Goal: Use online tool/utility: Utilize a website feature to perform a specific function

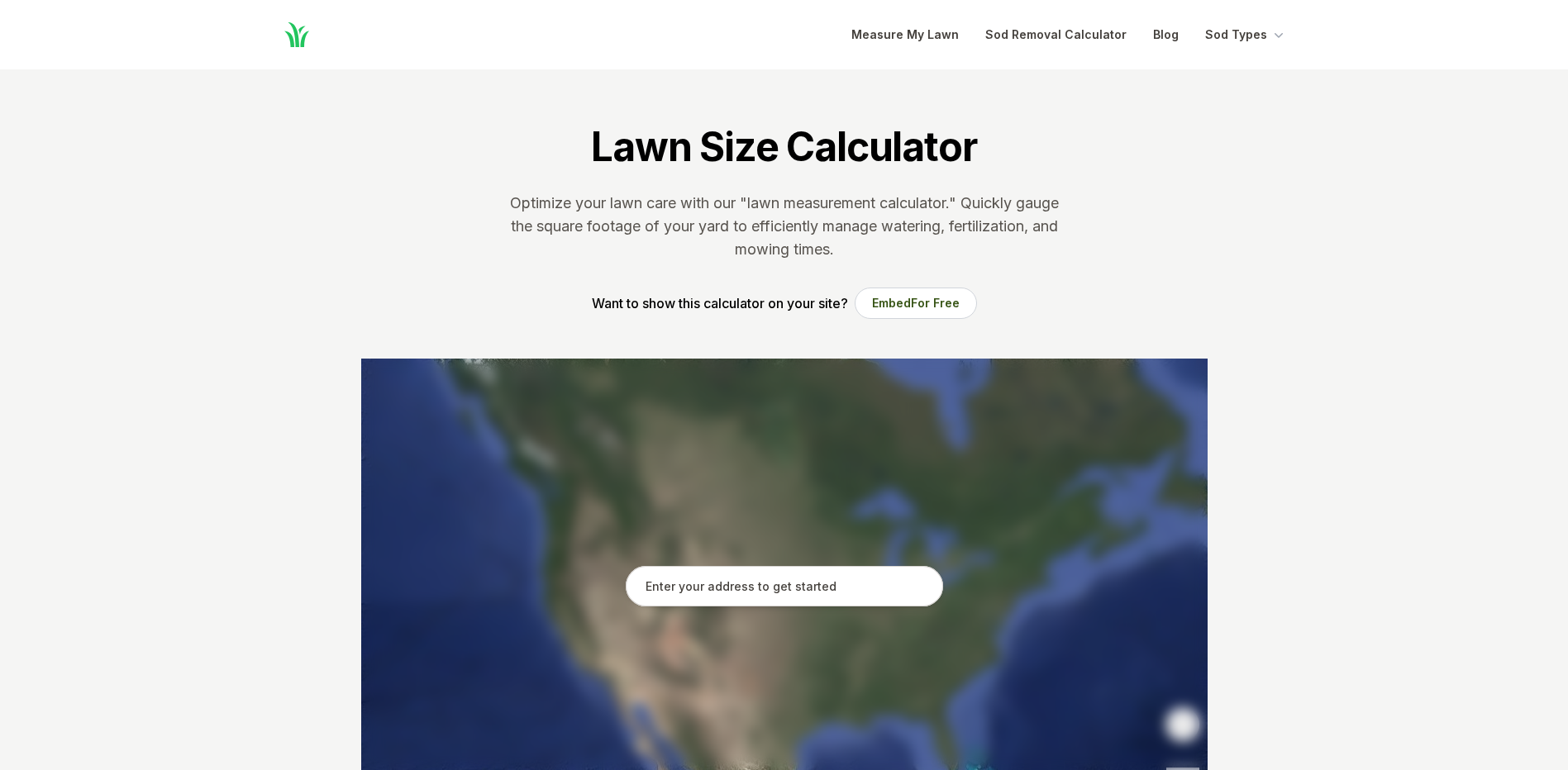
click at [789, 590] on input "text" at bounding box center [784, 587] width 317 height 42
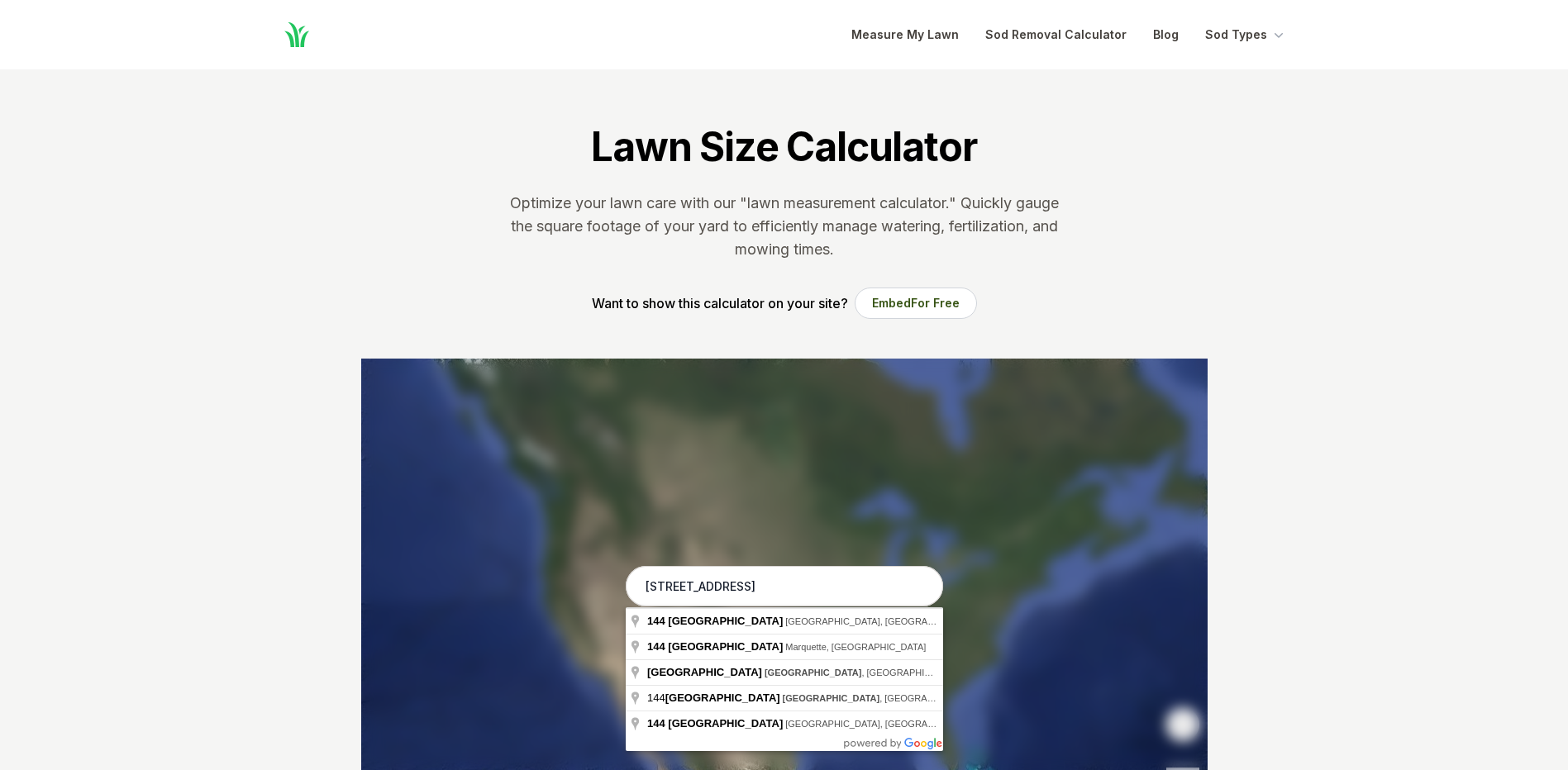
type input "[STREET_ADDRESS]"
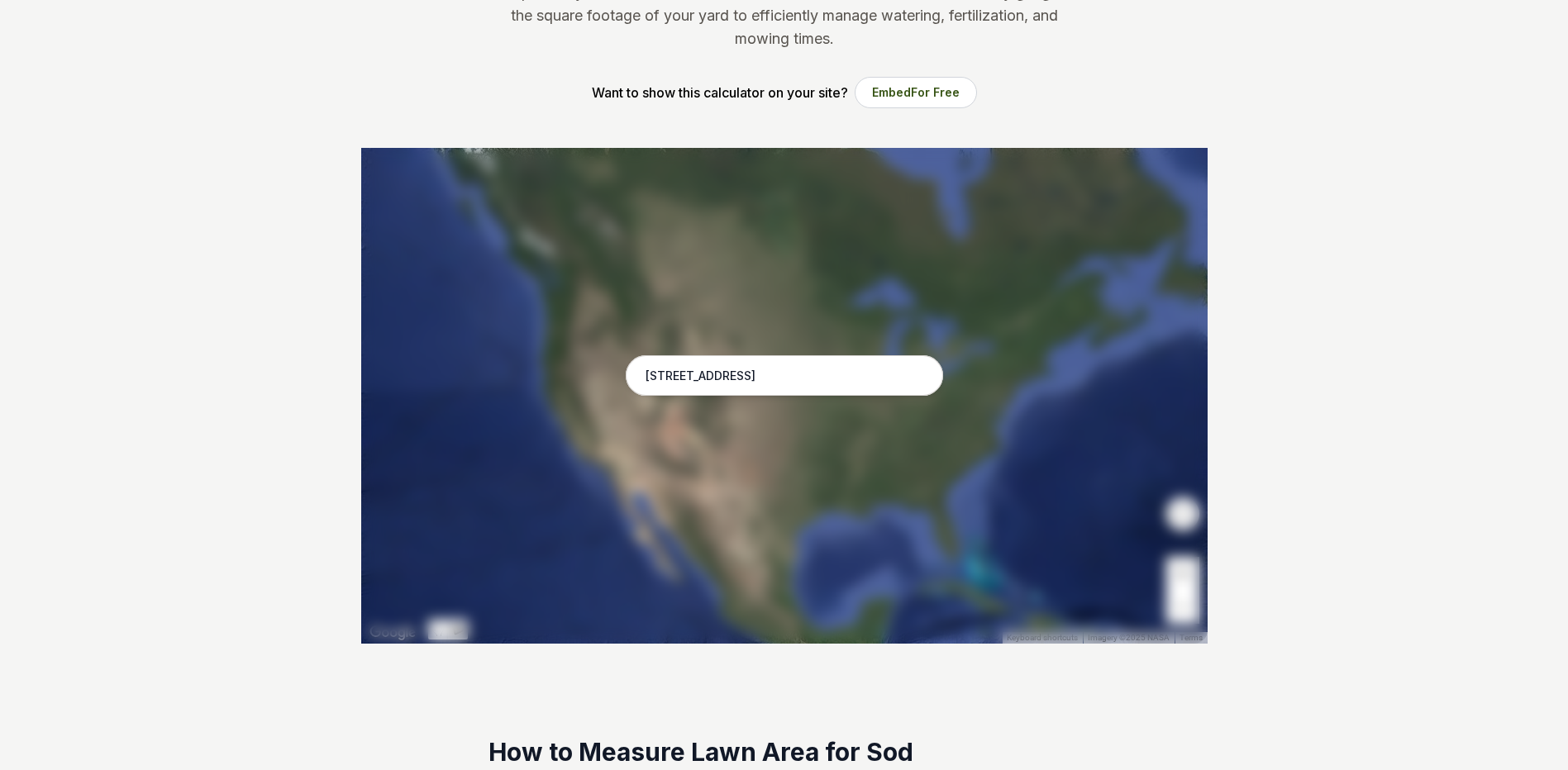
scroll to position [331, 0]
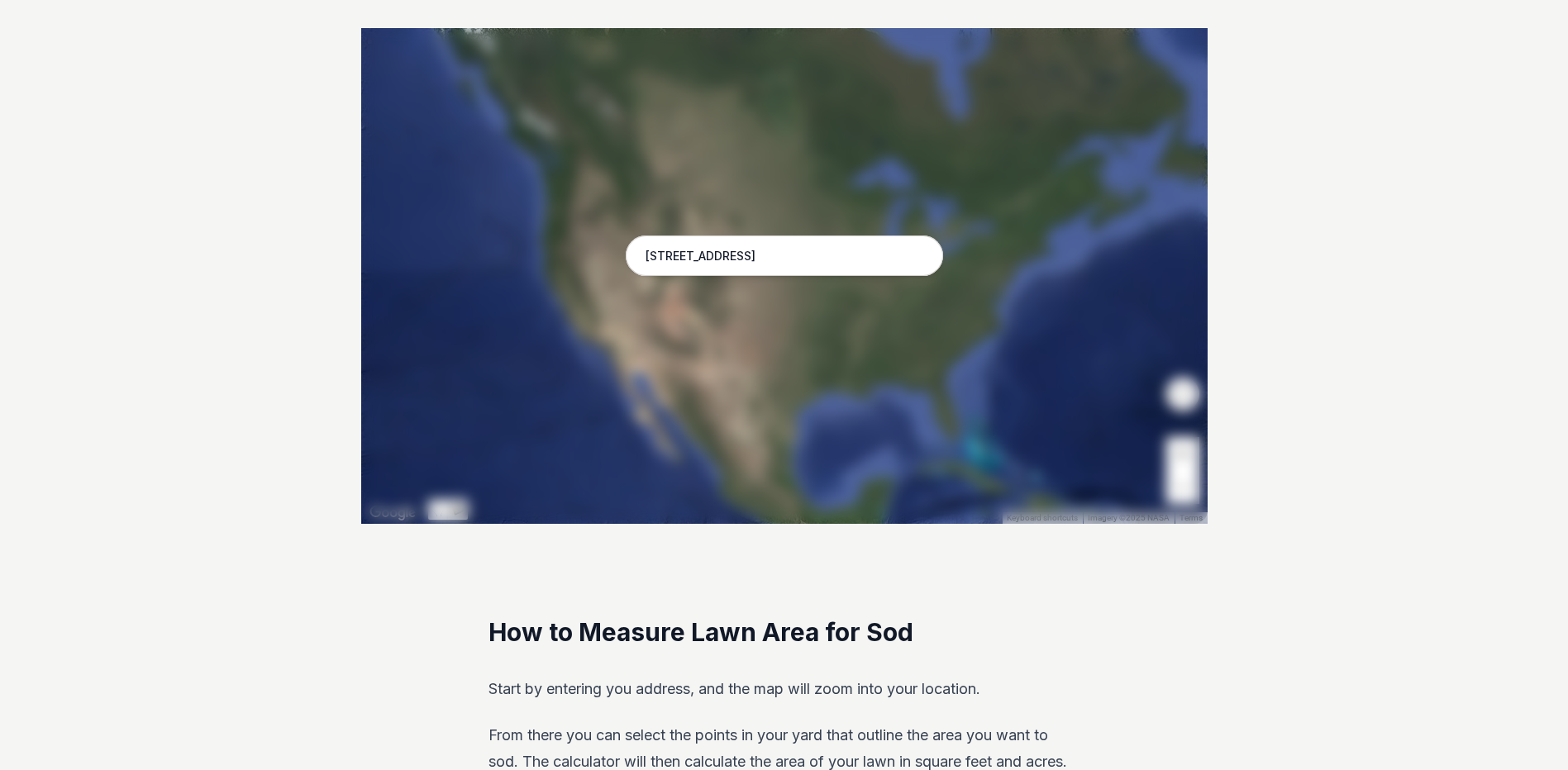
drag, startPoint x: 1013, startPoint y: 422, endPoint x: 995, endPoint y: 428, distance: 19.0
click at [1012, 422] on div at bounding box center [785, 276] width 846 height 496
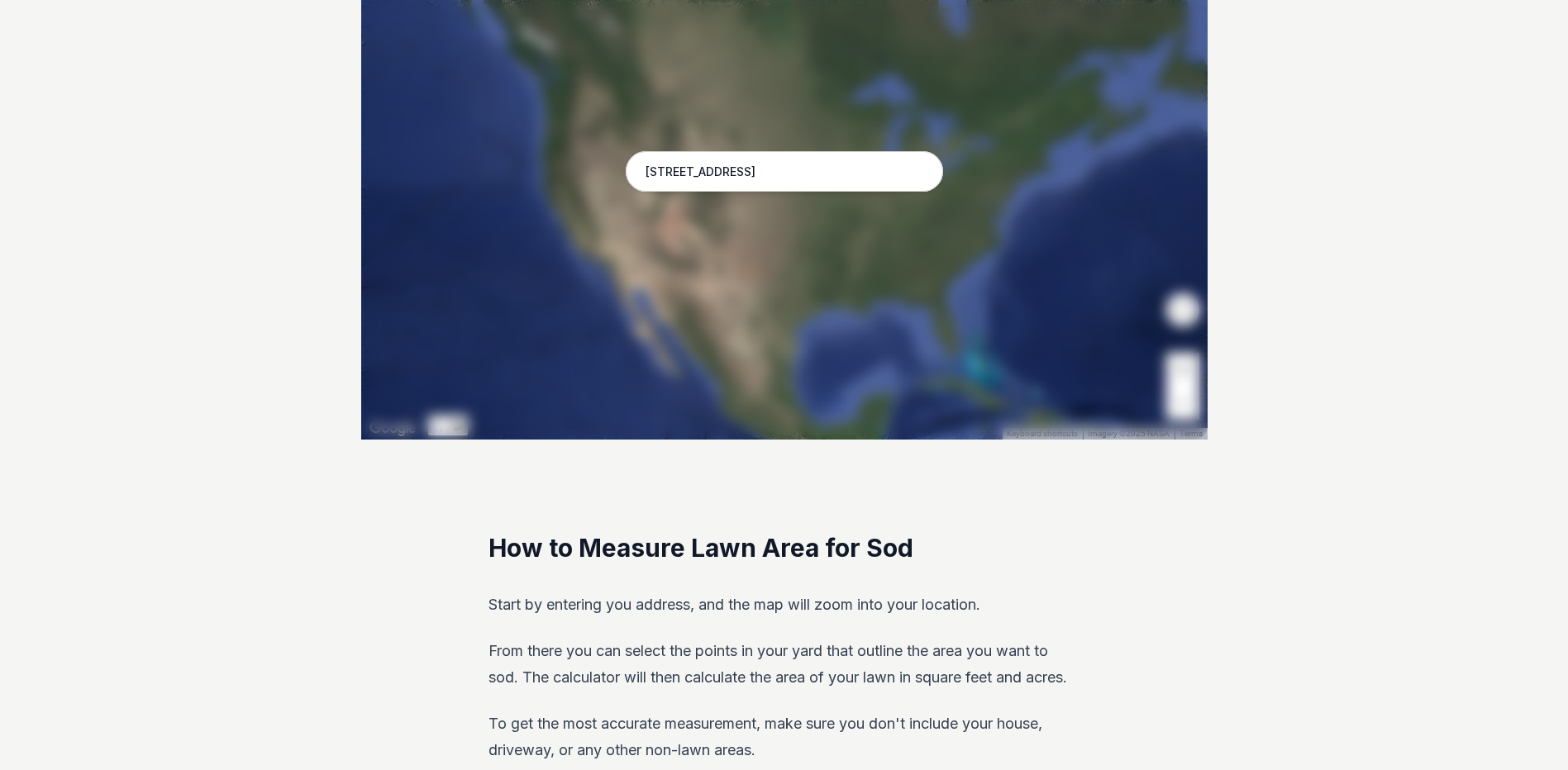
scroll to position [413, 0]
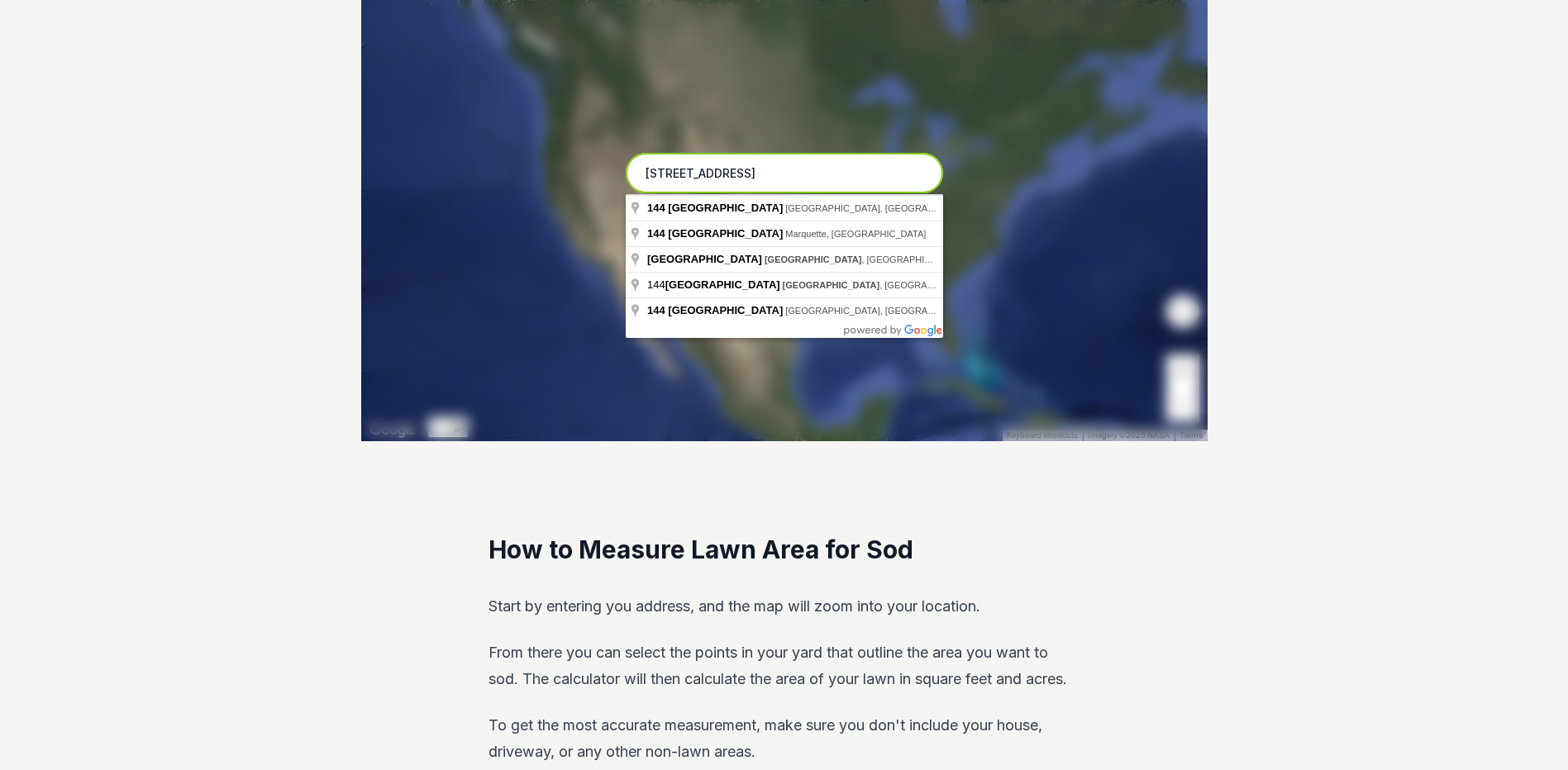
drag, startPoint x: 798, startPoint y: 173, endPoint x: 420, endPoint y: 182, distance: 378.1
click at [420, 182] on div "Pssst - zoom in over here ← Move left → Move right ↑ Move up ↓ Move down + Zoom…" at bounding box center [785, 193] width 846 height 496
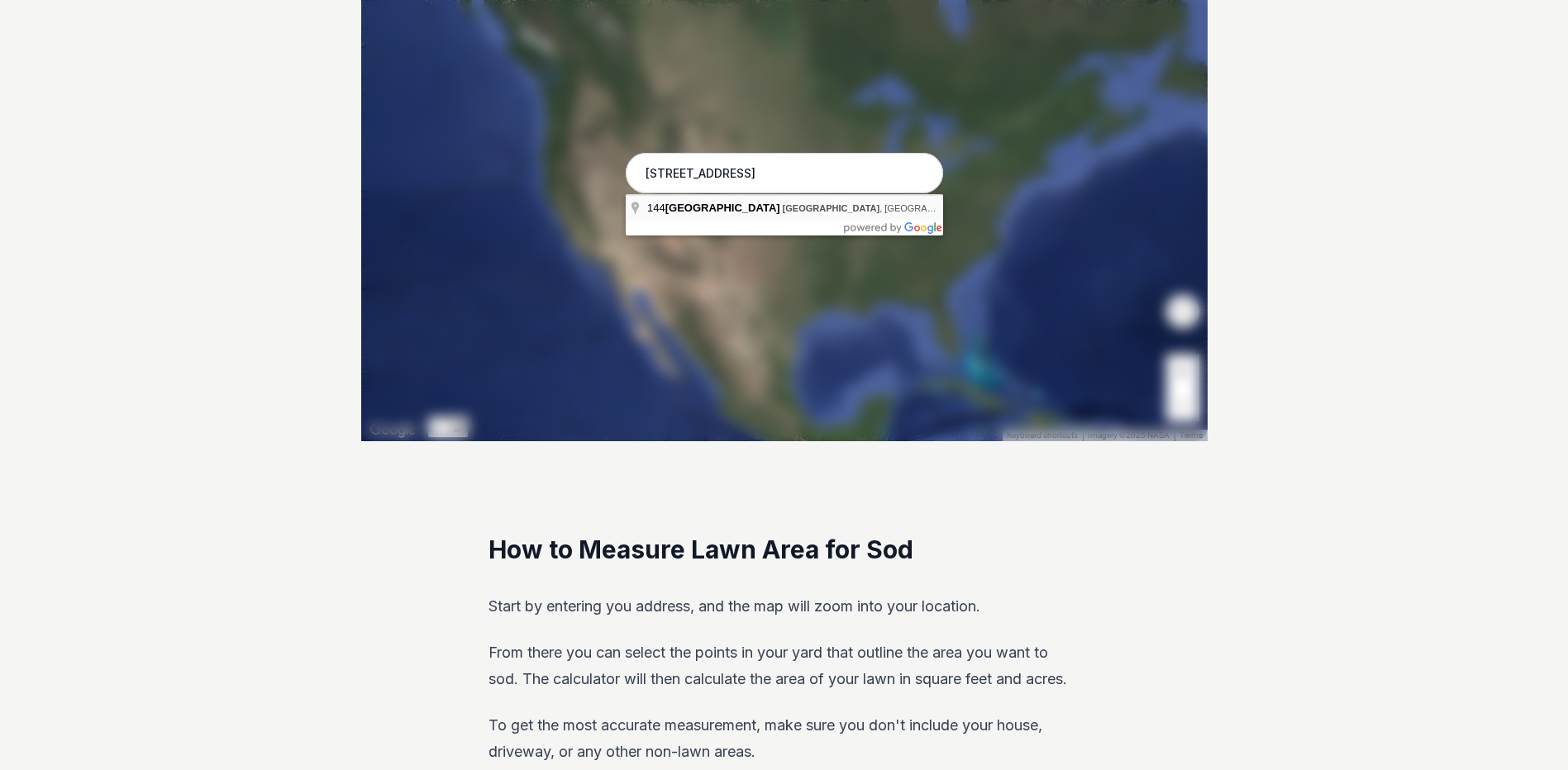
type input "[STREET_ADDRESS]"
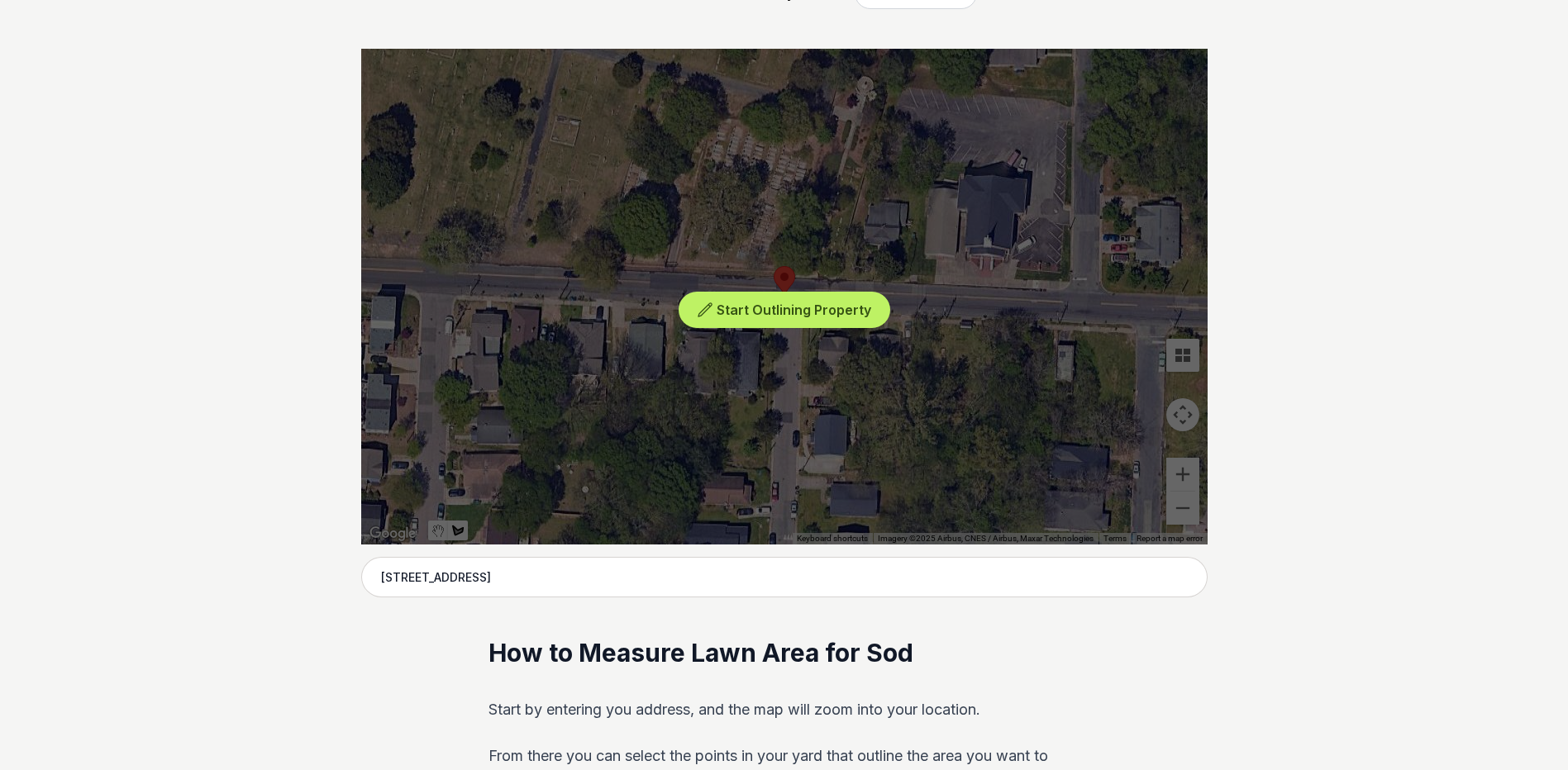
scroll to position [165, 0]
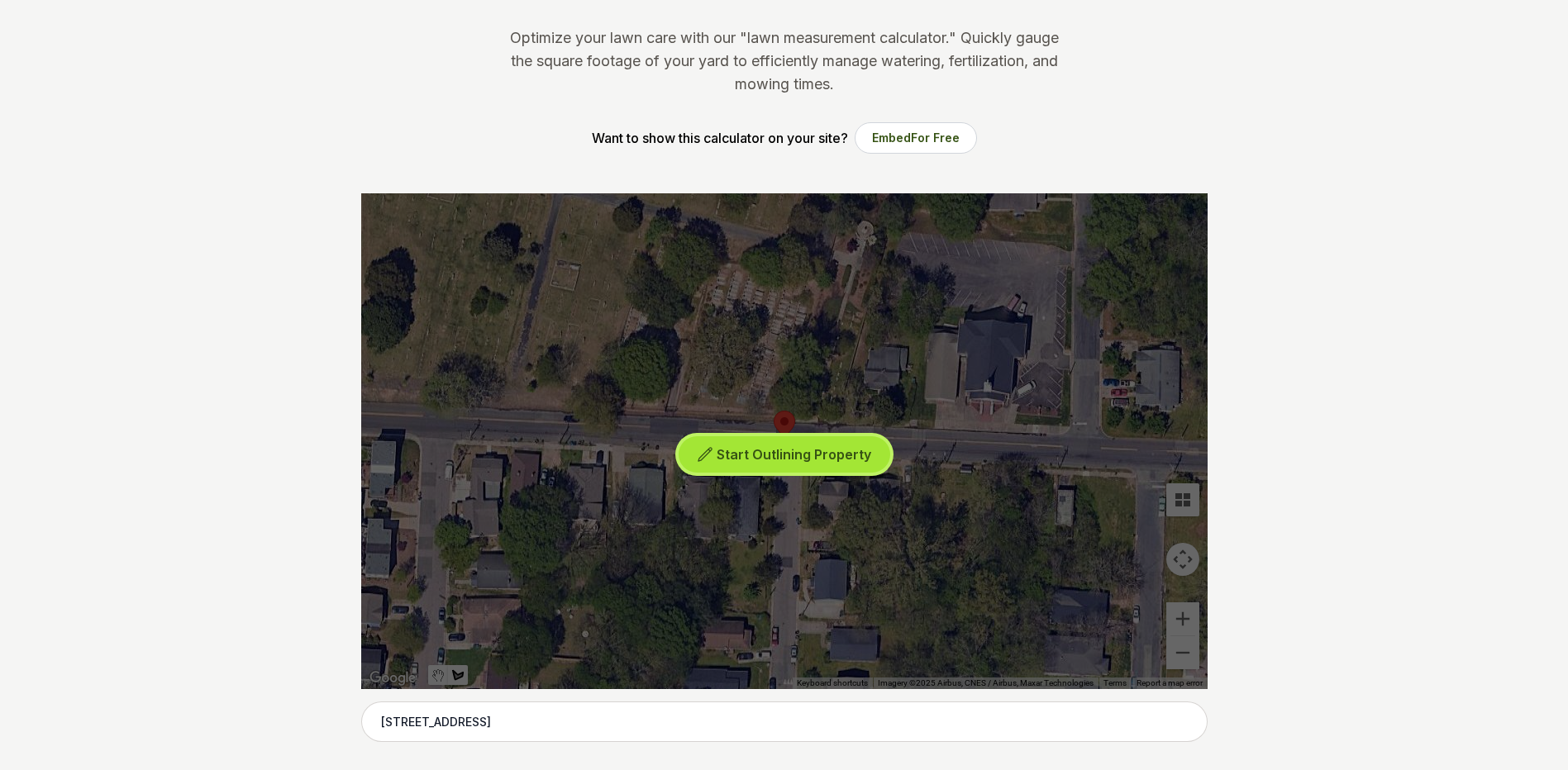
click at [826, 452] on span "Start Outlining Property" at bounding box center [794, 455] width 155 height 16
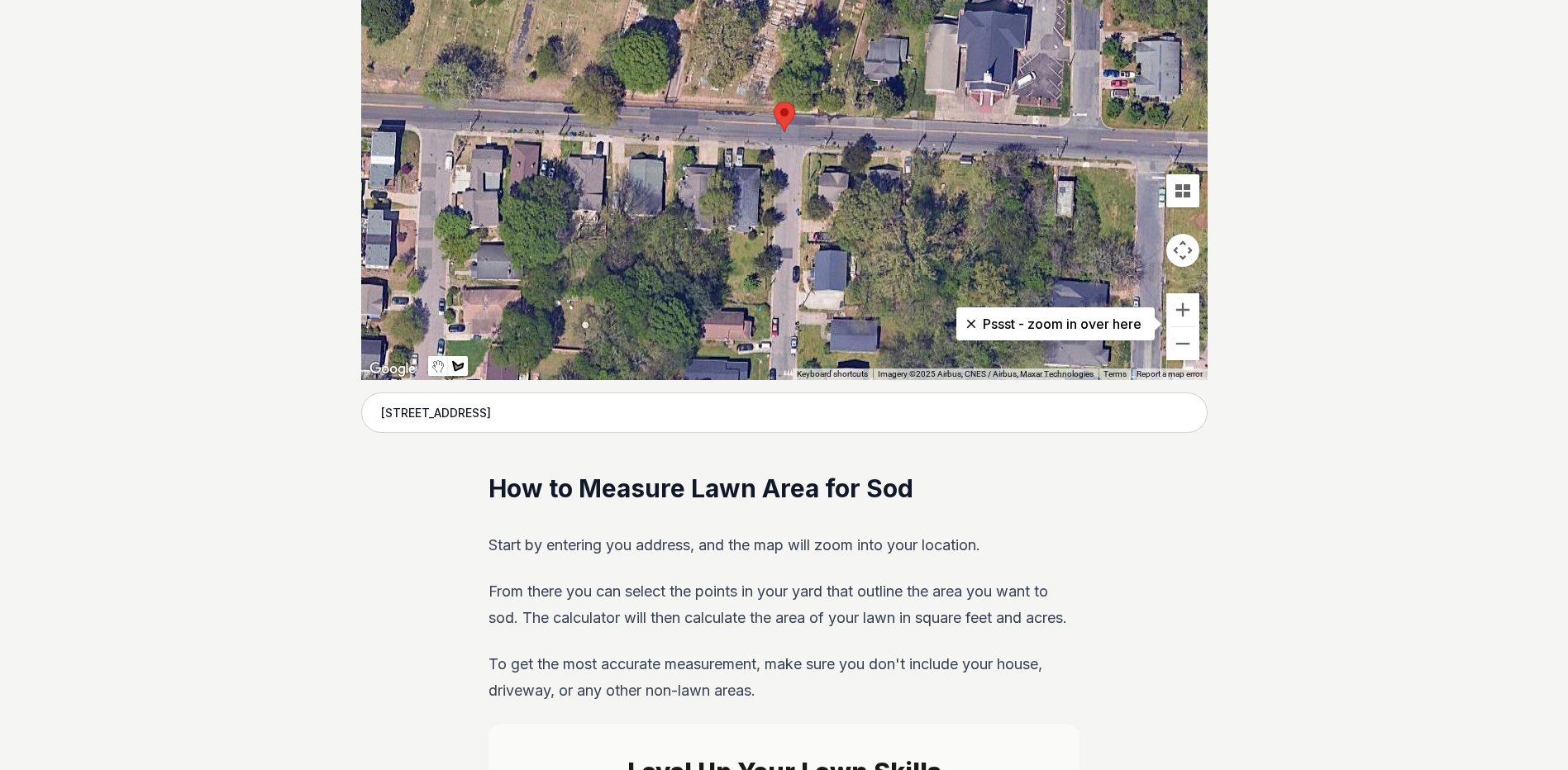
scroll to position [331, 0]
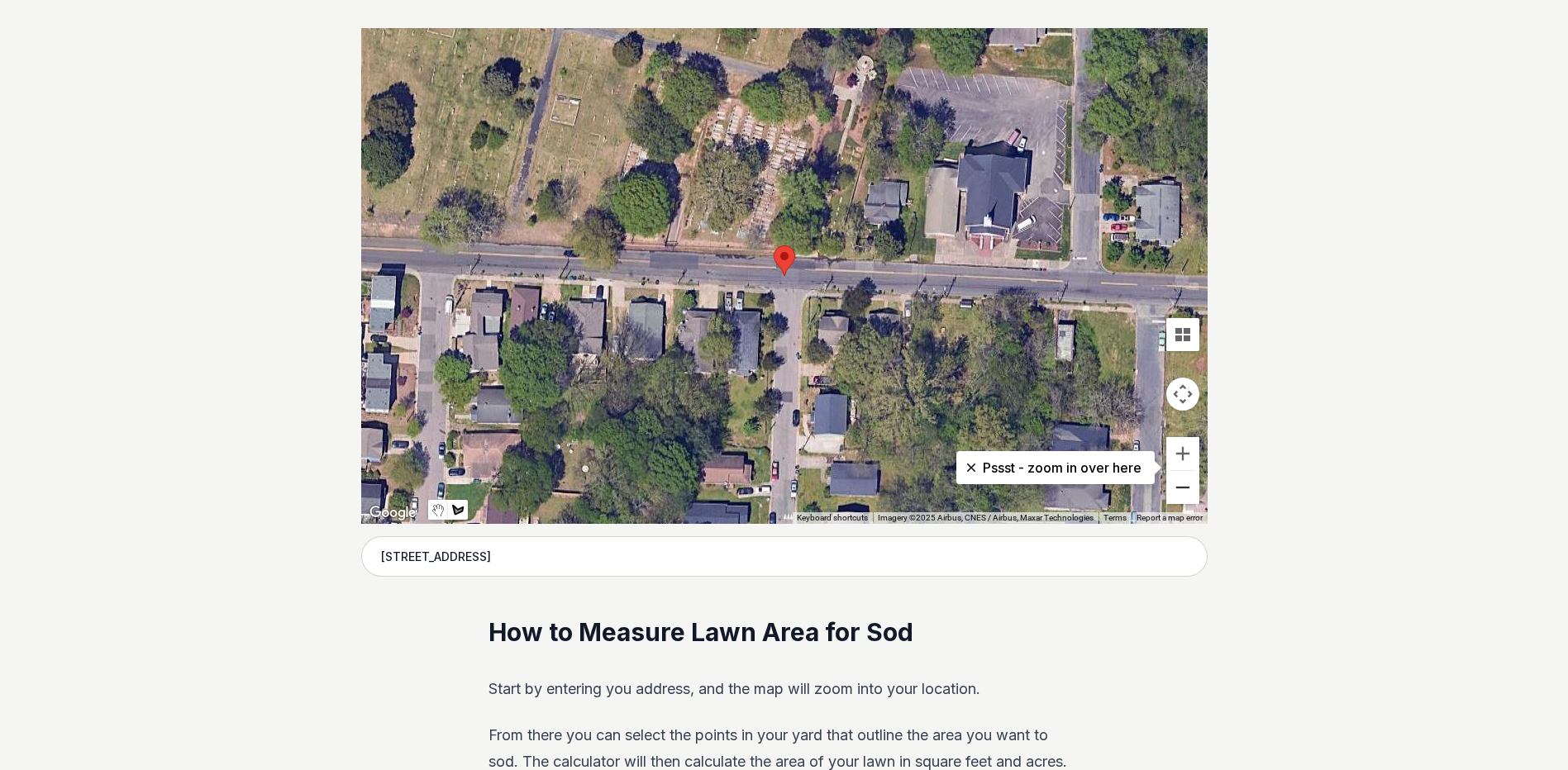
click at [1174, 497] on button "Zoom out" at bounding box center [1183, 487] width 33 height 33
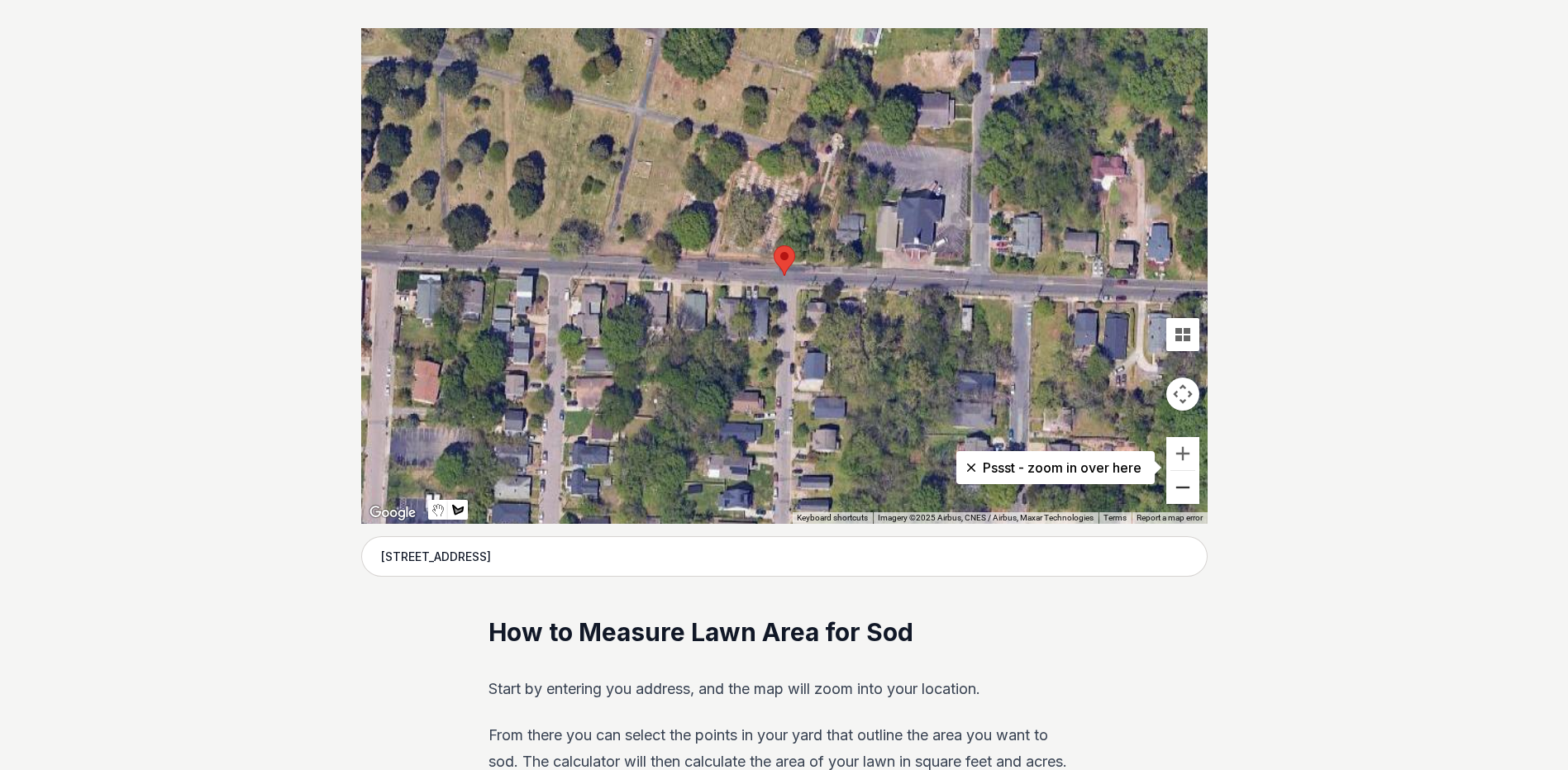
click at [1174, 497] on button "Zoom out" at bounding box center [1183, 487] width 33 height 33
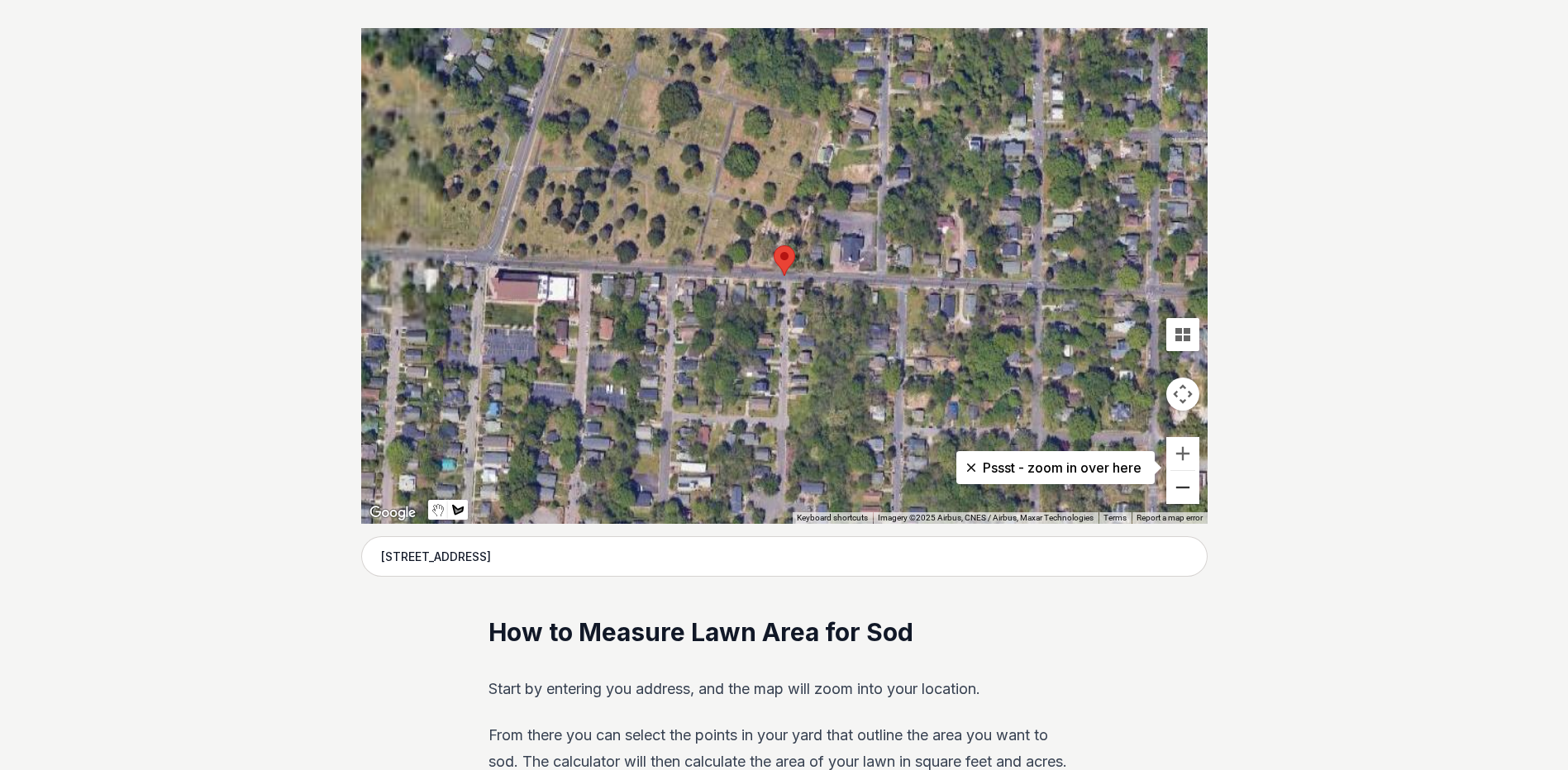
click at [1173, 497] on button "Zoom out" at bounding box center [1183, 487] width 33 height 33
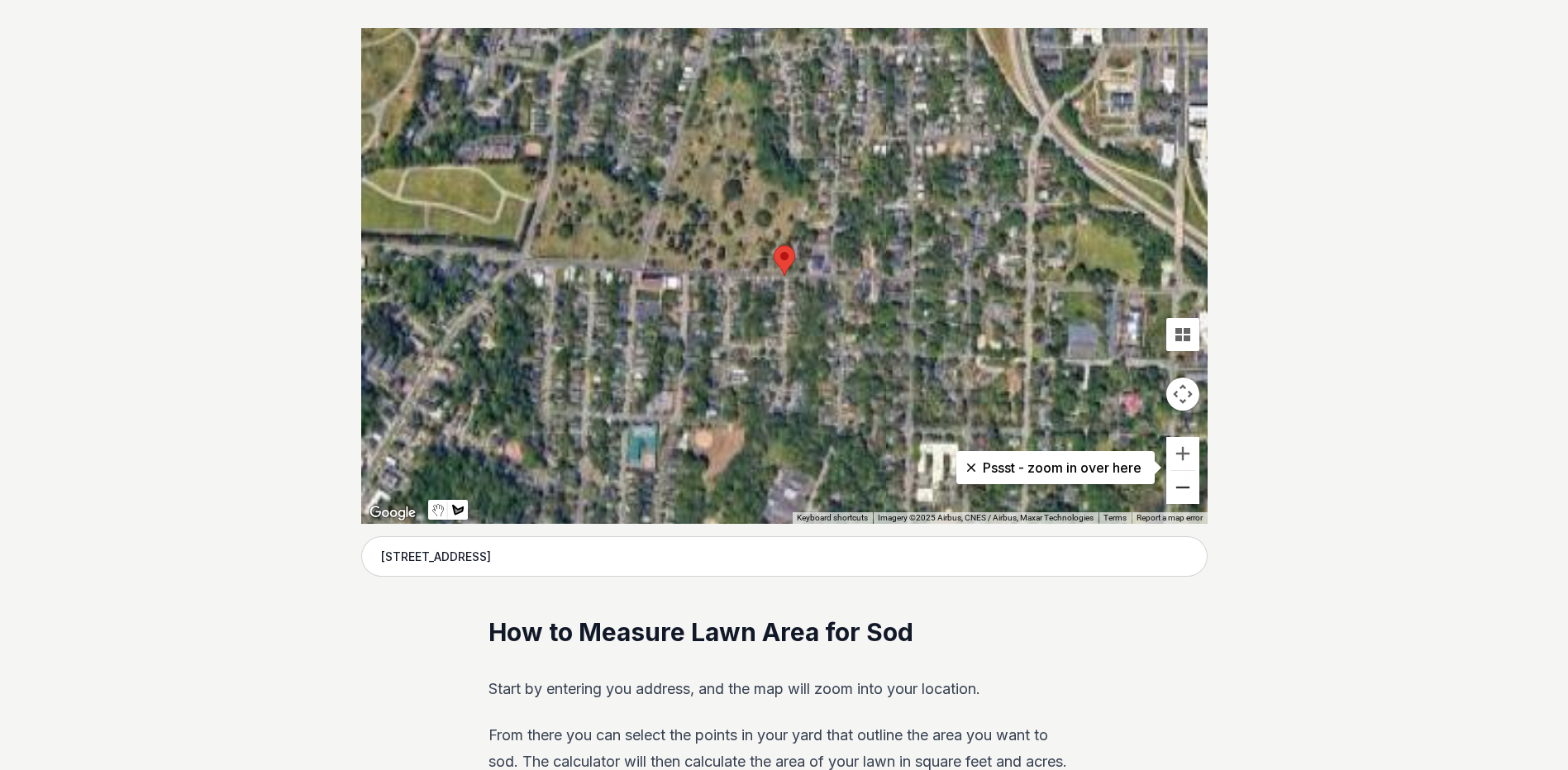
click at [1172, 497] on button "Zoom out" at bounding box center [1183, 487] width 33 height 33
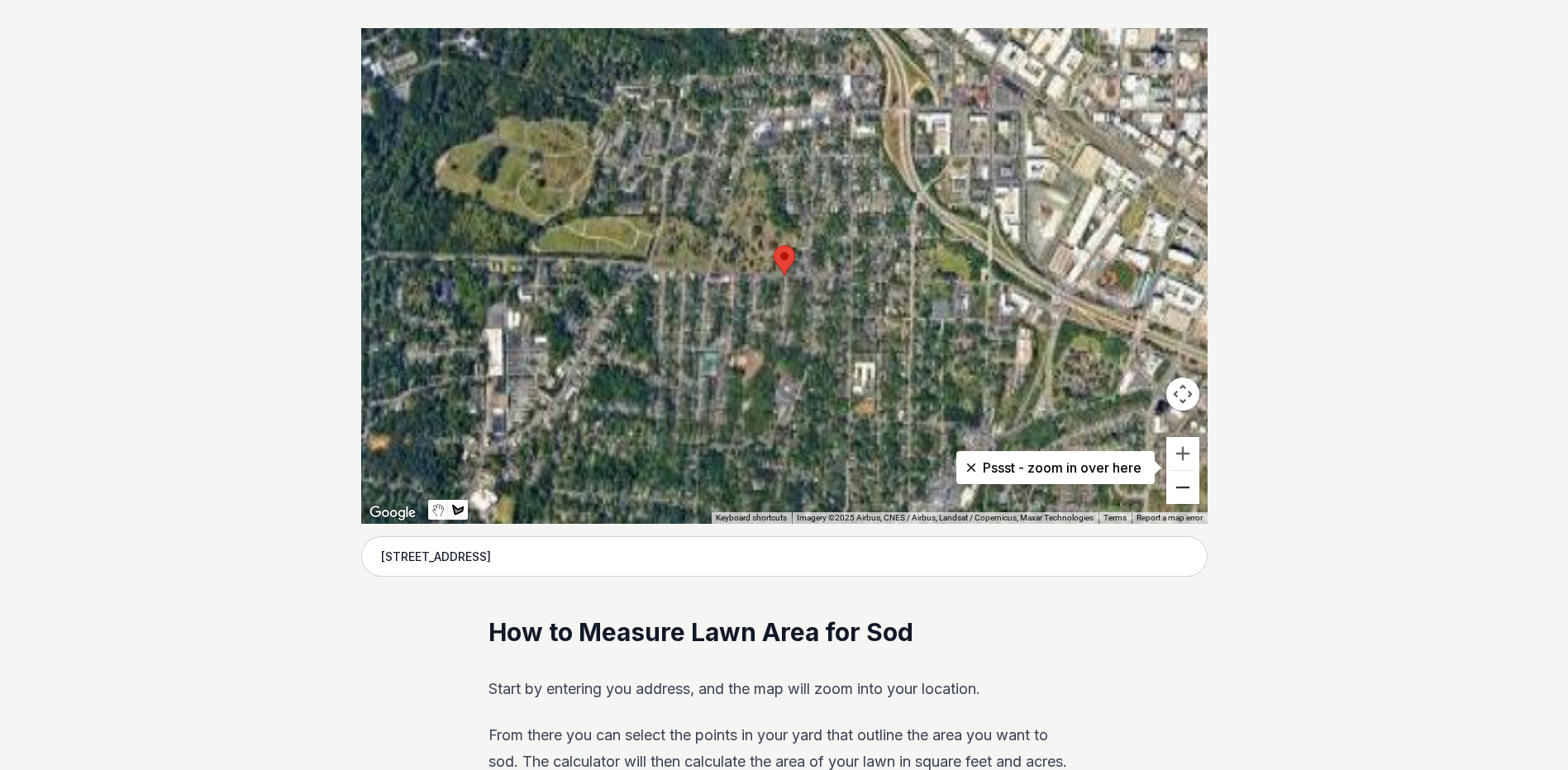
click at [1172, 497] on button "Zoom out" at bounding box center [1183, 487] width 33 height 33
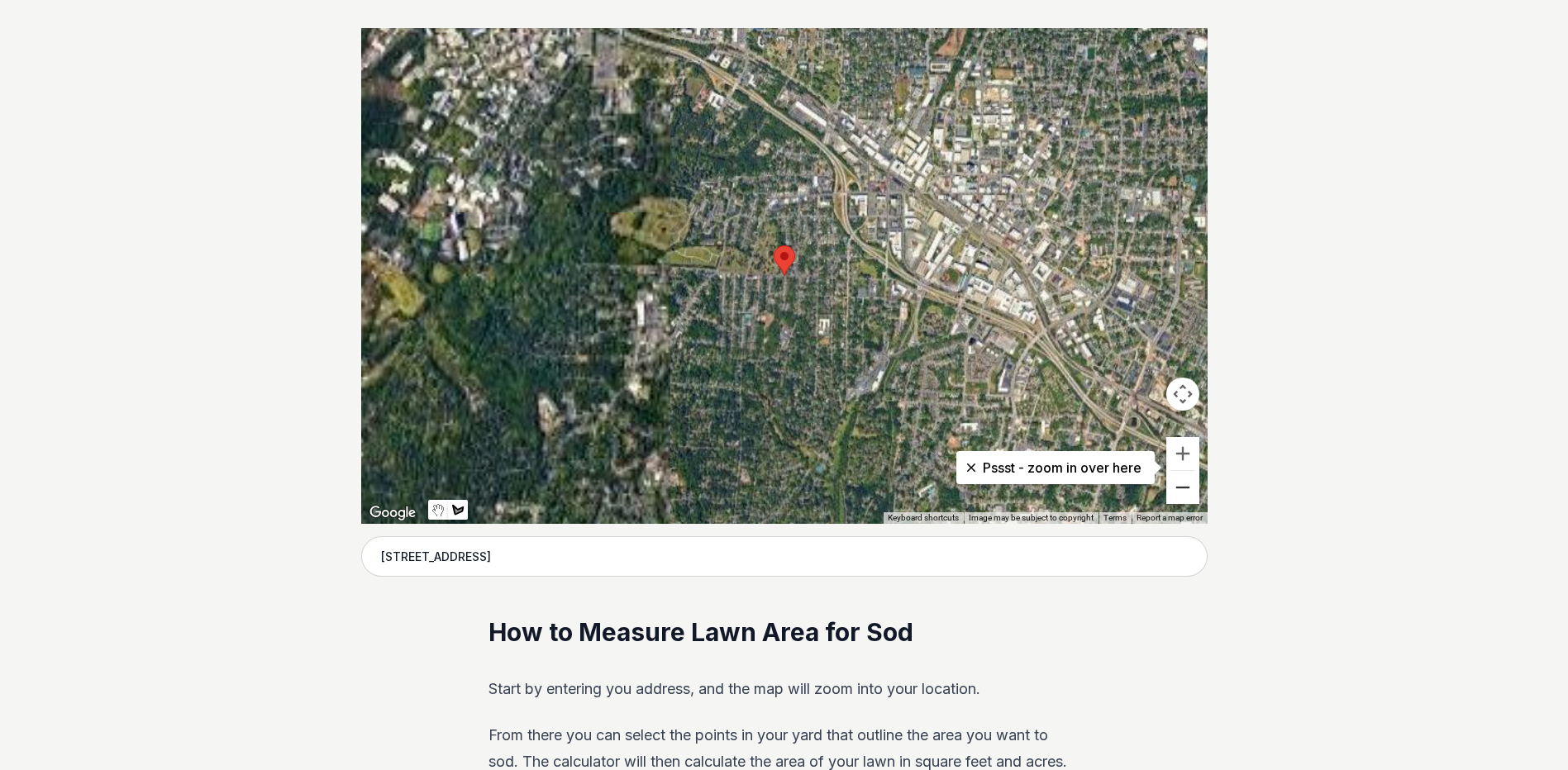
click at [1172, 497] on button "Zoom out" at bounding box center [1183, 487] width 33 height 33
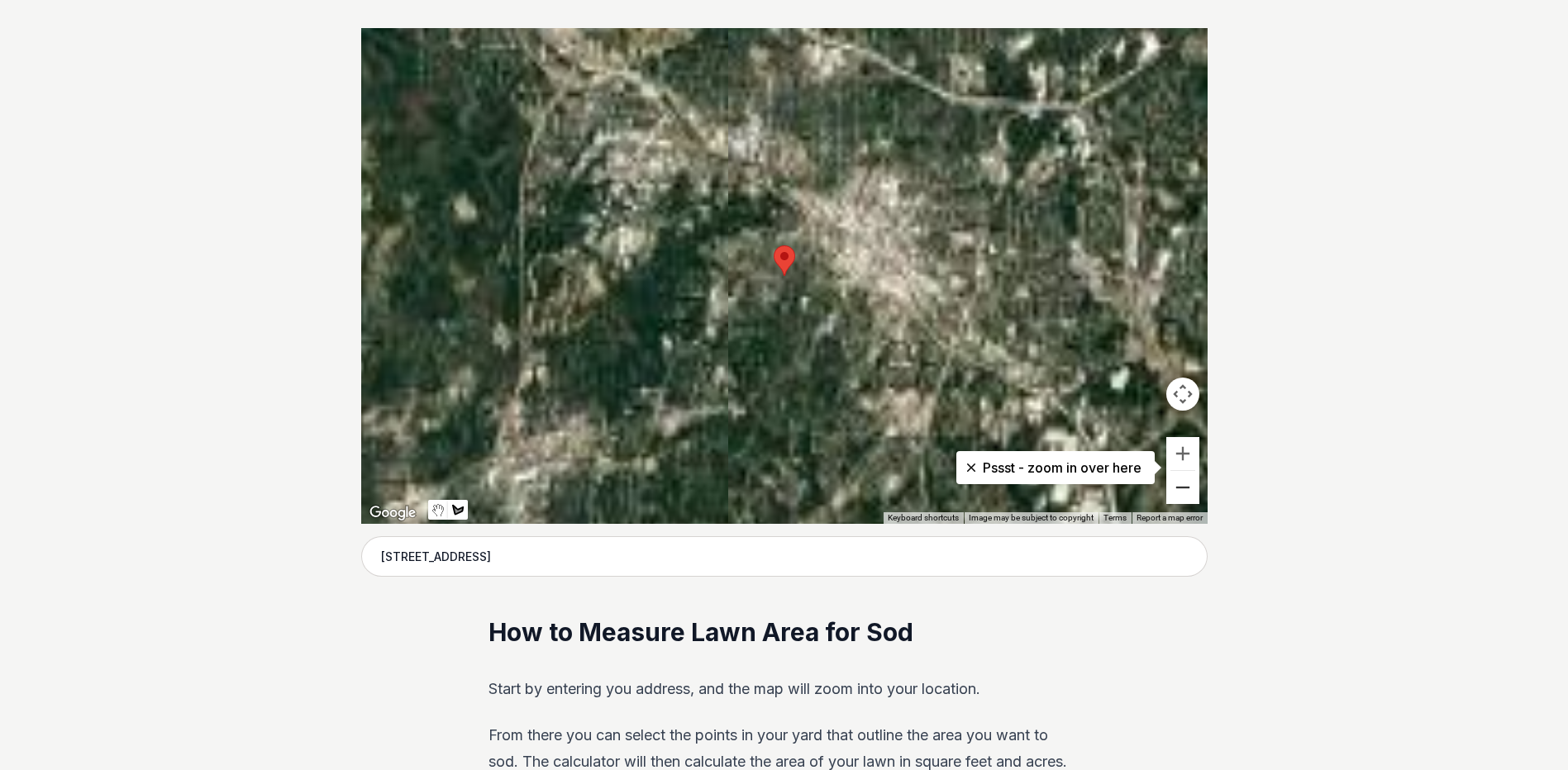
click at [1172, 497] on button "Zoom out" at bounding box center [1183, 487] width 33 height 33
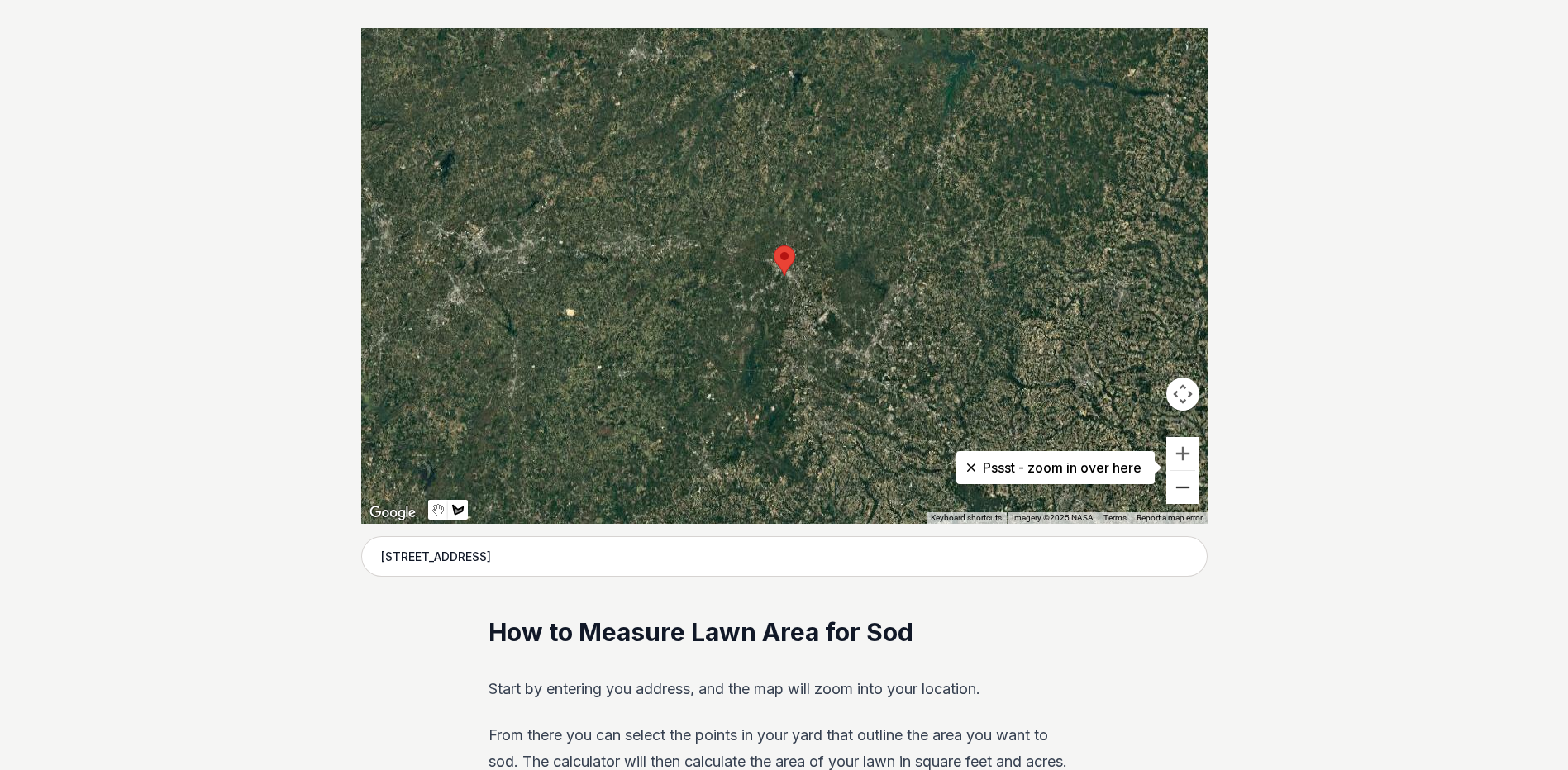
click at [1172, 497] on button "Zoom out" at bounding box center [1183, 487] width 33 height 33
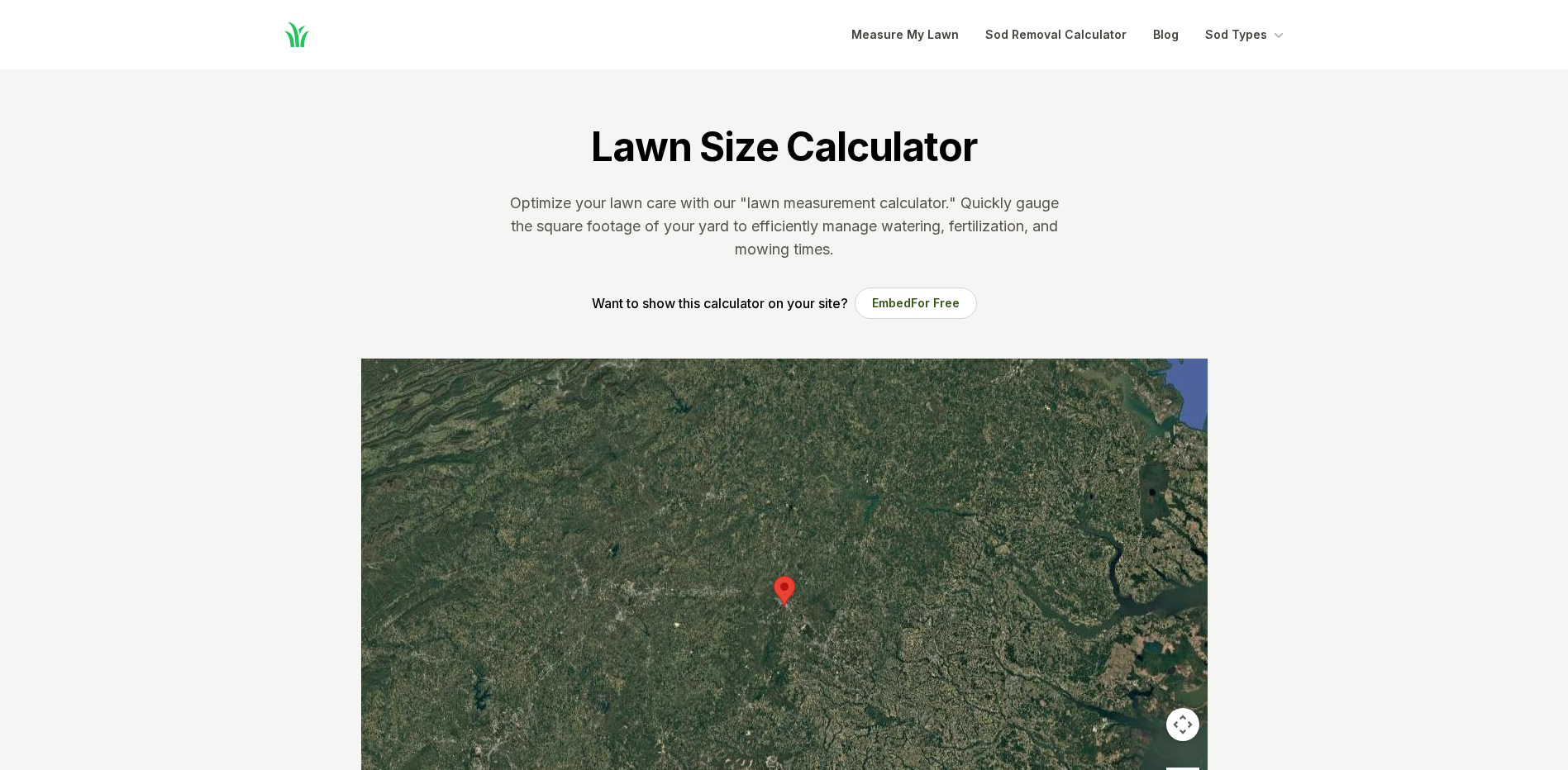
scroll to position [248, 0]
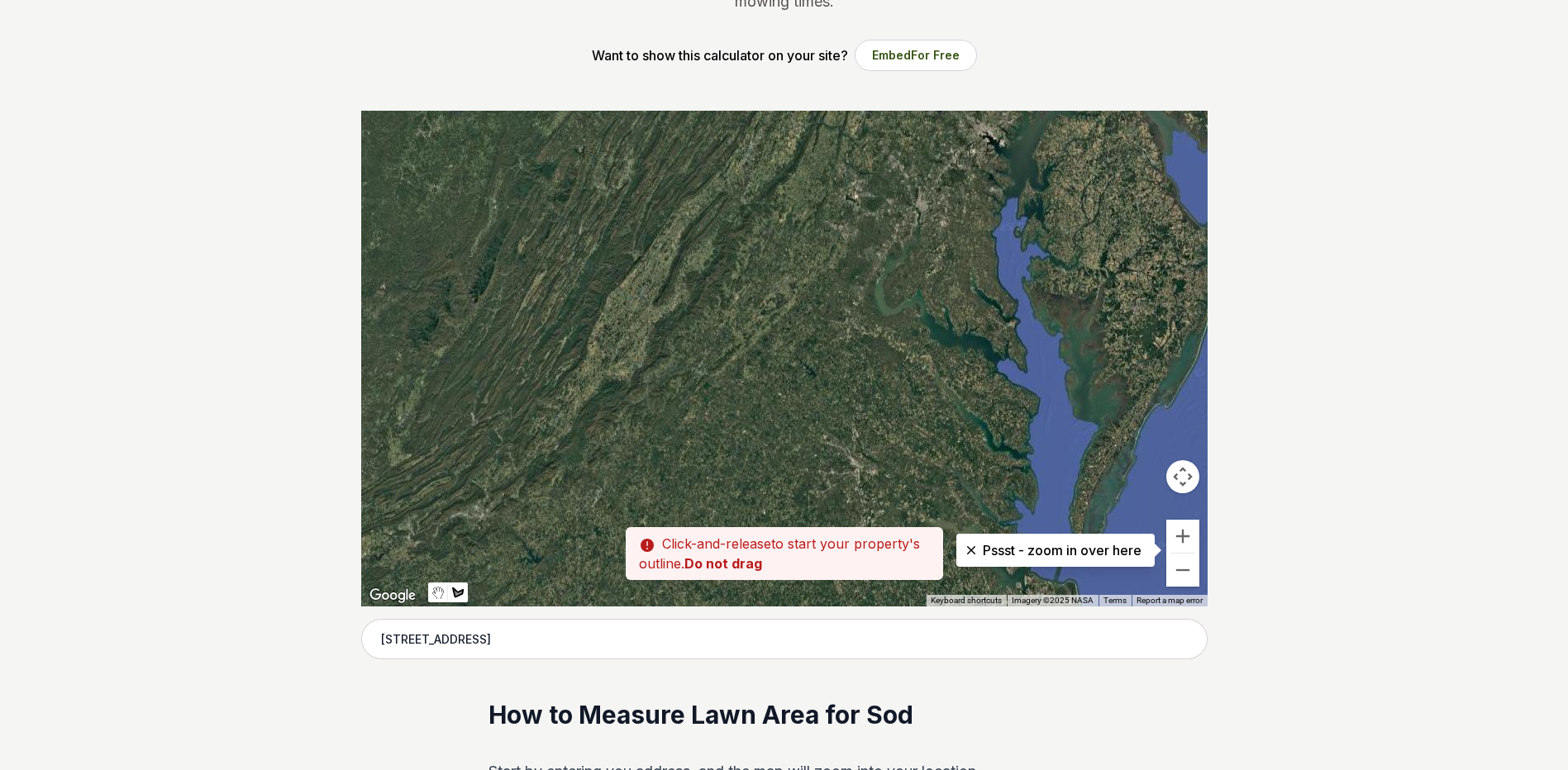
drag, startPoint x: 788, startPoint y: 261, endPoint x: 711, endPoint y: 484, distance: 235.9
click at [630, 606] on div "Pssst - zoom in over here ← Move left → Move right ↑ Move up ↓ Move down + Zoom…" at bounding box center [785, 359] width 846 height 496
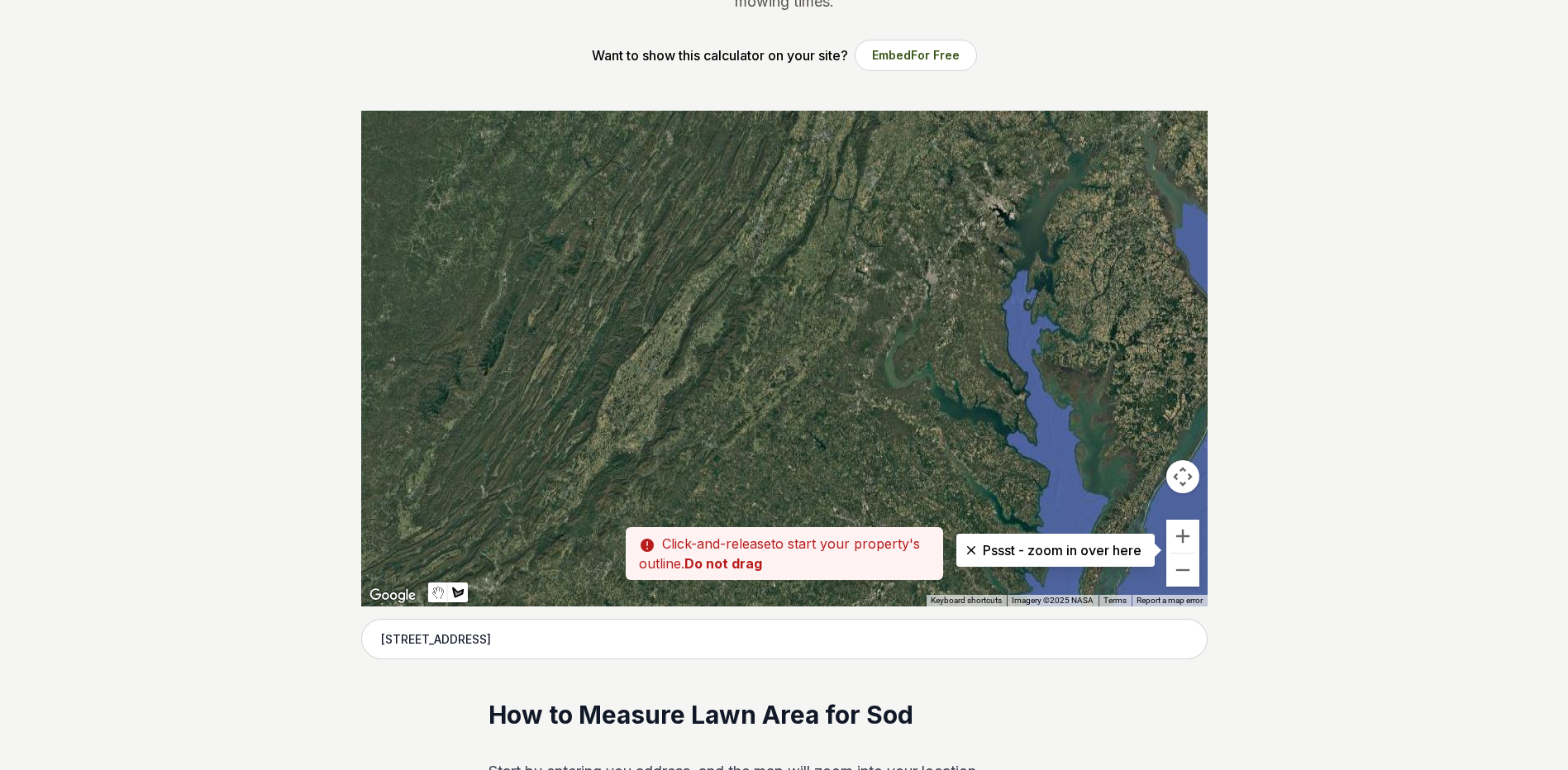
drag, startPoint x: 774, startPoint y: 340, endPoint x: 877, endPoint y: 784, distance: 455.8
click at [877, 522] on html "Home Open main menu Measure My Lawn Sod Removal Calculator Blog Sod Types Lawn …" at bounding box center [784, 137] width 1568 height 770
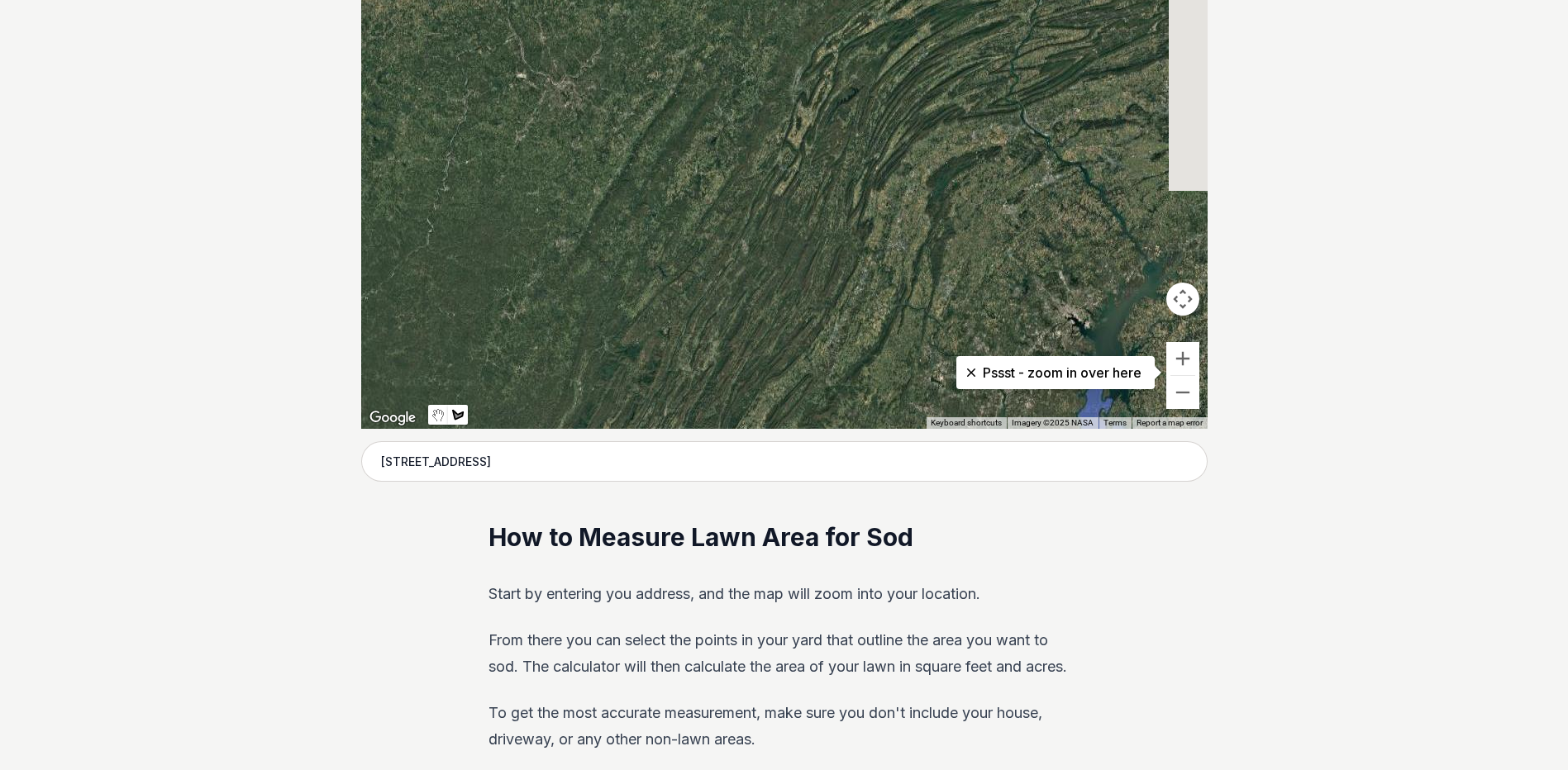
scroll to position [331, 0]
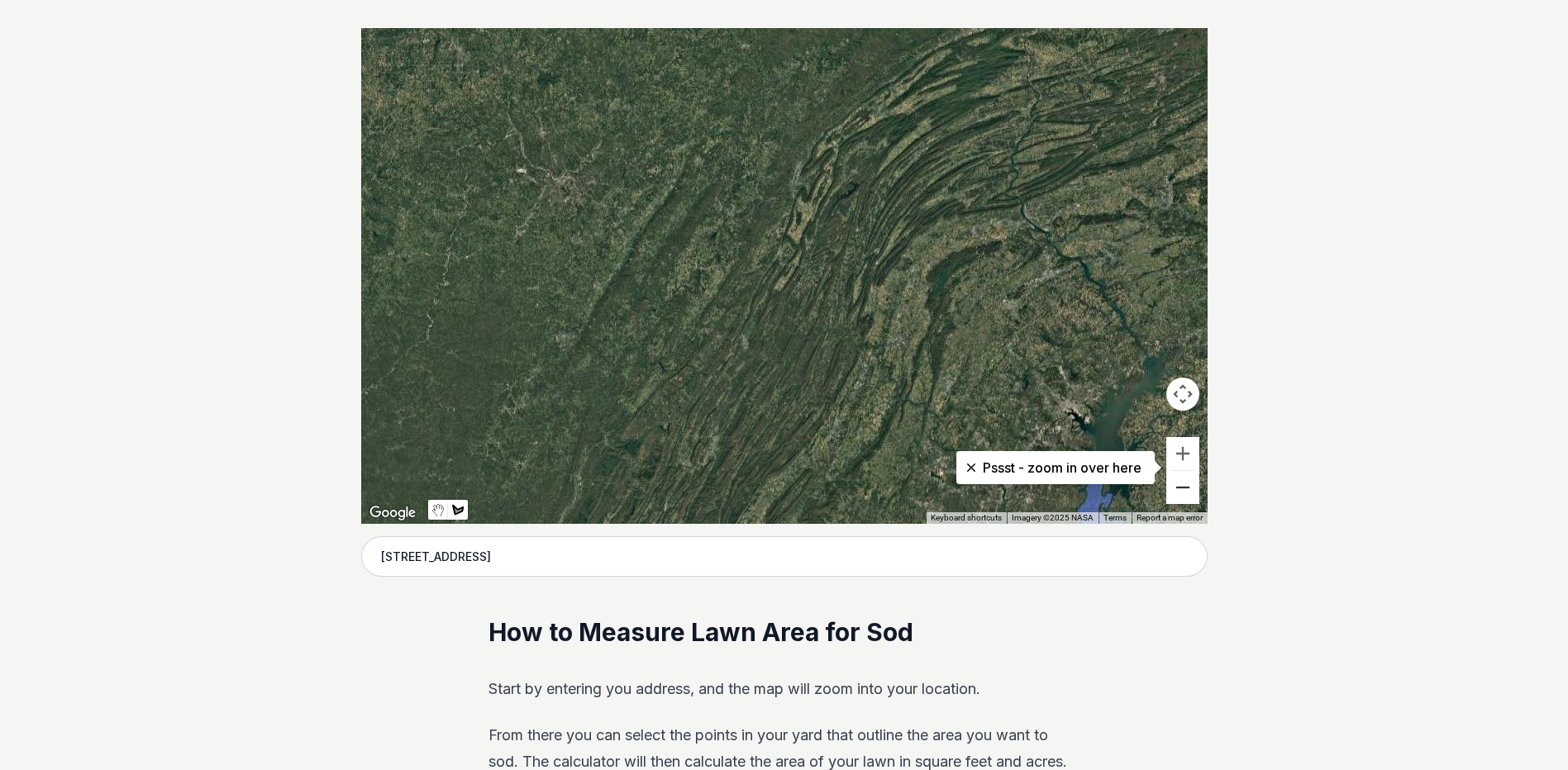
click at [1178, 489] on button "Zoom out" at bounding box center [1183, 487] width 33 height 33
click at [1177, 489] on button "Zoom out" at bounding box center [1183, 487] width 33 height 33
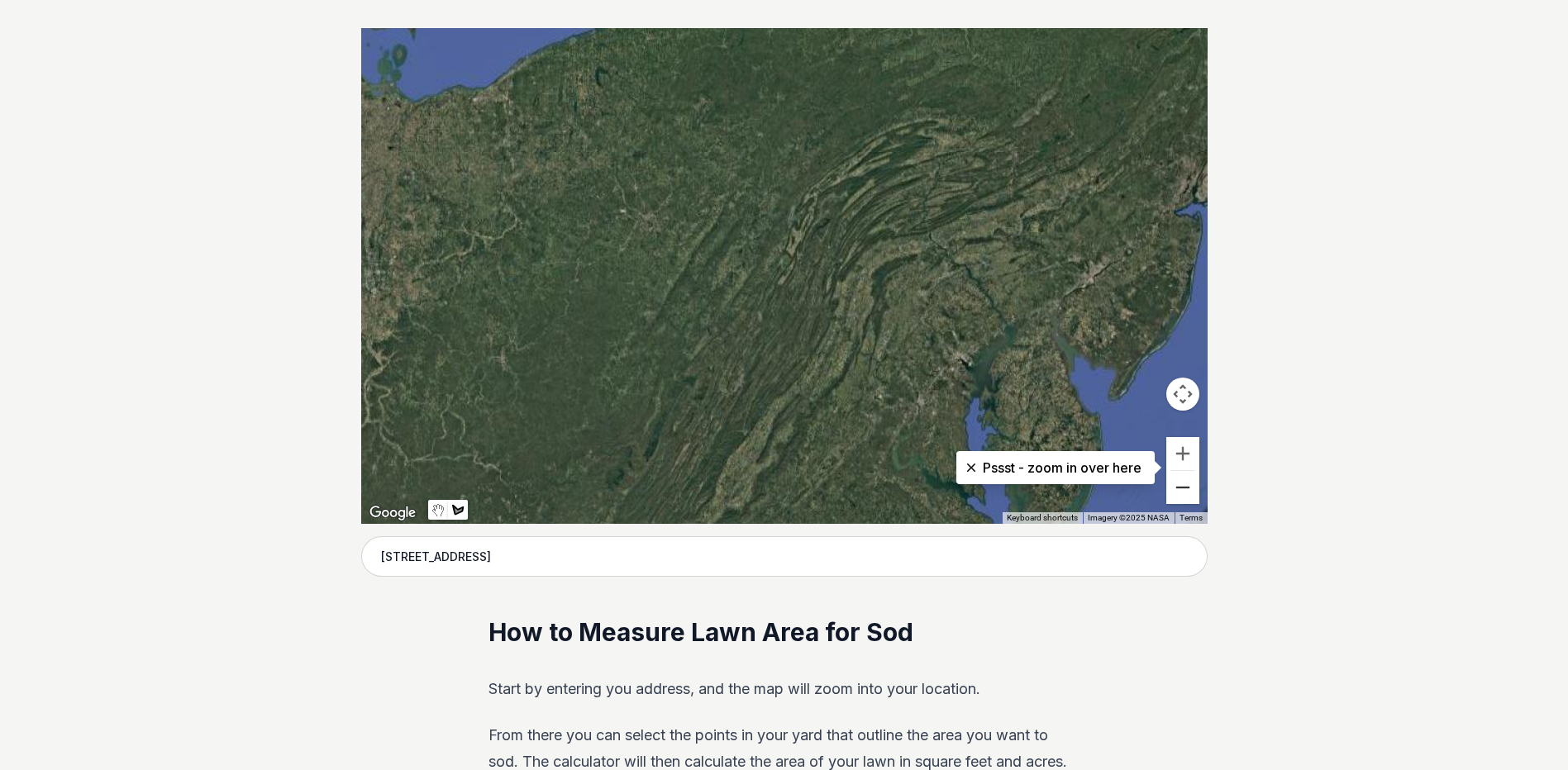
click at [1176, 488] on button "Zoom out" at bounding box center [1183, 487] width 33 height 33
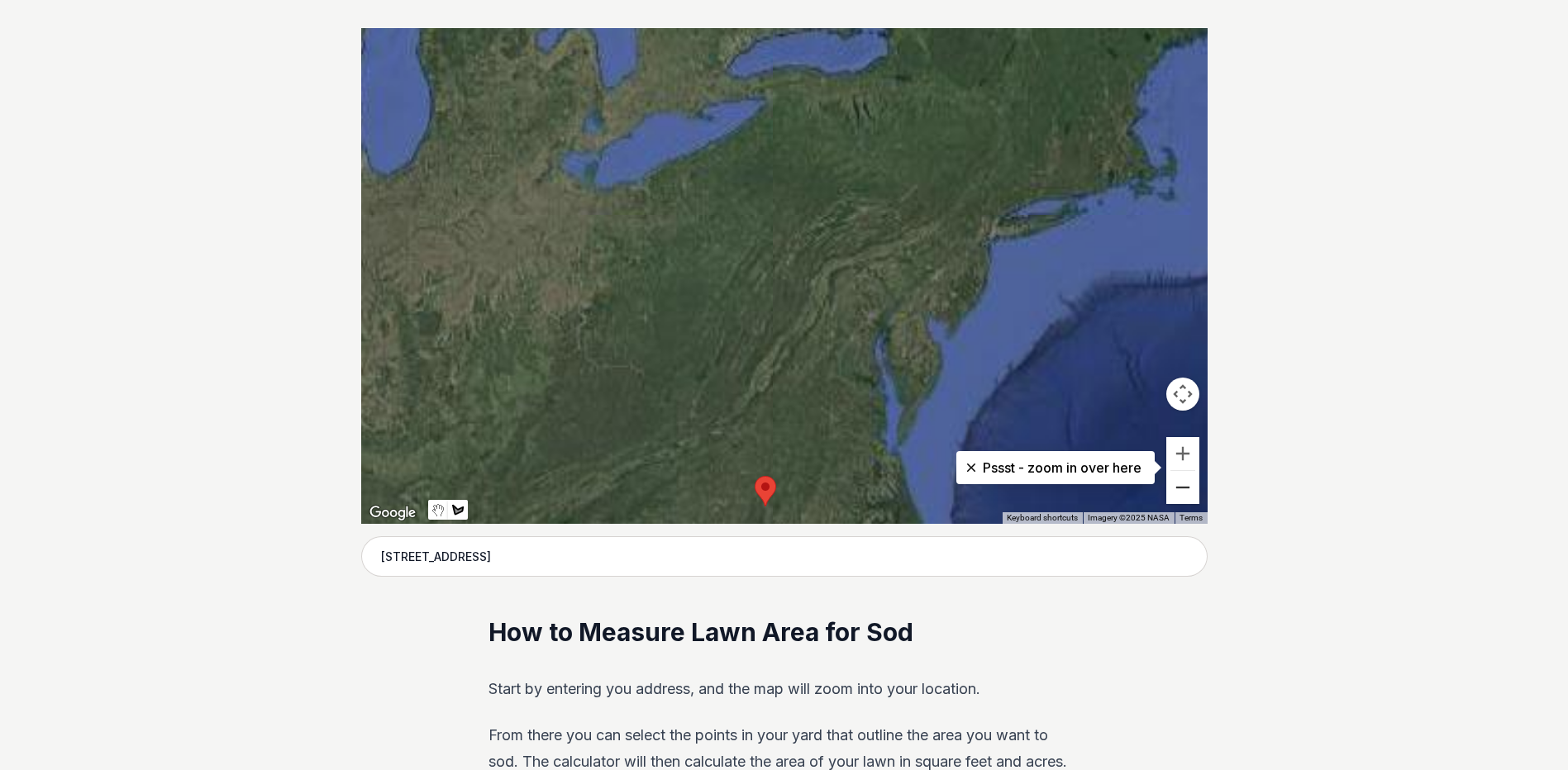
click at [1176, 487] on button "Zoom out" at bounding box center [1183, 487] width 33 height 33
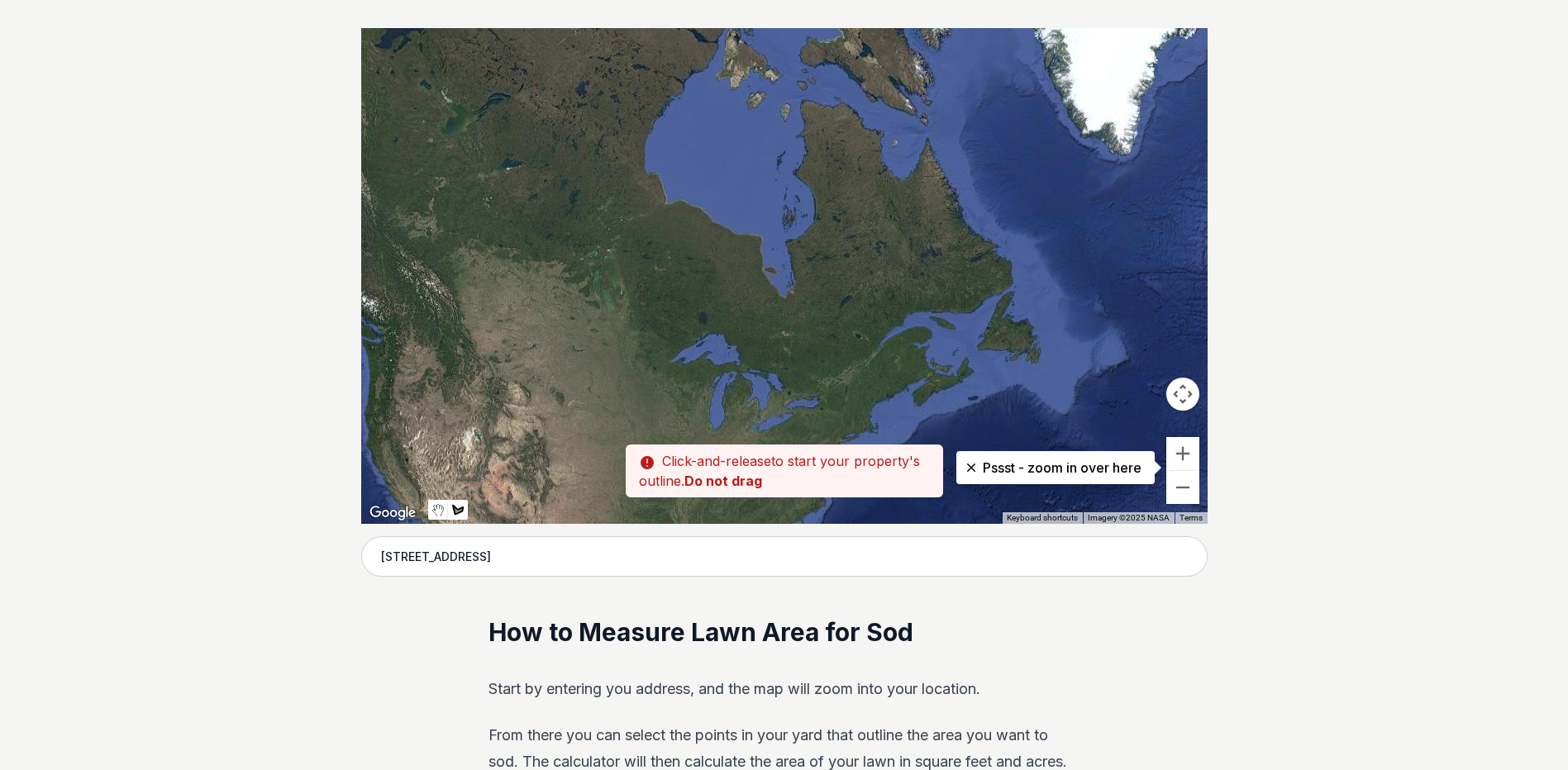
drag, startPoint x: 769, startPoint y: 269, endPoint x: 785, endPoint y: 450, distance: 181.7
click at [785, 456] on div "Pssst - zoom in over here ← Move left → Move right ↑ Move up ↓ Move down + Zoom…" at bounding box center [785, 276] width 846 height 496
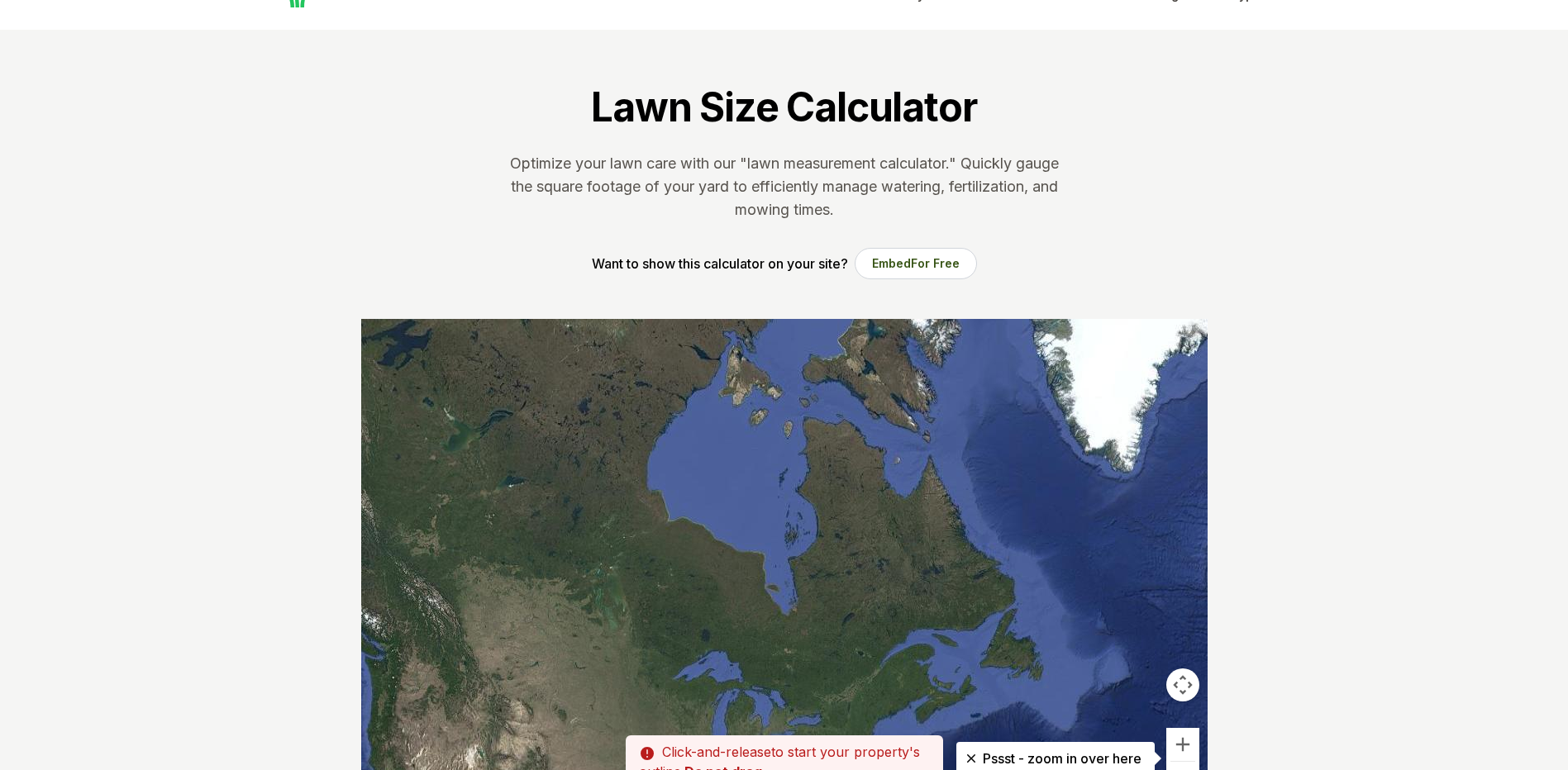
scroll to position [0, 0]
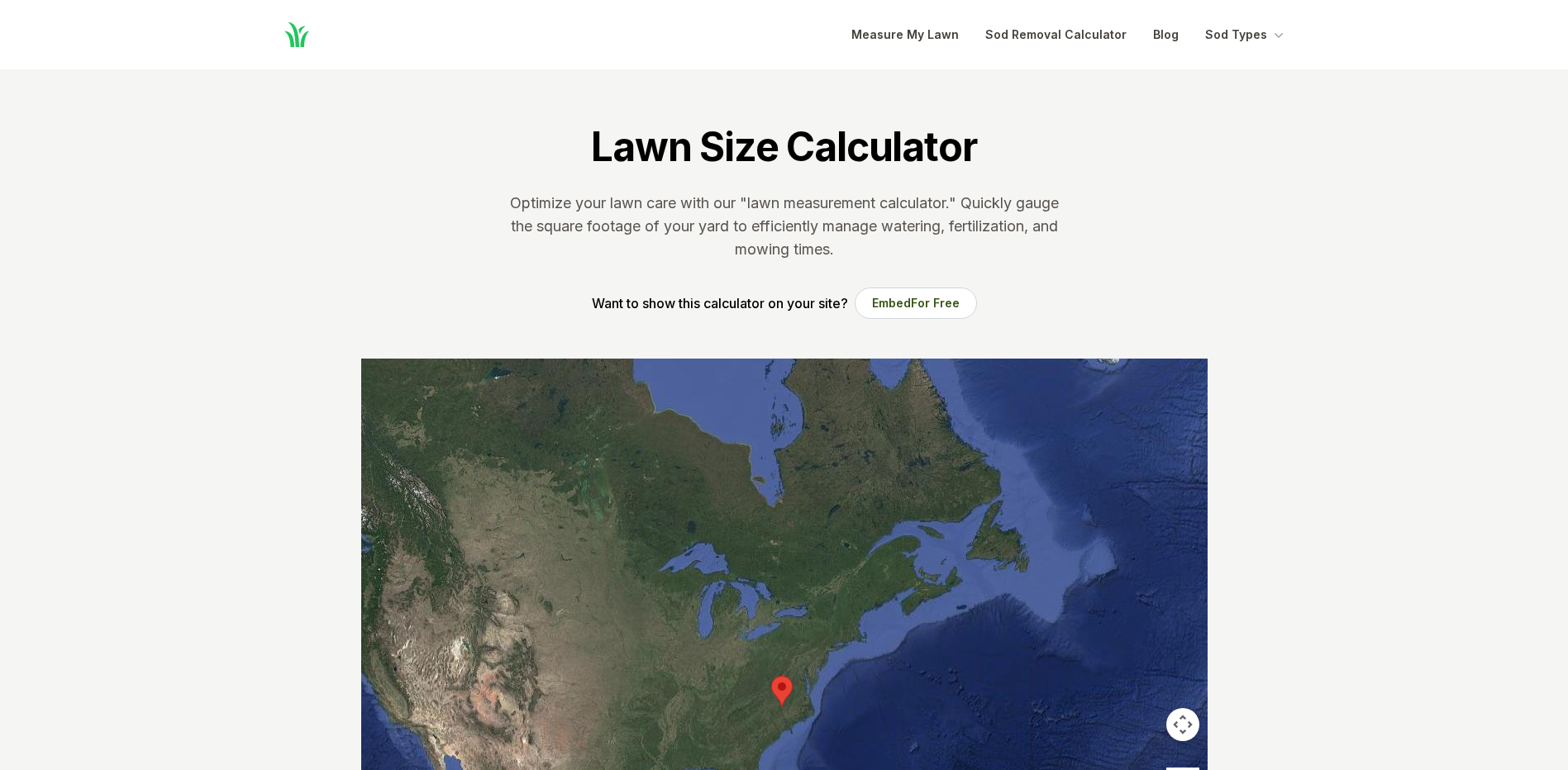
drag, startPoint x: 780, startPoint y: 453, endPoint x: 789, endPoint y: 304, distance: 149.3
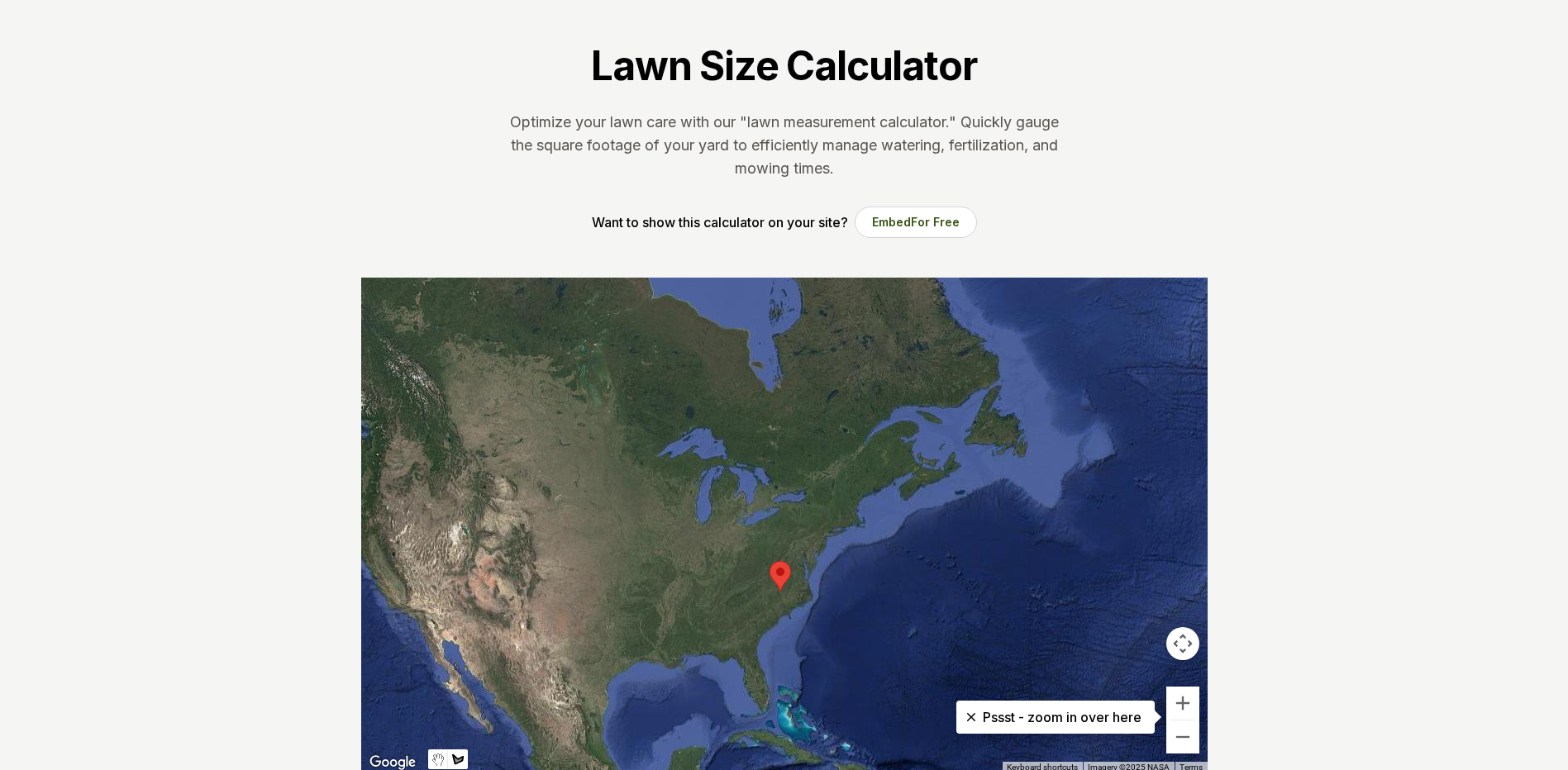
scroll to position [248, 0]
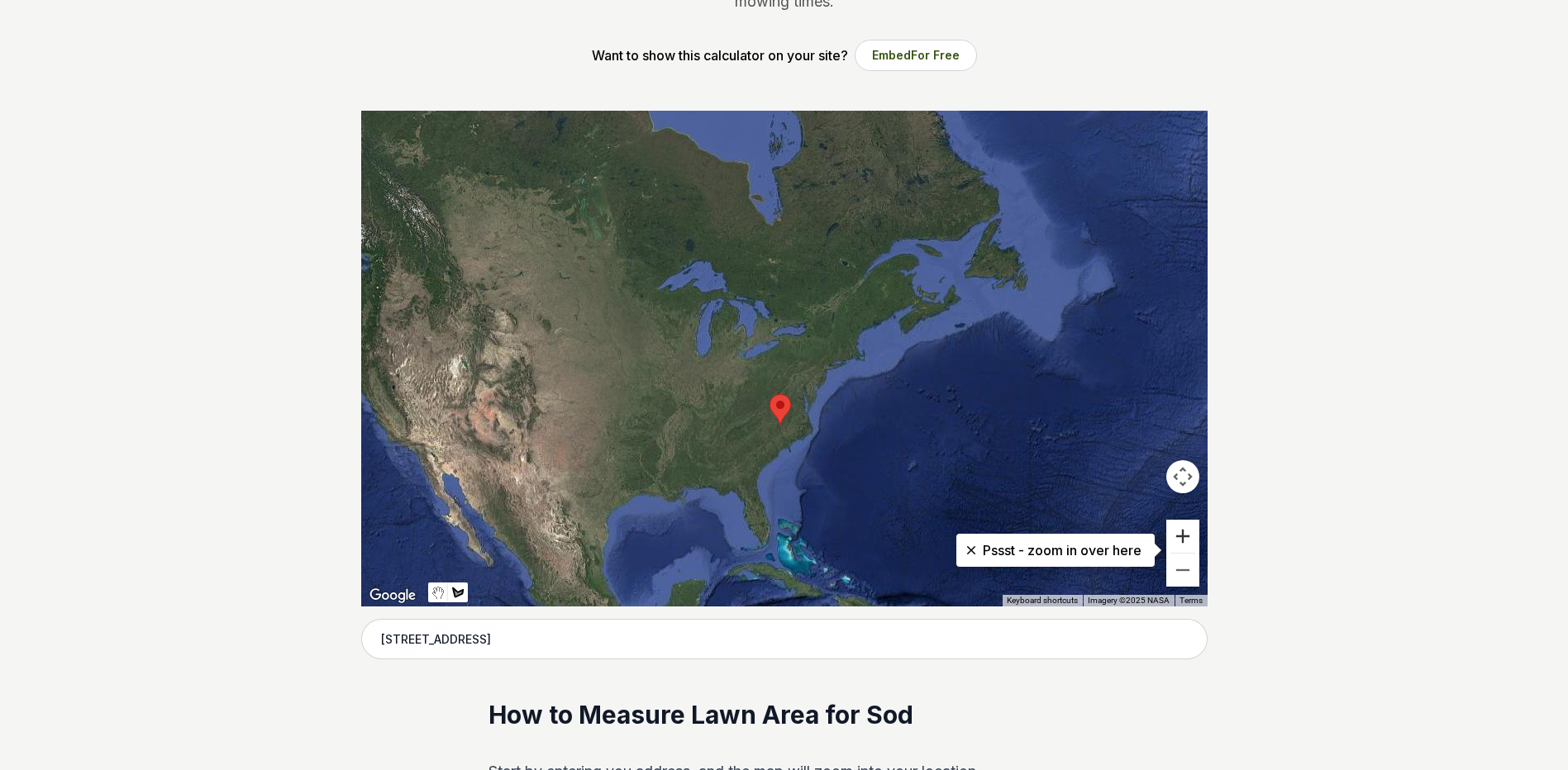
click at [1172, 531] on button "Zoom in" at bounding box center [1183, 536] width 33 height 33
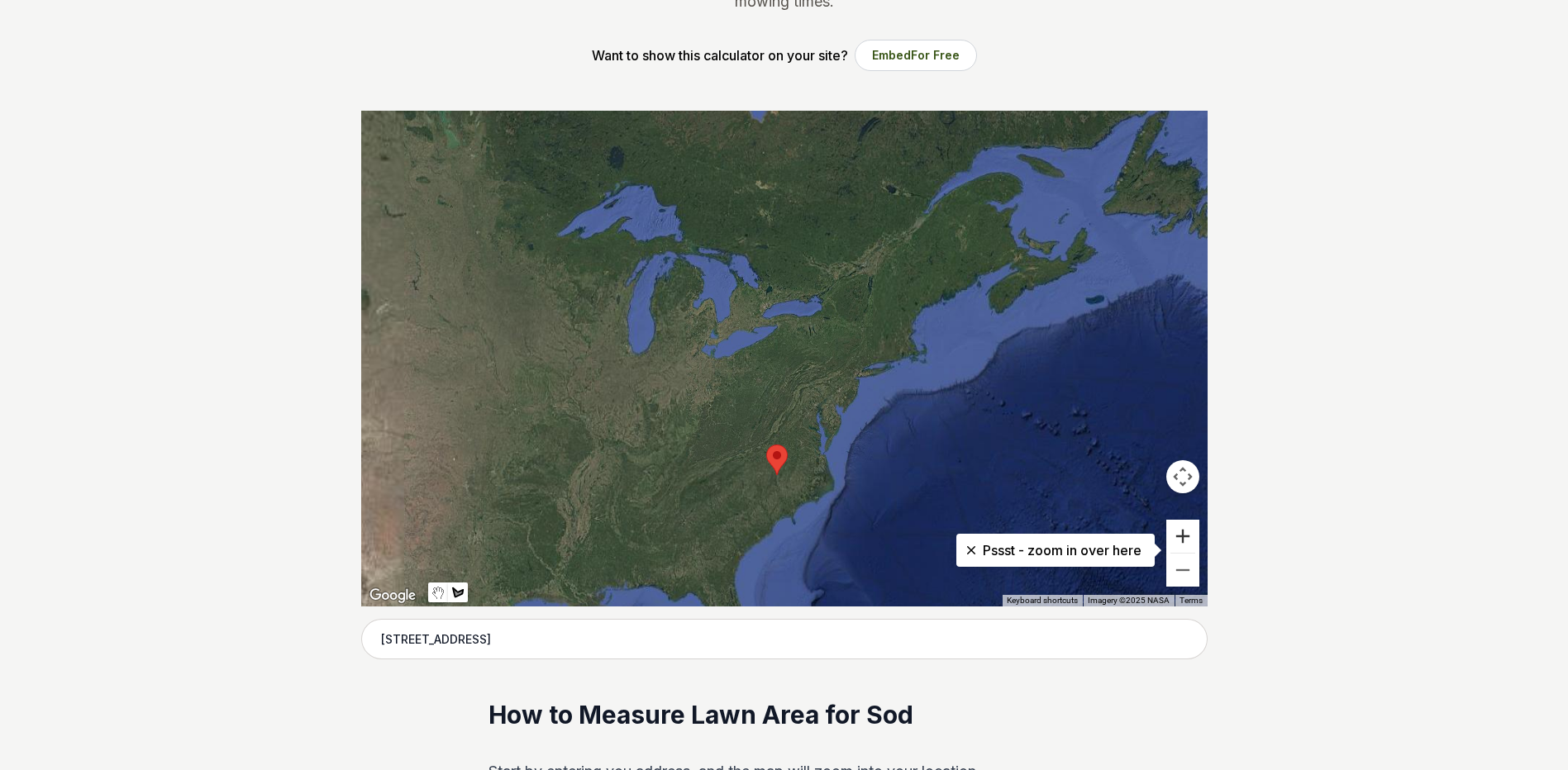
click at [1172, 532] on button "Zoom in" at bounding box center [1183, 536] width 33 height 33
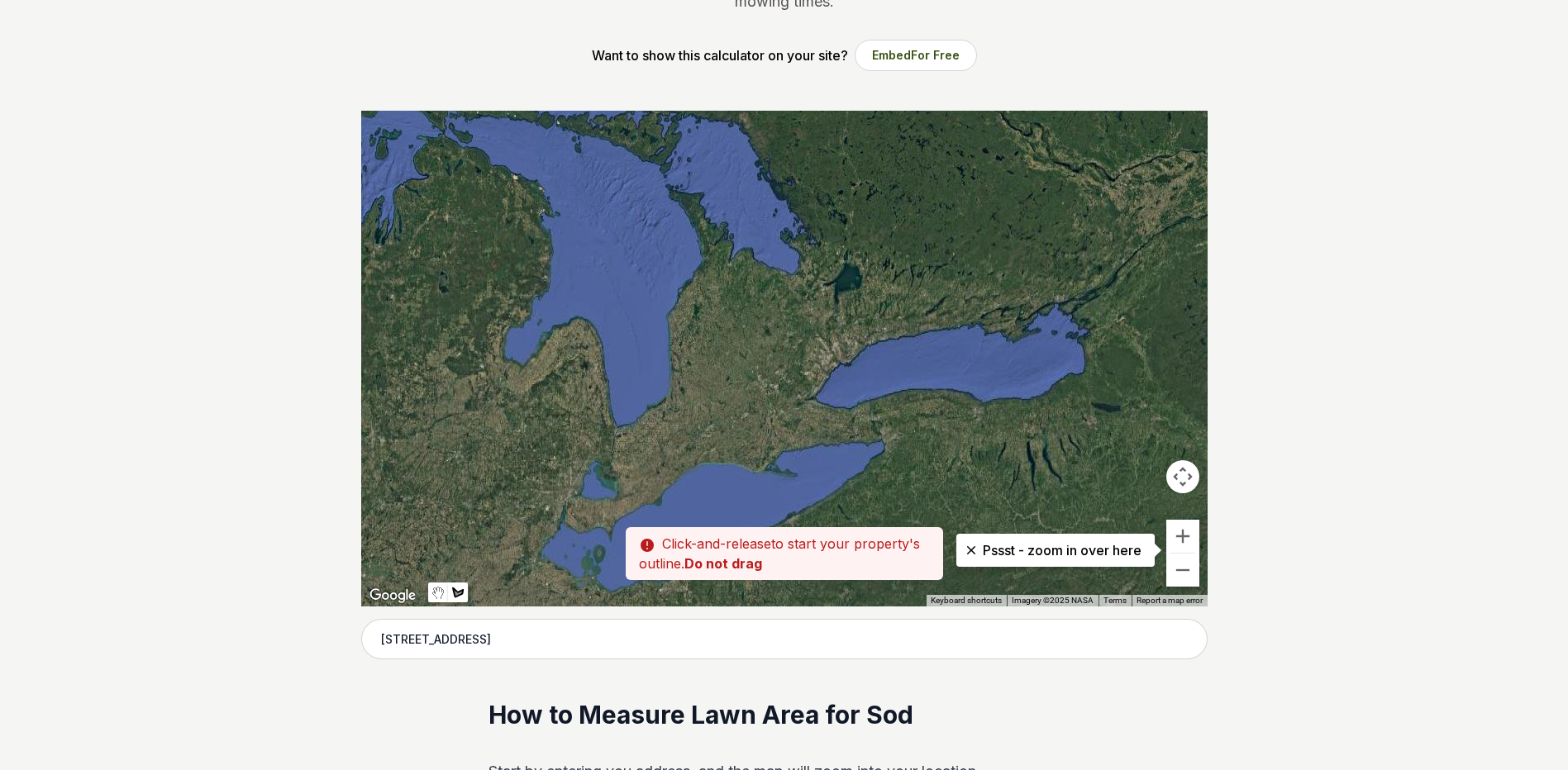
drag, startPoint x: 703, startPoint y: 286, endPoint x: 948, endPoint y: 517, distance: 336.7
click at [838, 520] on div at bounding box center [785, 359] width 846 height 496
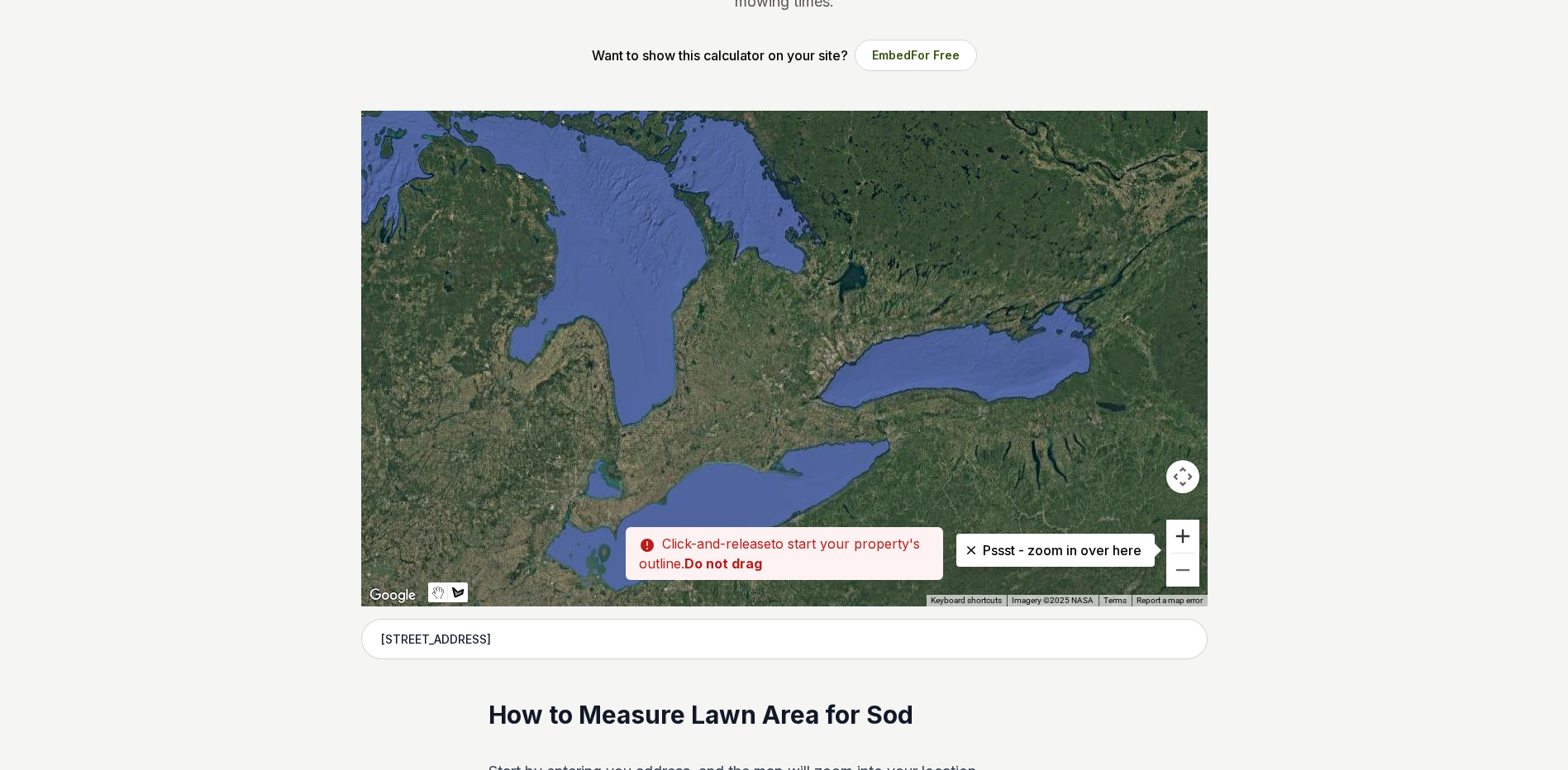
click at [1178, 533] on button "Zoom in" at bounding box center [1183, 536] width 33 height 33
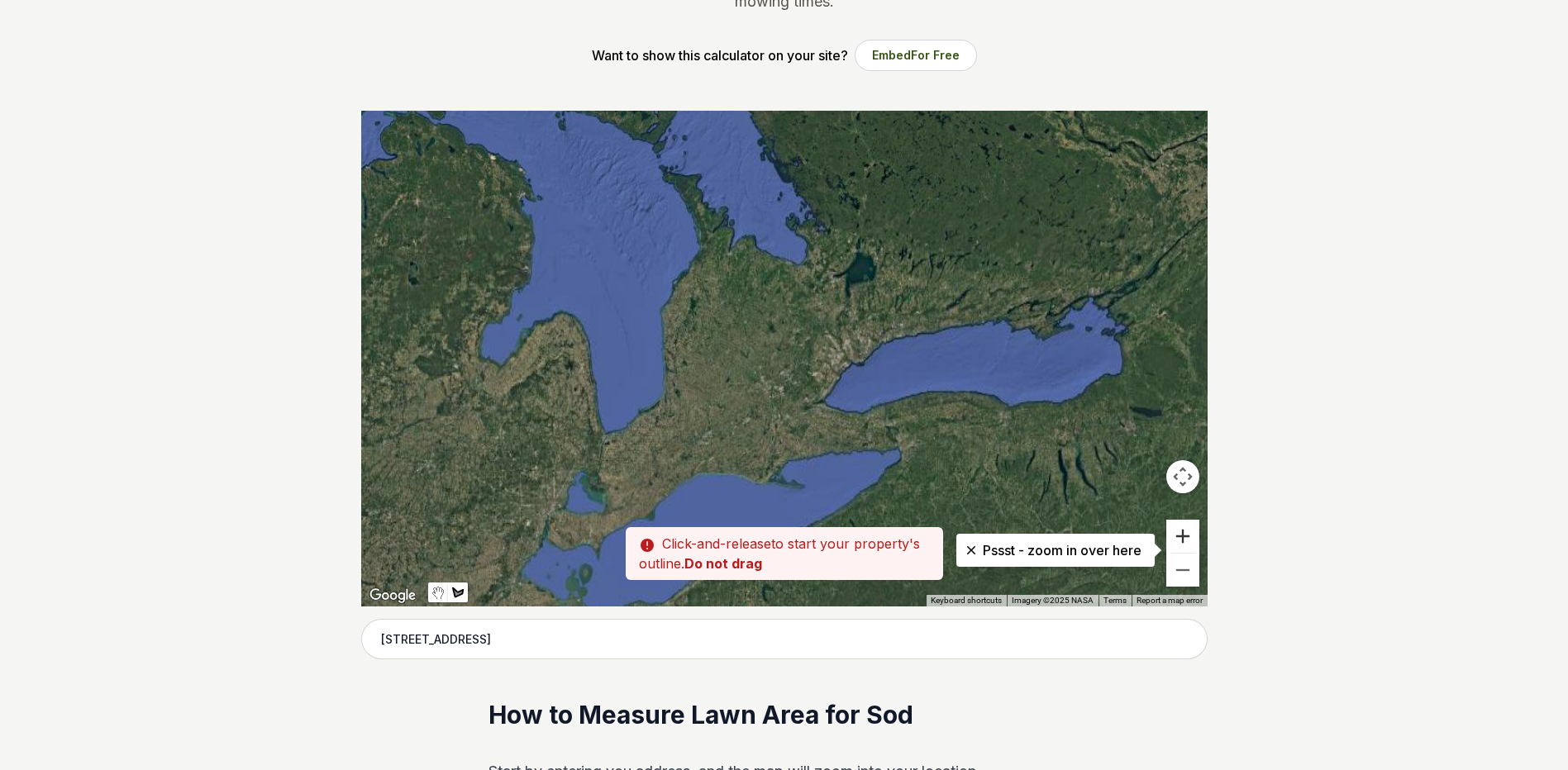
click at [1178, 533] on button "Zoom in" at bounding box center [1183, 536] width 33 height 33
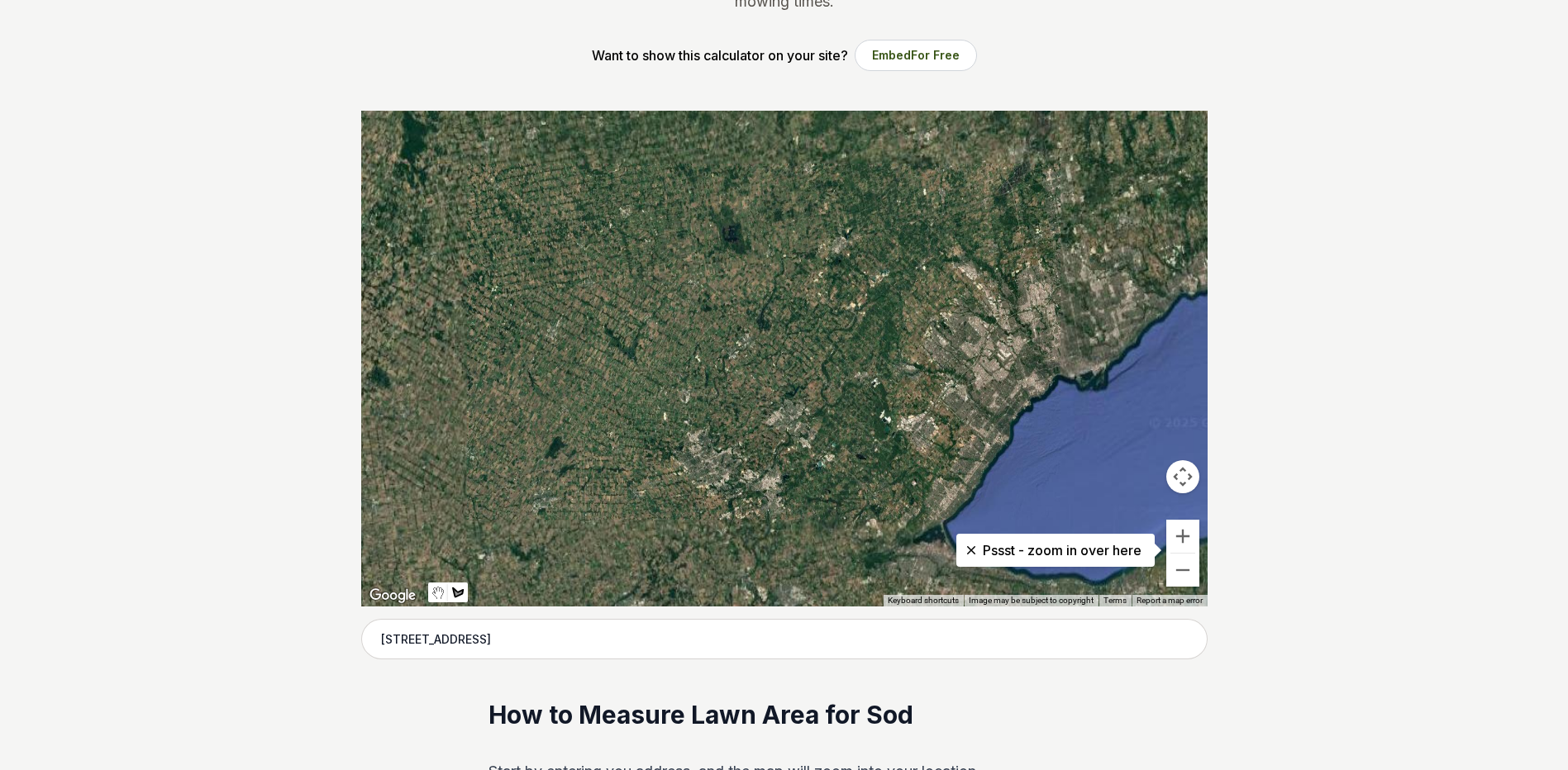
click at [1178, 533] on button "Zoom in" at bounding box center [1183, 536] width 33 height 33
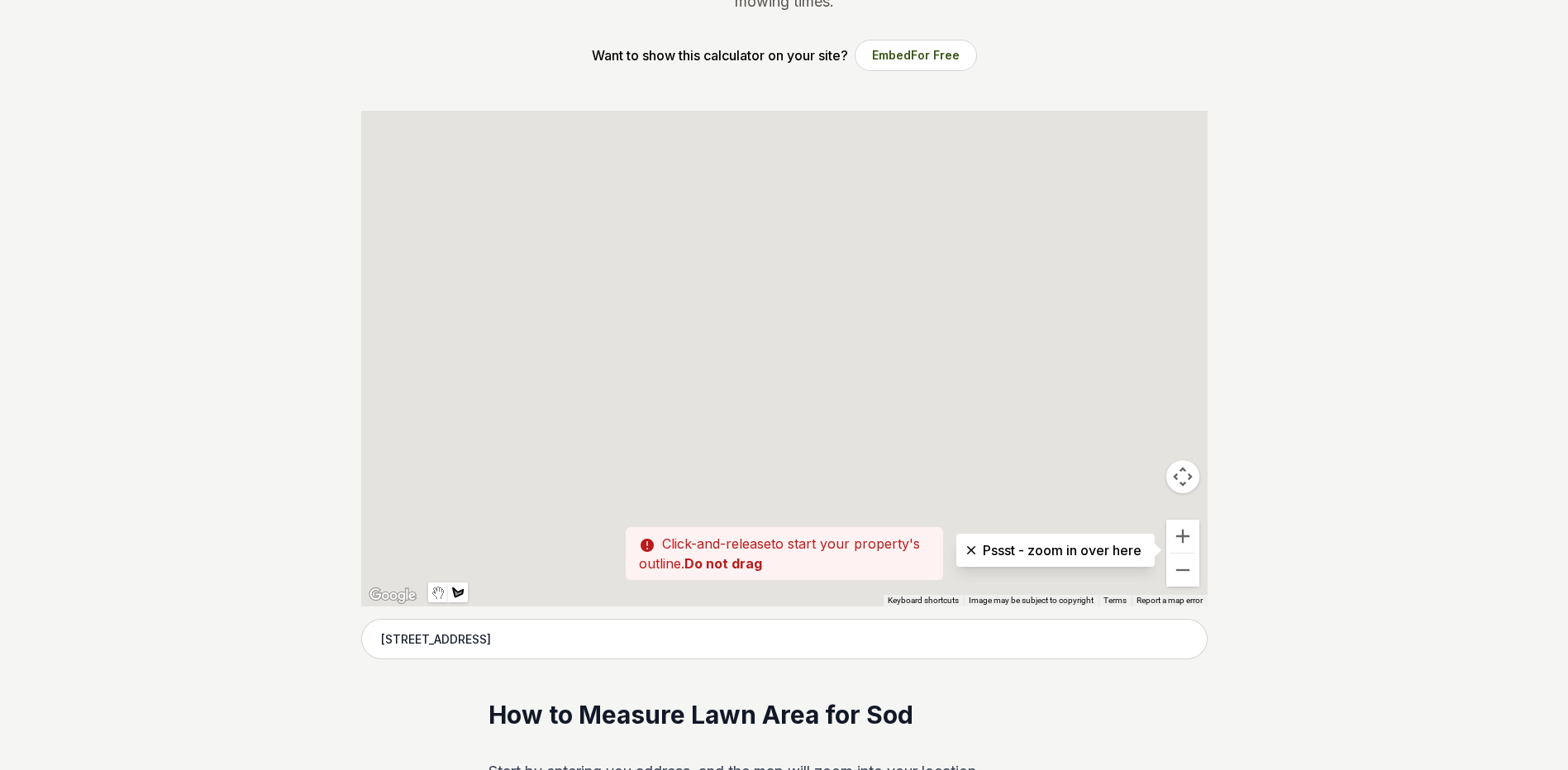
drag, startPoint x: 560, startPoint y: 266, endPoint x: 812, endPoint y: 408, distance: 289.3
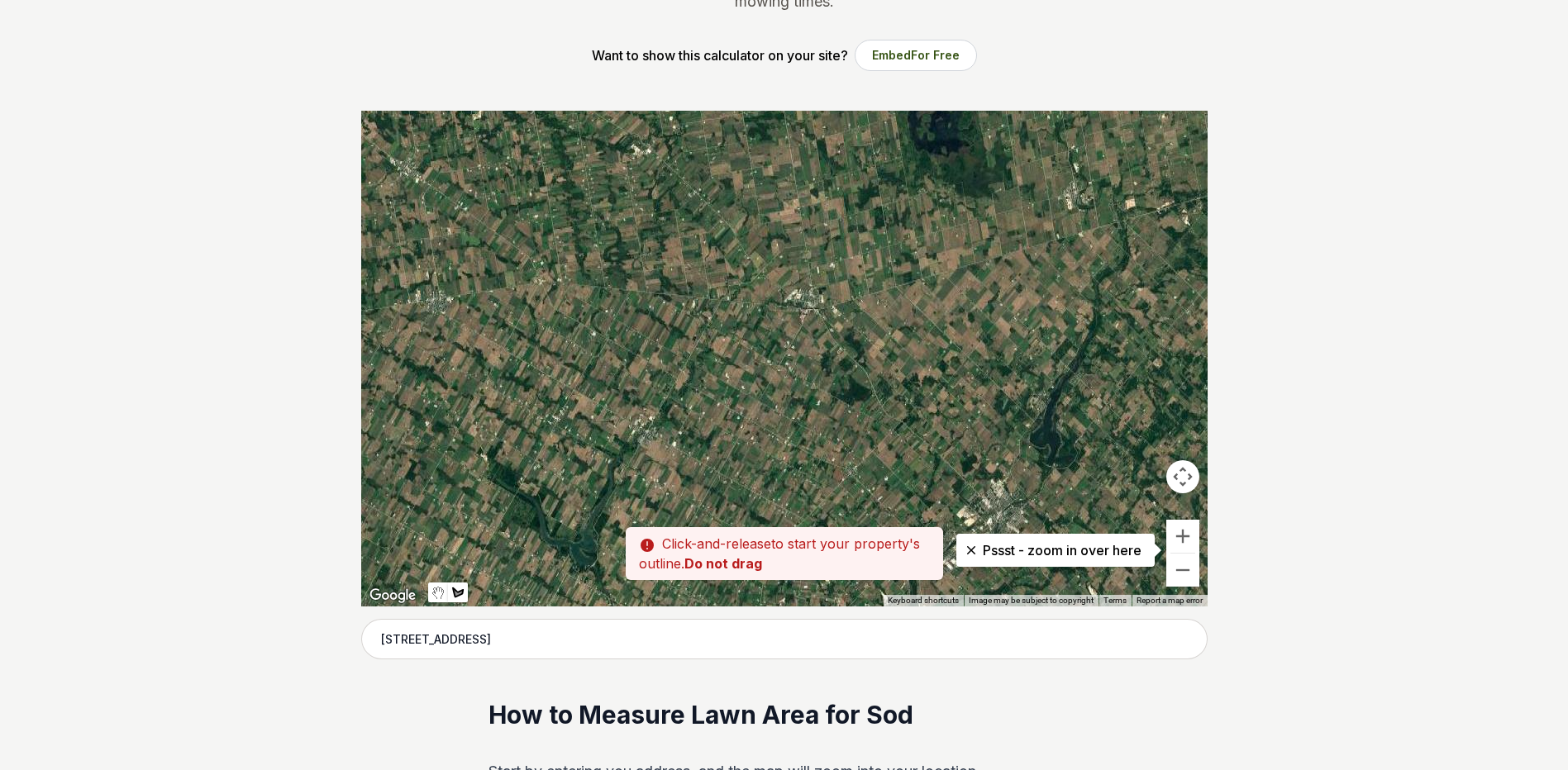
click at [921, 481] on div at bounding box center [785, 359] width 846 height 496
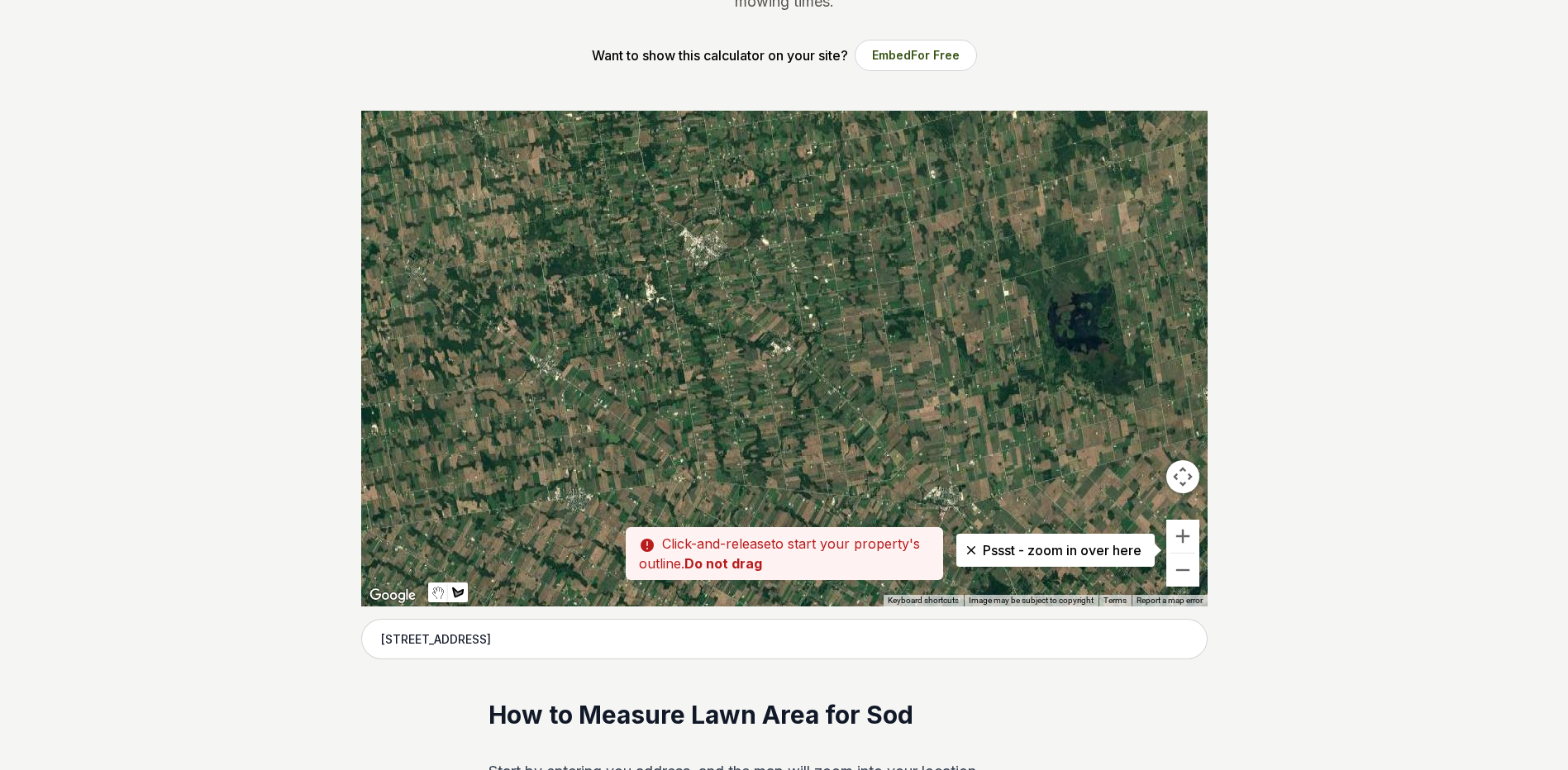
drag, startPoint x: 572, startPoint y: 265, endPoint x: 719, endPoint y: 470, distance: 252.3
click at [719, 470] on div at bounding box center [785, 359] width 846 height 496
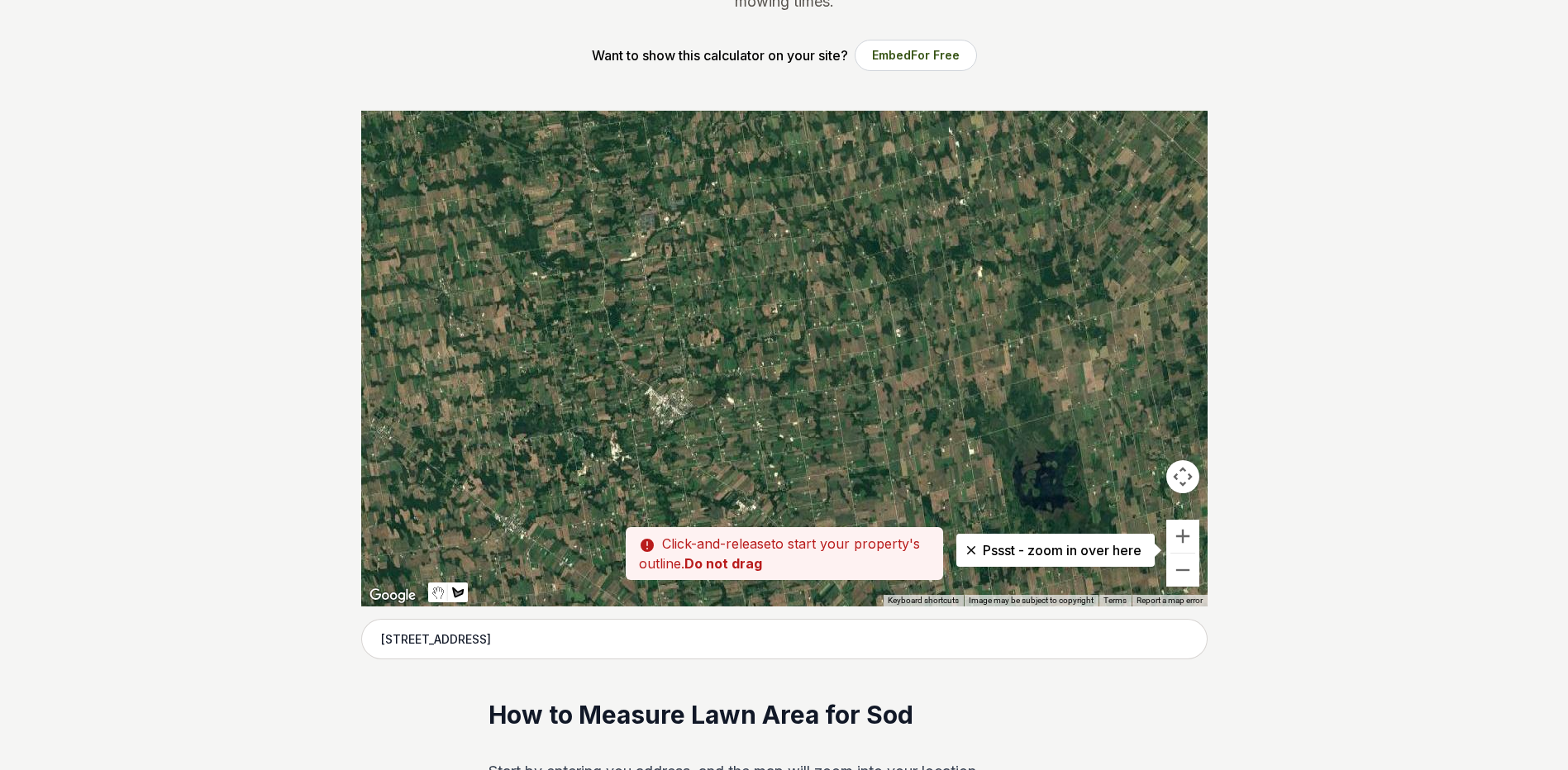
drag, startPoint x: 713, startPoint y: 301, endPoint x: 672, endPoint y: 347, distance: 61.6
click at [680, 453] on div at bounding box center [785, 359] width 846 height 496
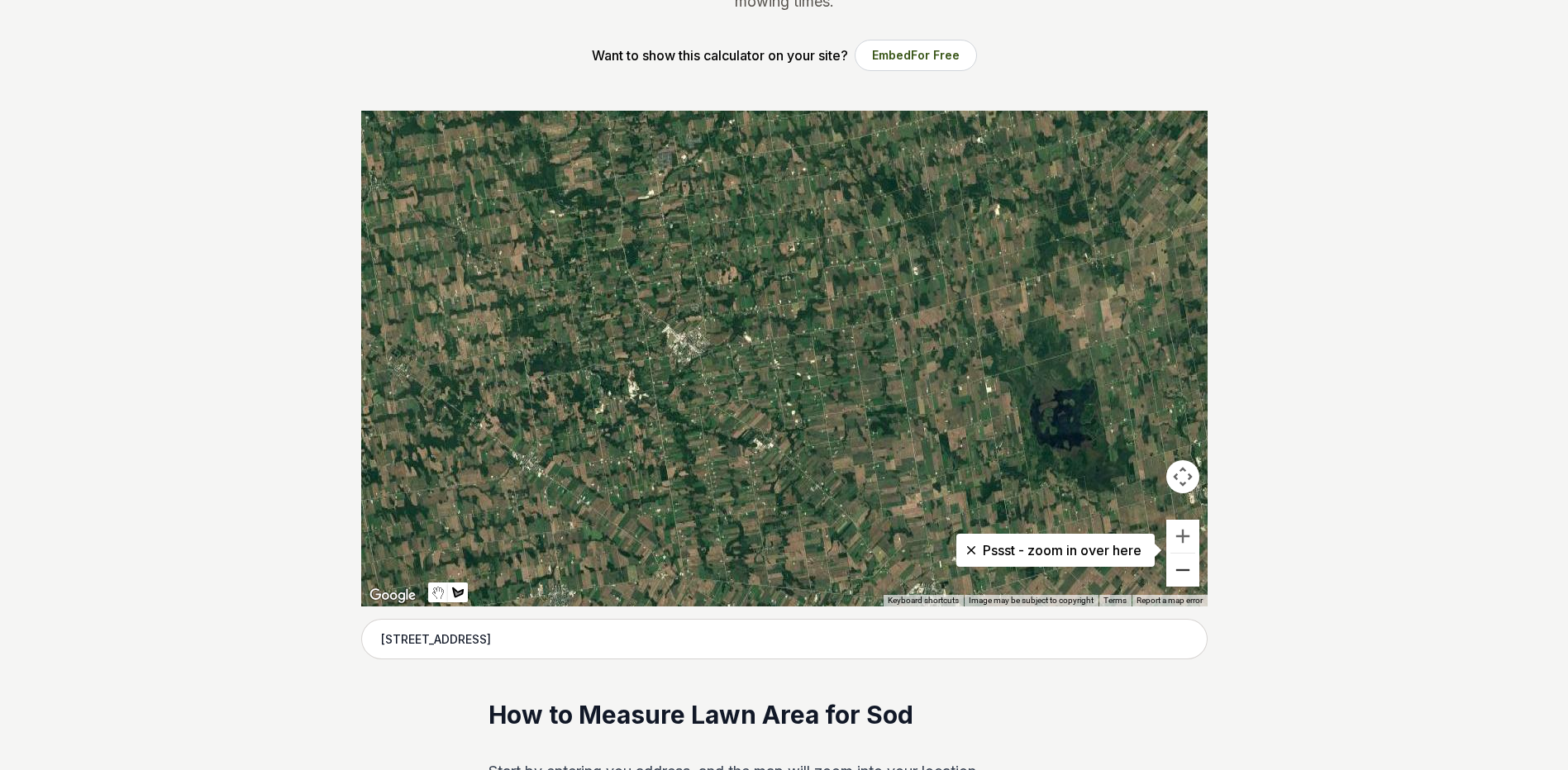
click at [1180, 575] on button "Zoom out" at bounding box center [1183, 570] width 33 height 33
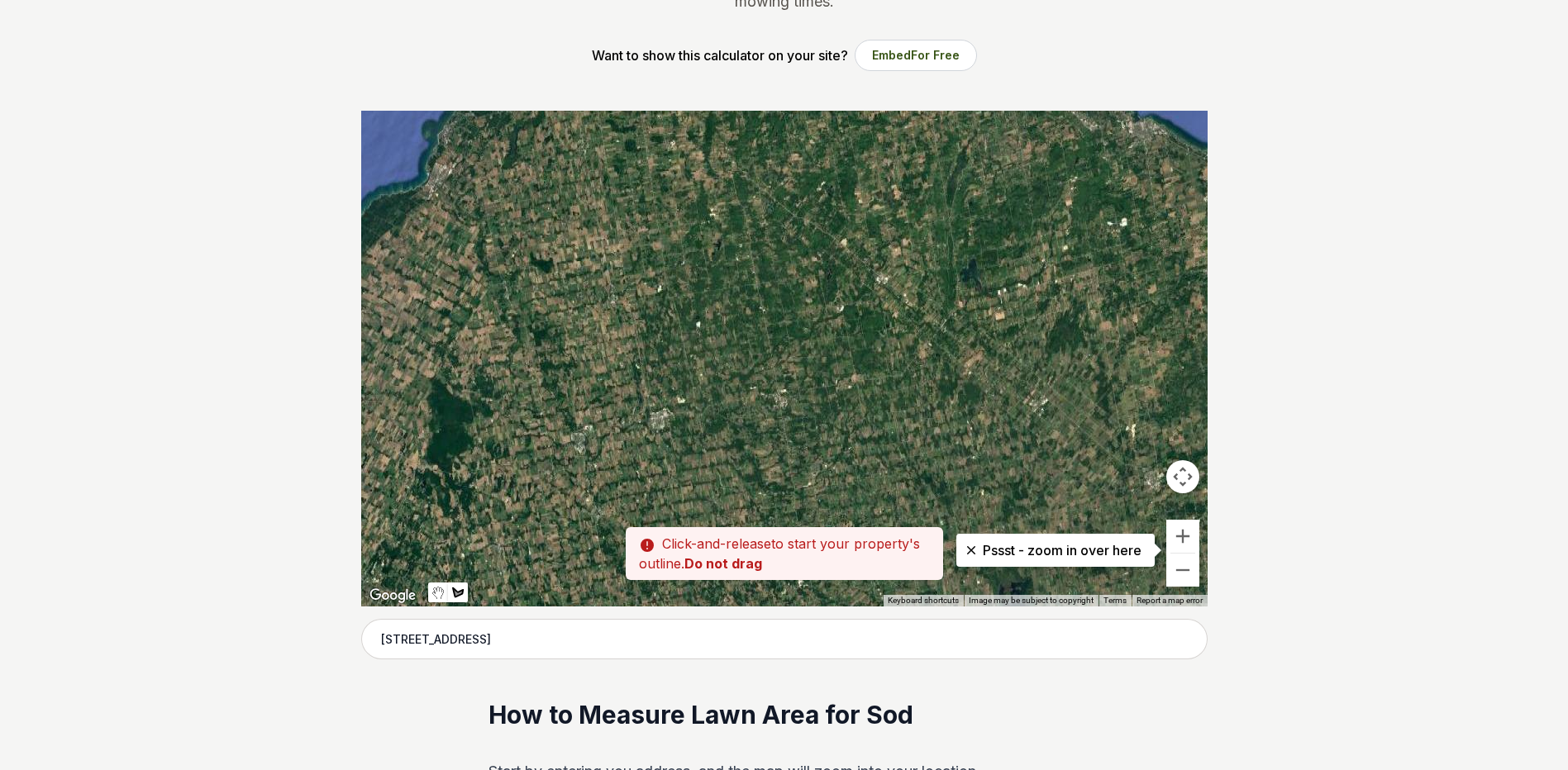
drag, startPoint x: 729, startPoint y: 308, endPoint x: 789, endPoint y: 379, distance: 93.0
click at [828, 527] on div at bounding box center [785, 359] width 846 height 496
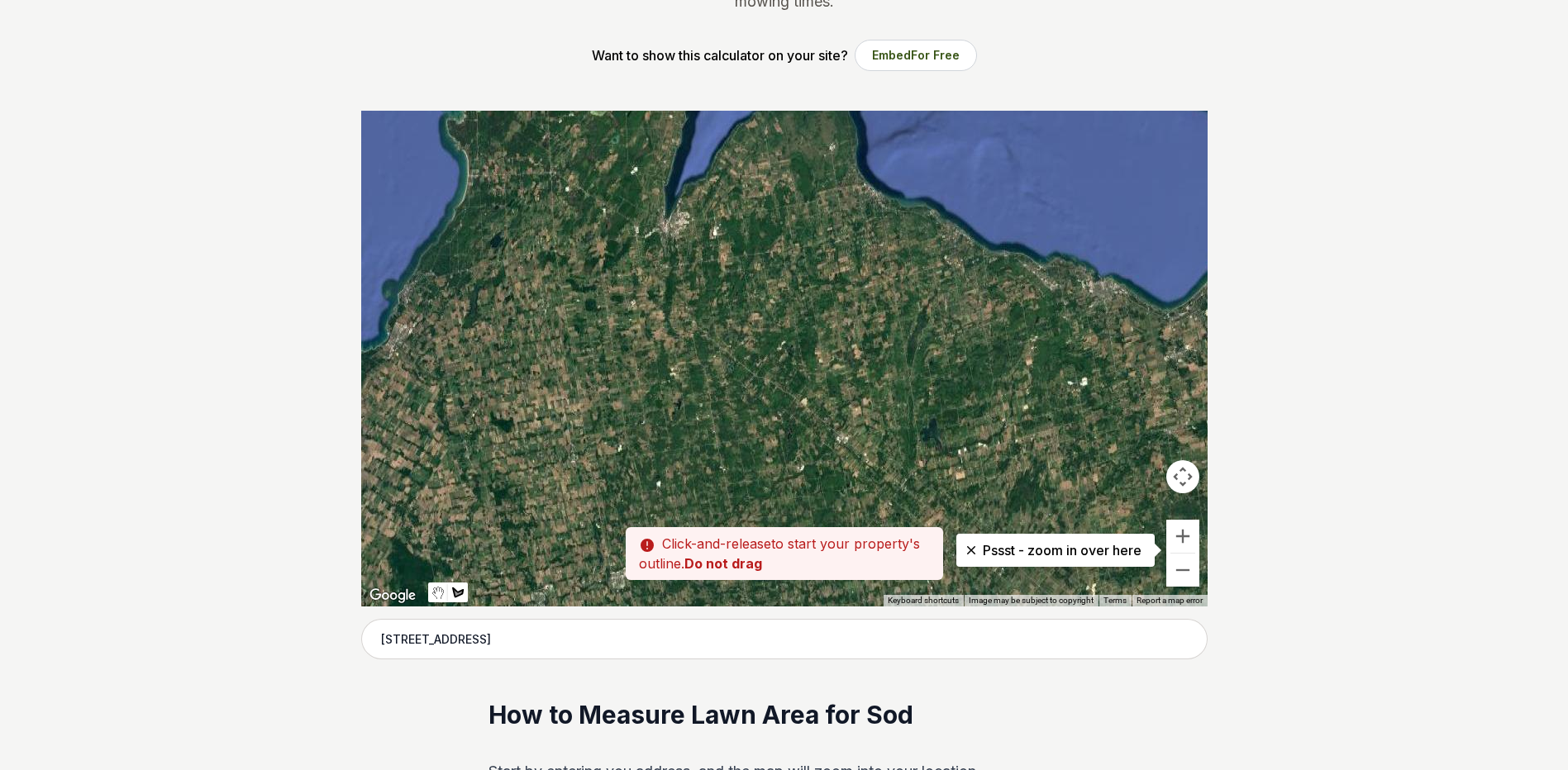
drag, startPoint x: 776, startPoint y: 327, endPoint x: 736, endPoint y: 489, distance: 166.9
click at [736, 489] on div at bounding box center [785, 359] width 846 height 496
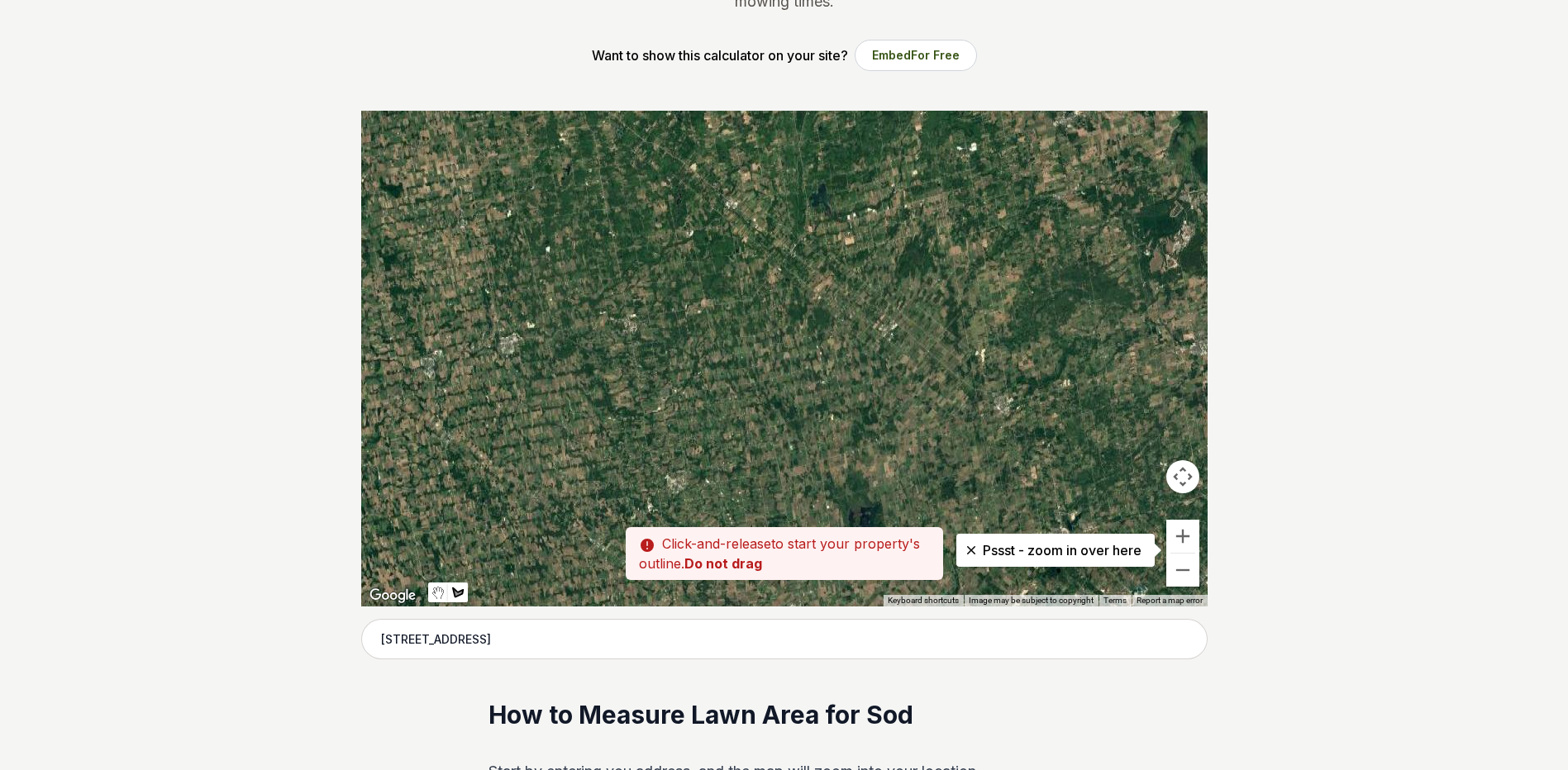
drag, startPoint x: 727, startPoint y: 429, endPoint x: 616, endPoint y: 182, distance: 270.8
click at [616, 182] on div at bounding box center [785, 359] width 846 height 496
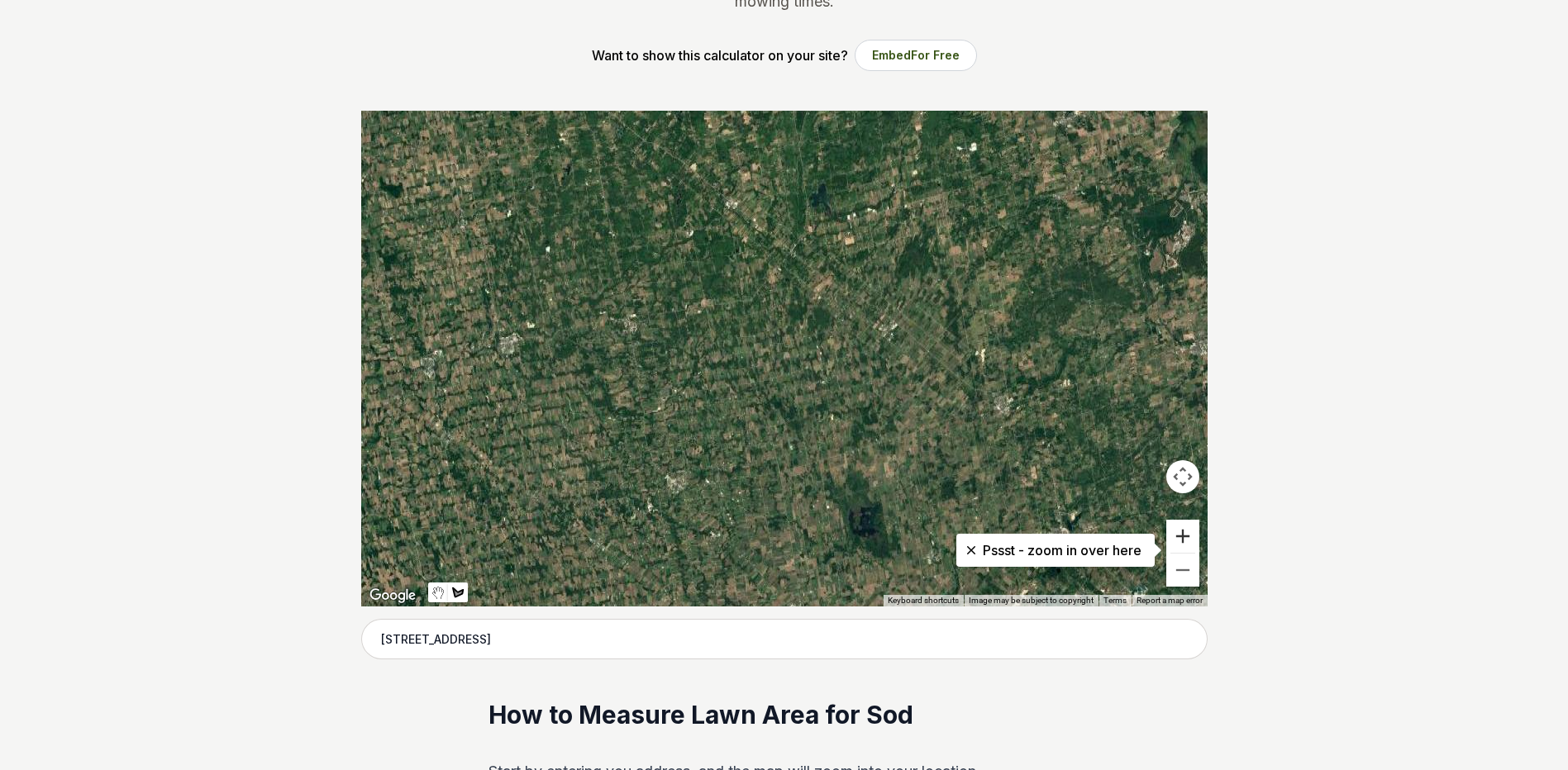
click at [1195, 533] on button "Zoom in" at bounding box center [1183, 536] width 33 height 33
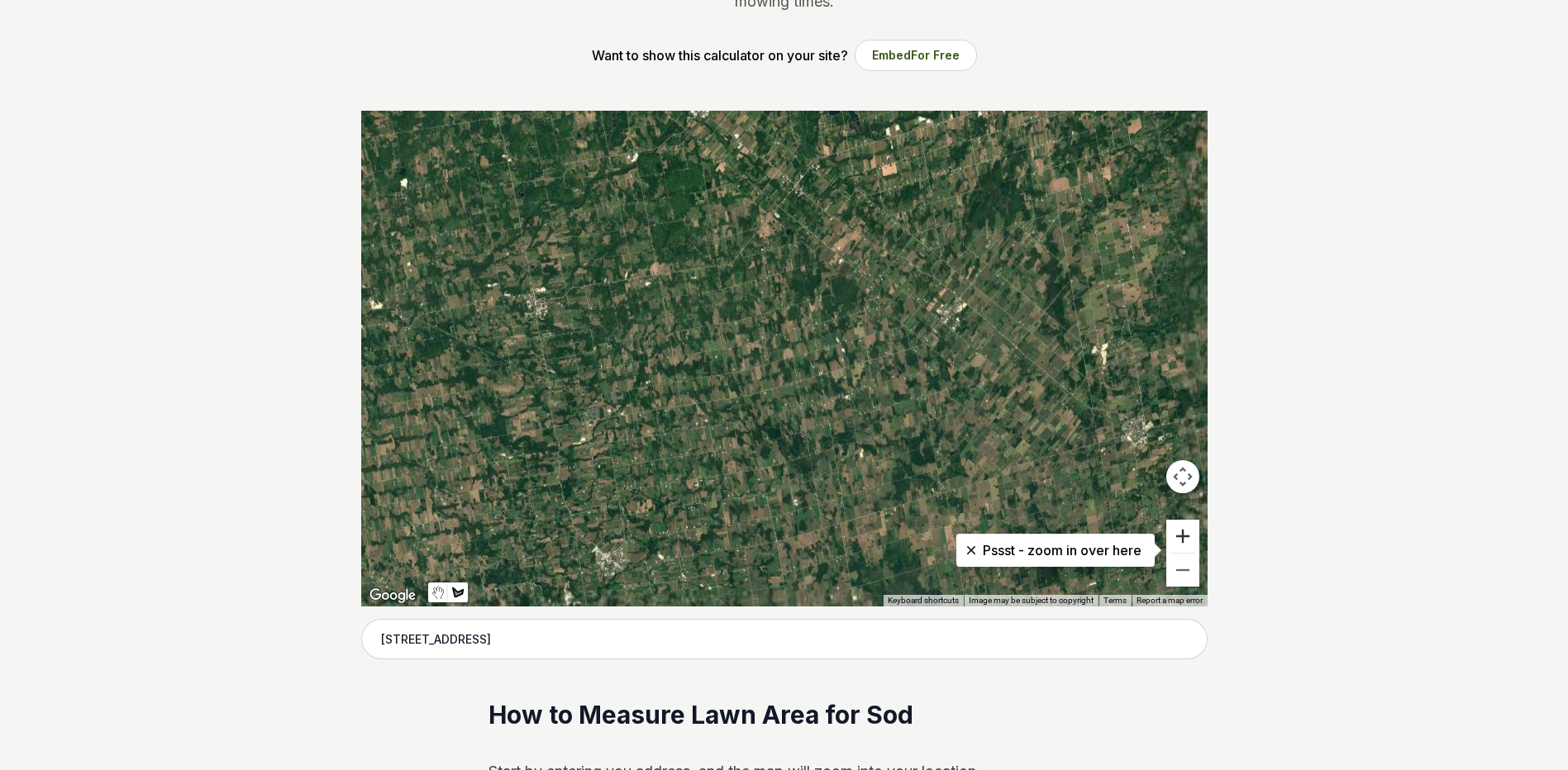
click at [1195, 534] on button "Zoom in" at bounding box center [1183, 536] width 33 height 33
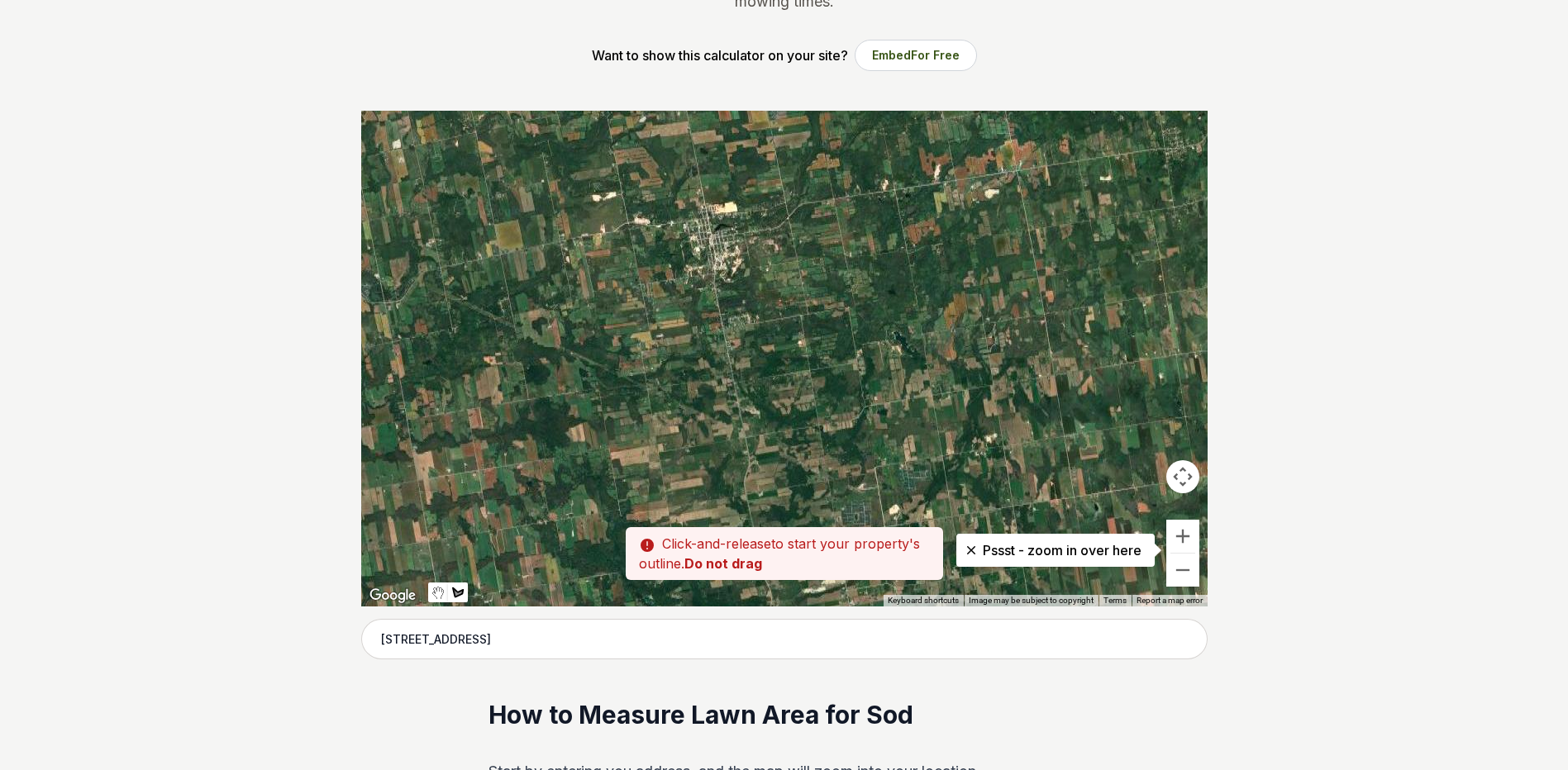
drag, startPoint x: 690, startPoint y: 345, endPoint x: 1177, endPoint y: 382, distance: 488.4
click at [1155, 354] on div at bounding box center [785, 359] width 846 height 496
click at [1183, 534] on button "Zoom in" at bounding box center [1183, 536] width 33 height 33
click at [1182, 534] on button "Zoom in" at bounding box center [1183, 536] width 33 height 33
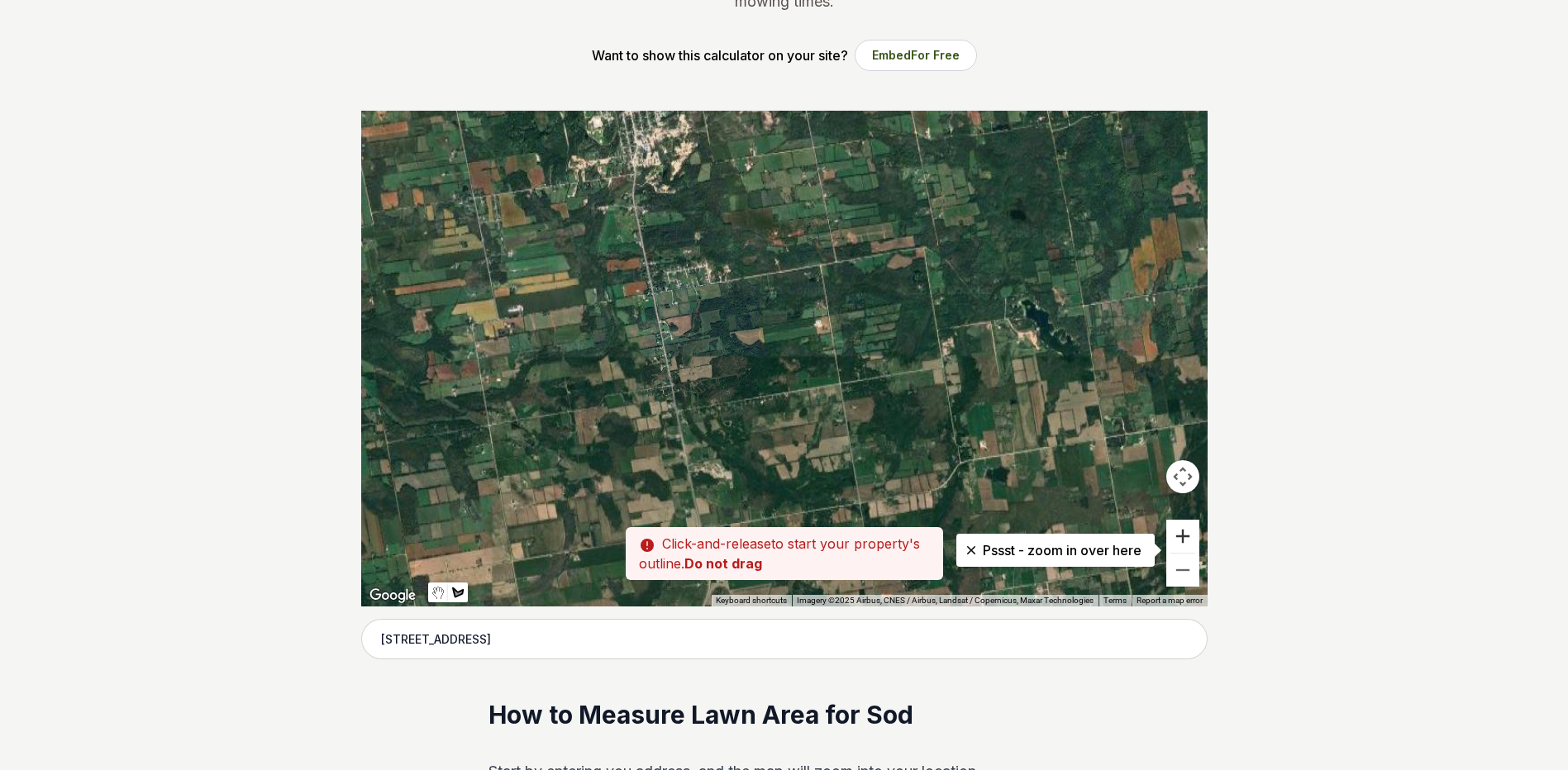
click at [1181, 534] on button "Zoom in" at bounding box center [1183, 536] width 33 height 33
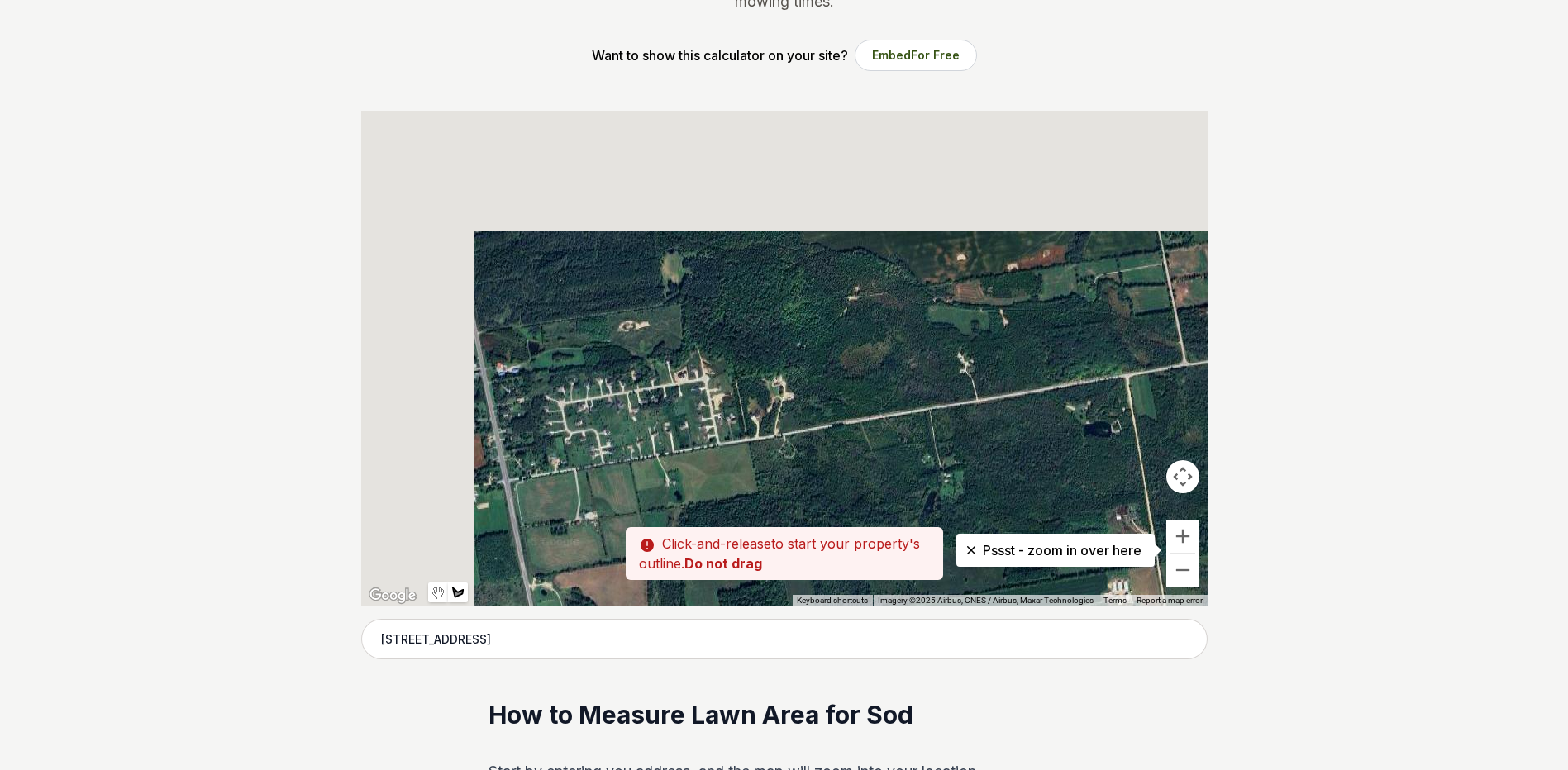
drag, startPoint x: 683, startPoint y: 193, endPoint x: 920, endPoint y: 600, distance: 471.0
click at [920, 600] on div "Keyboard shortcuts Map Data Imagery ©2025 Airbus, CNES / Airbus, Maxar Technolo…" at bounding box center [785, 359] width 846 height 496
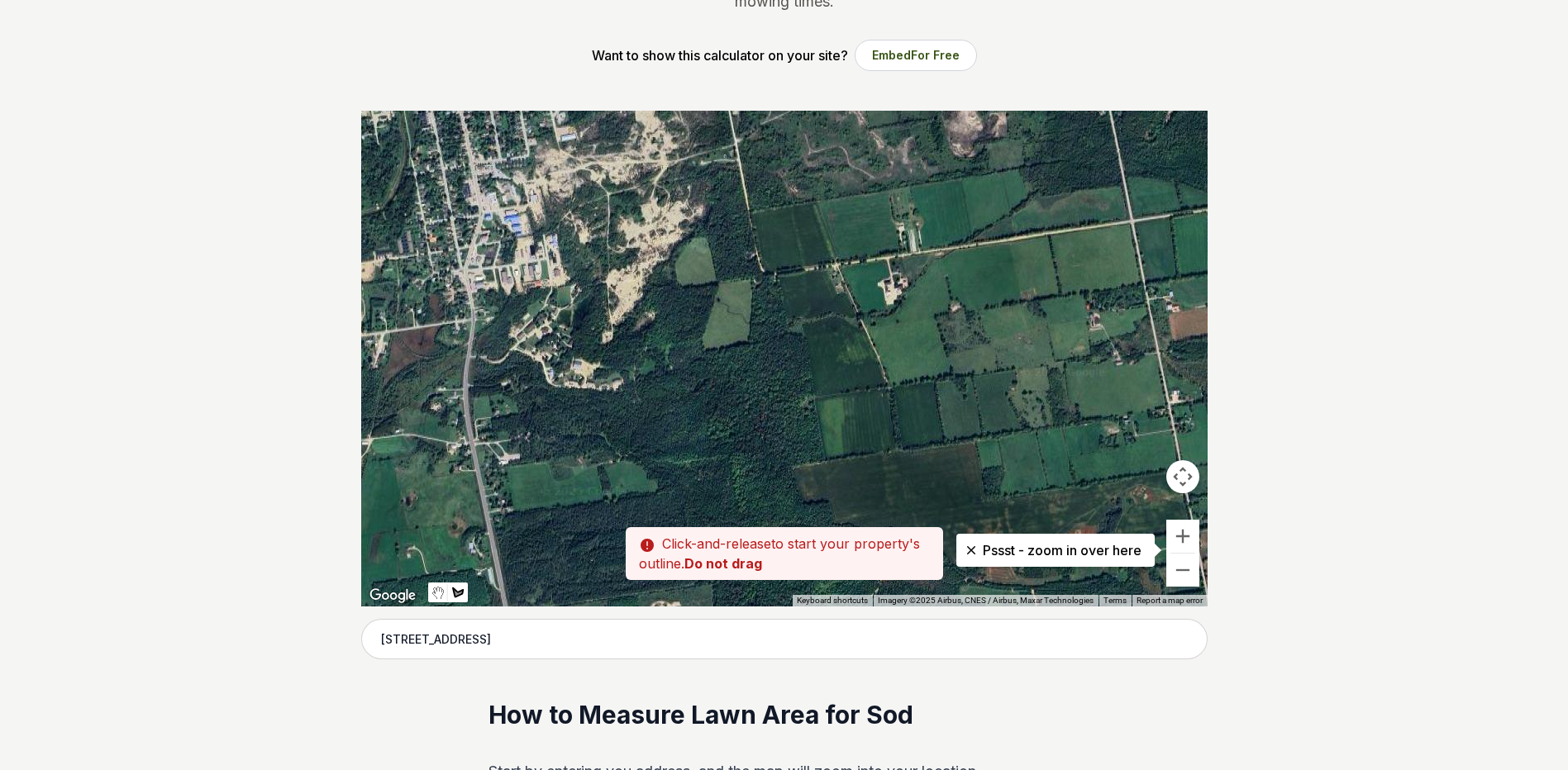
drag, startPoint x: 628, startPoint y: 193, endPoint x: 626, endPoint y: 465, distance: 272.0
click at [626, 465] on div at bounding box center [785, 359] width 846 height 496
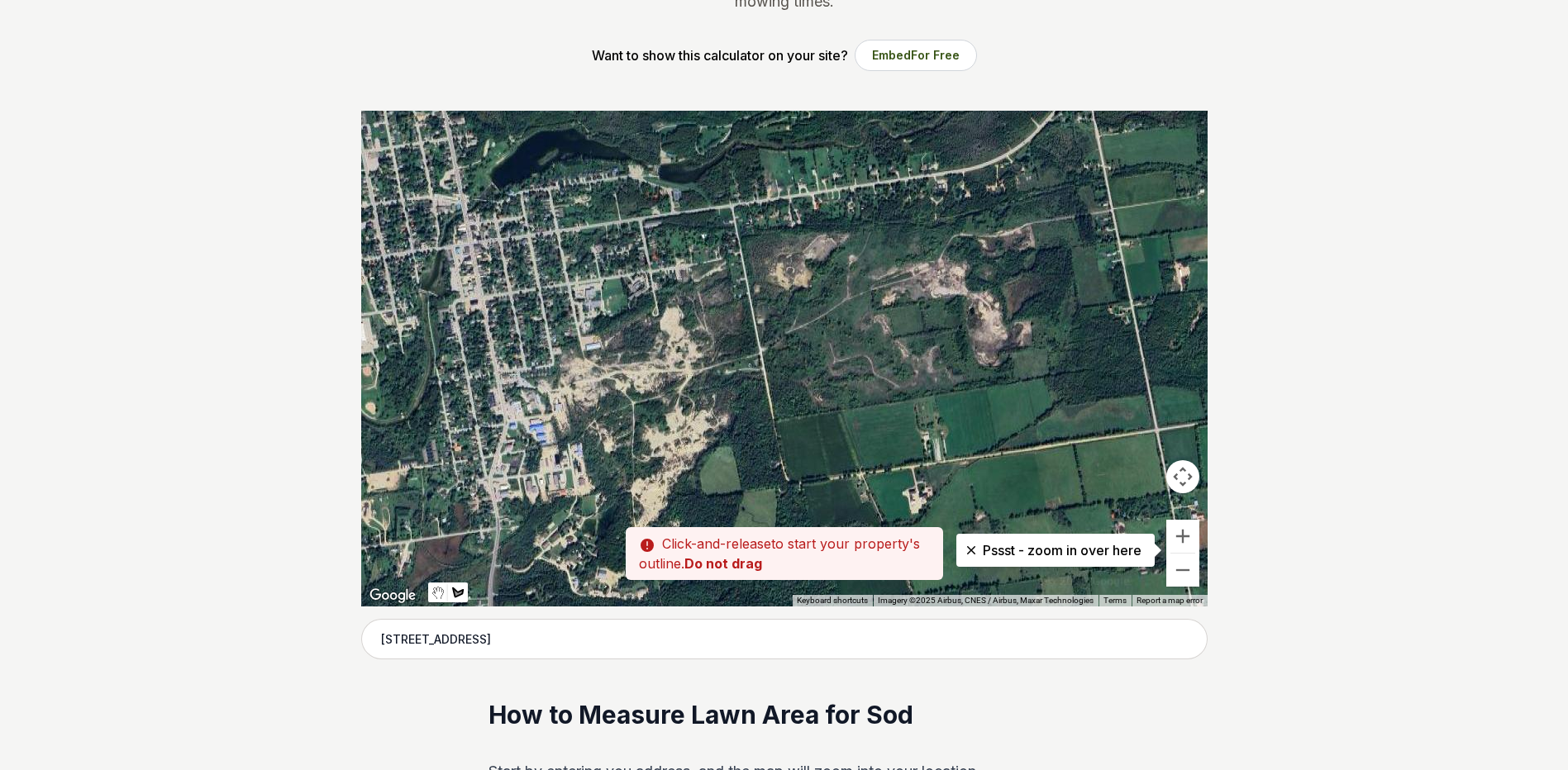
drag, startPoint x: 632, startPoint y: 351, endPoint x: 648, endPoint y: 410, distance: 61.1
click at [648, 410] on div at bounding box center [785, 359] width 846 height 496
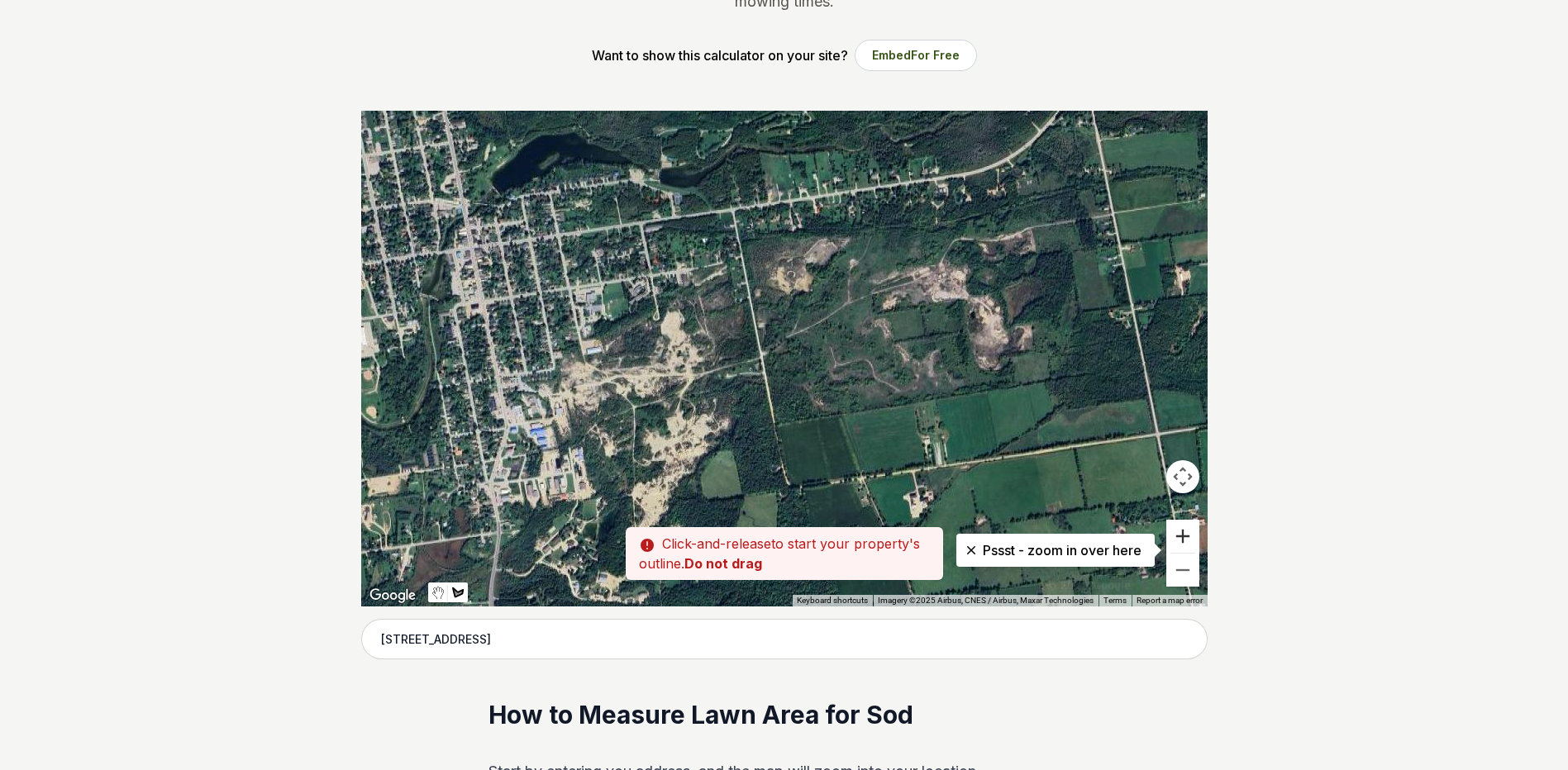
click at [1191, 537] on button "Zoom in" at bounding box center [1183, 536] width 33 height 33
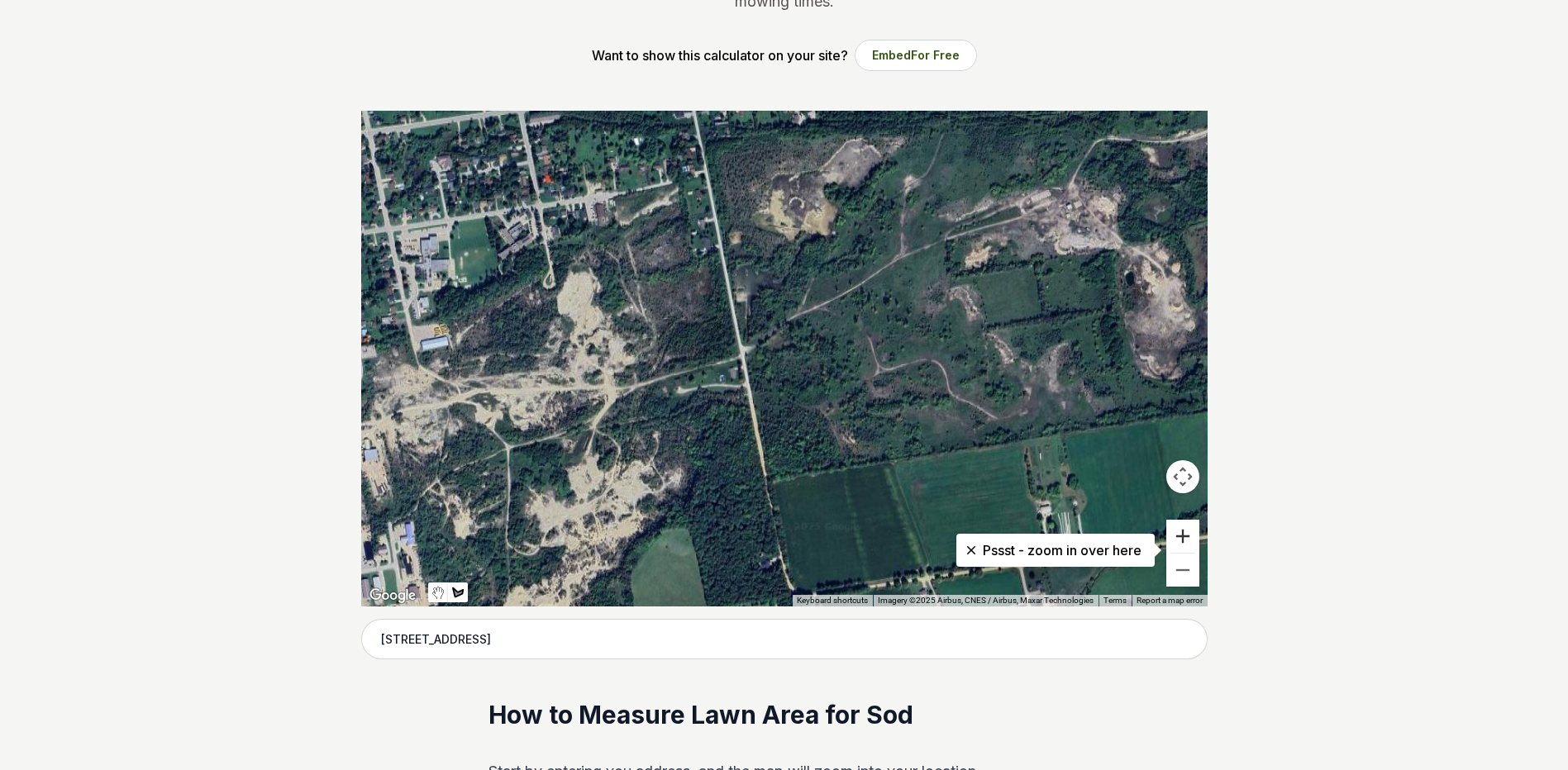
drag, startPoint x: 1191, startPoint y: 537, endPoint x: 619, endPoint y: 368, distance: 596.4
click at [1190, 536] on button "Zoom in" at bounding box center [1183, 536] width 33 height 33
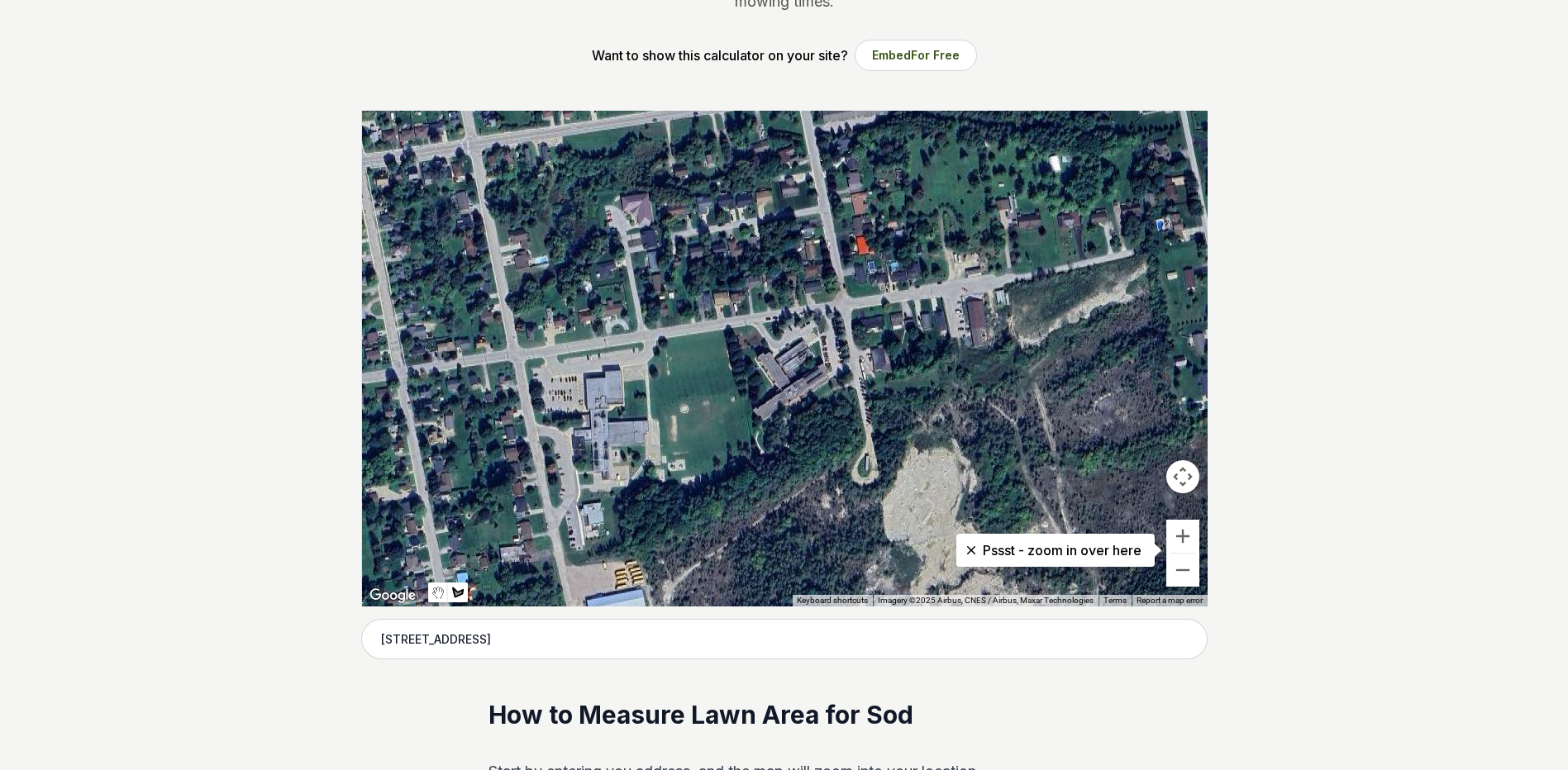
drag, startPoint x: 492, startPoint y: 308, endPoint x: 1069, endPoint y: 564, distance: 631.2
click at [1102, 591] on div at bounding box center [785, 359] width 846 height 496
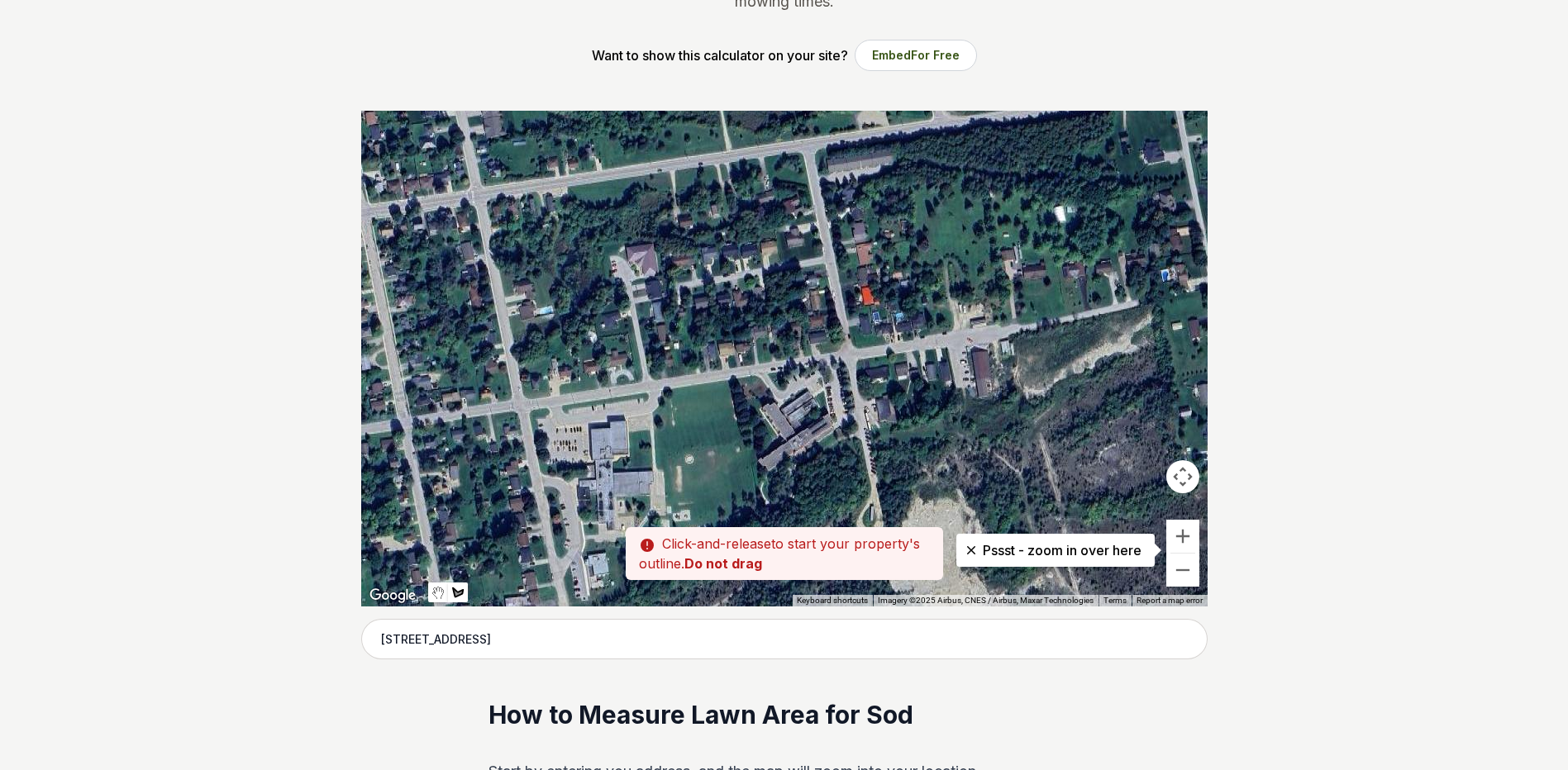
drag, startPoint x: 906, startPoint y: 358, endPoint x: 981, endPoint y: 402, distance: 87.0
click at [906, 362] on div at bounding box center [785, 359] width 846 height 496
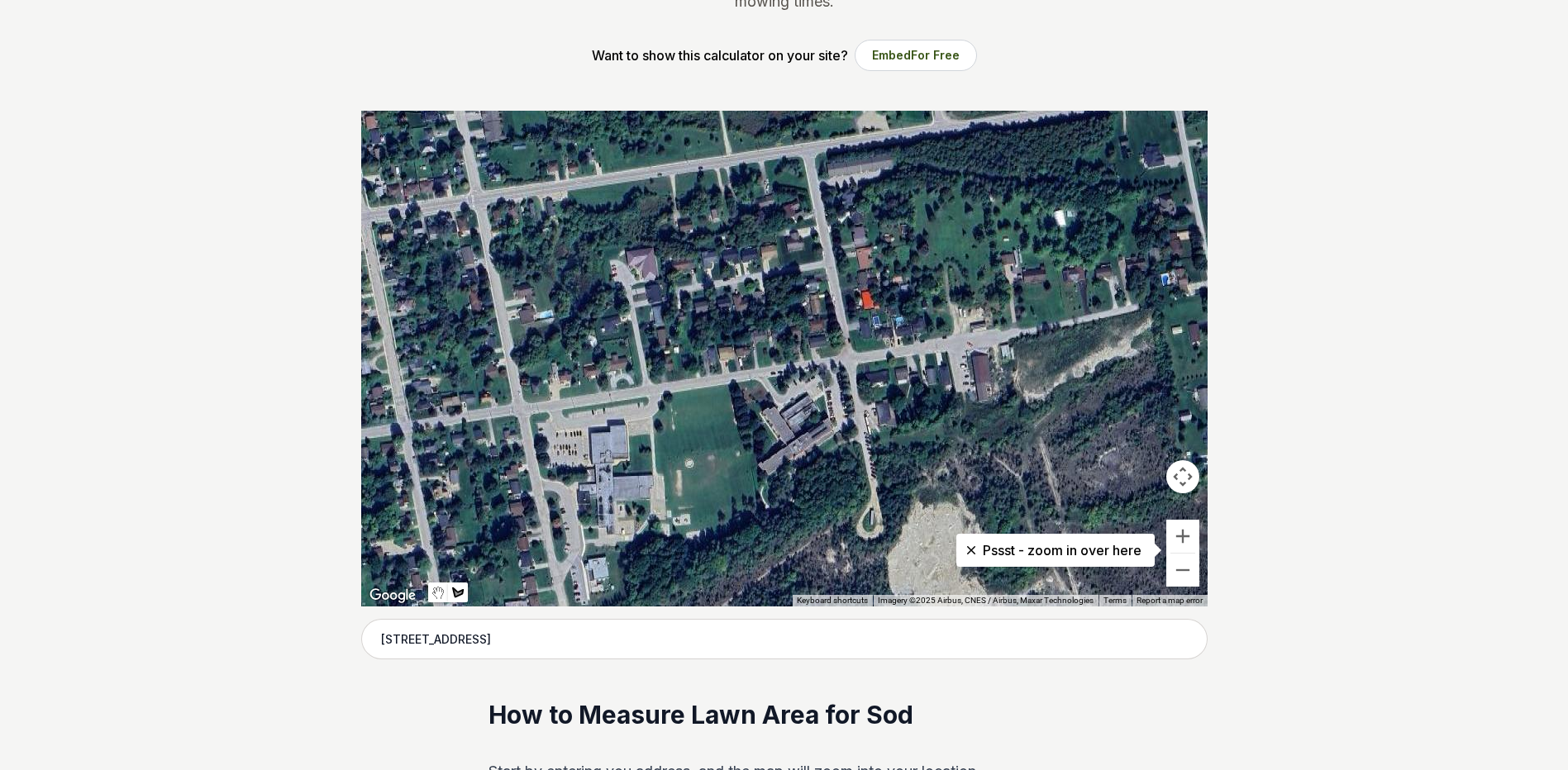
click at [1178, 526] on button "Zoom in" at bounding box center [1183, 536] width 33 height 33
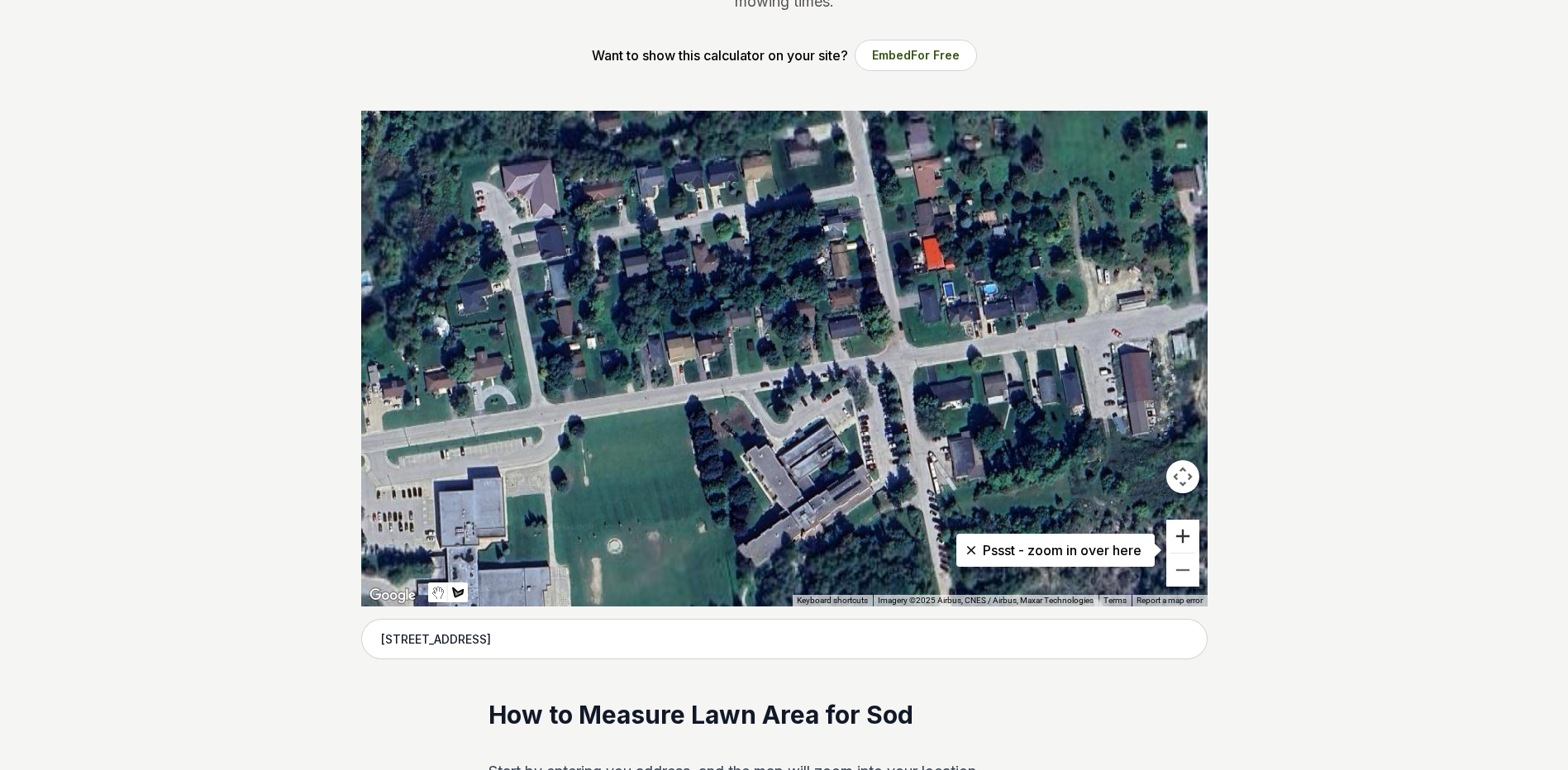
click at [1178, 525] on button "Zoom in" at bounding box center [1183, 536] width 33 height 33
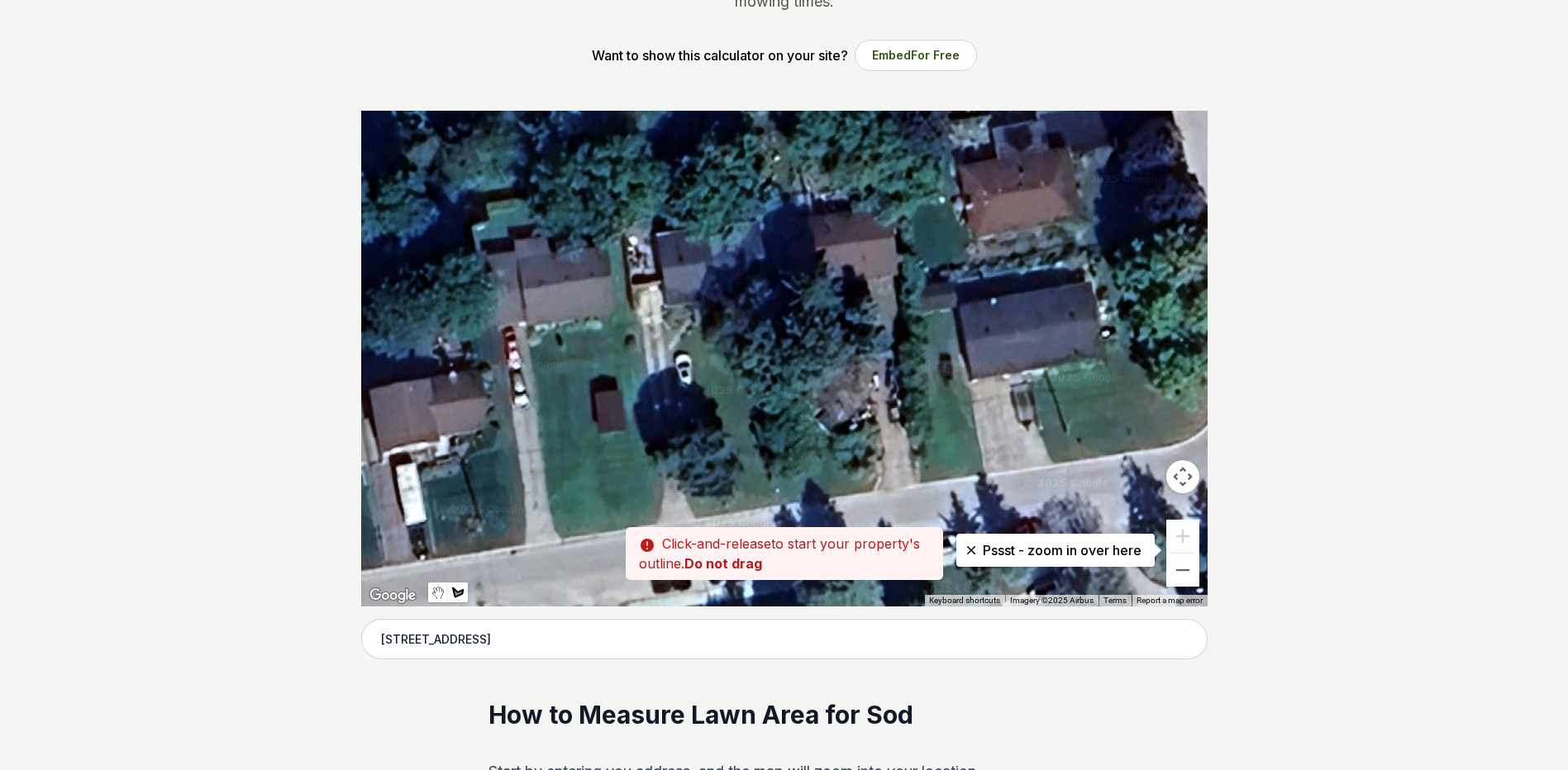
drag, startPoint x: 798, startPoint y: 316, endPoint x: 644, endPoint y: 530, distance: 263.7
click at [644, 531] on div at bounding box center [785, 359] width 846 height 496
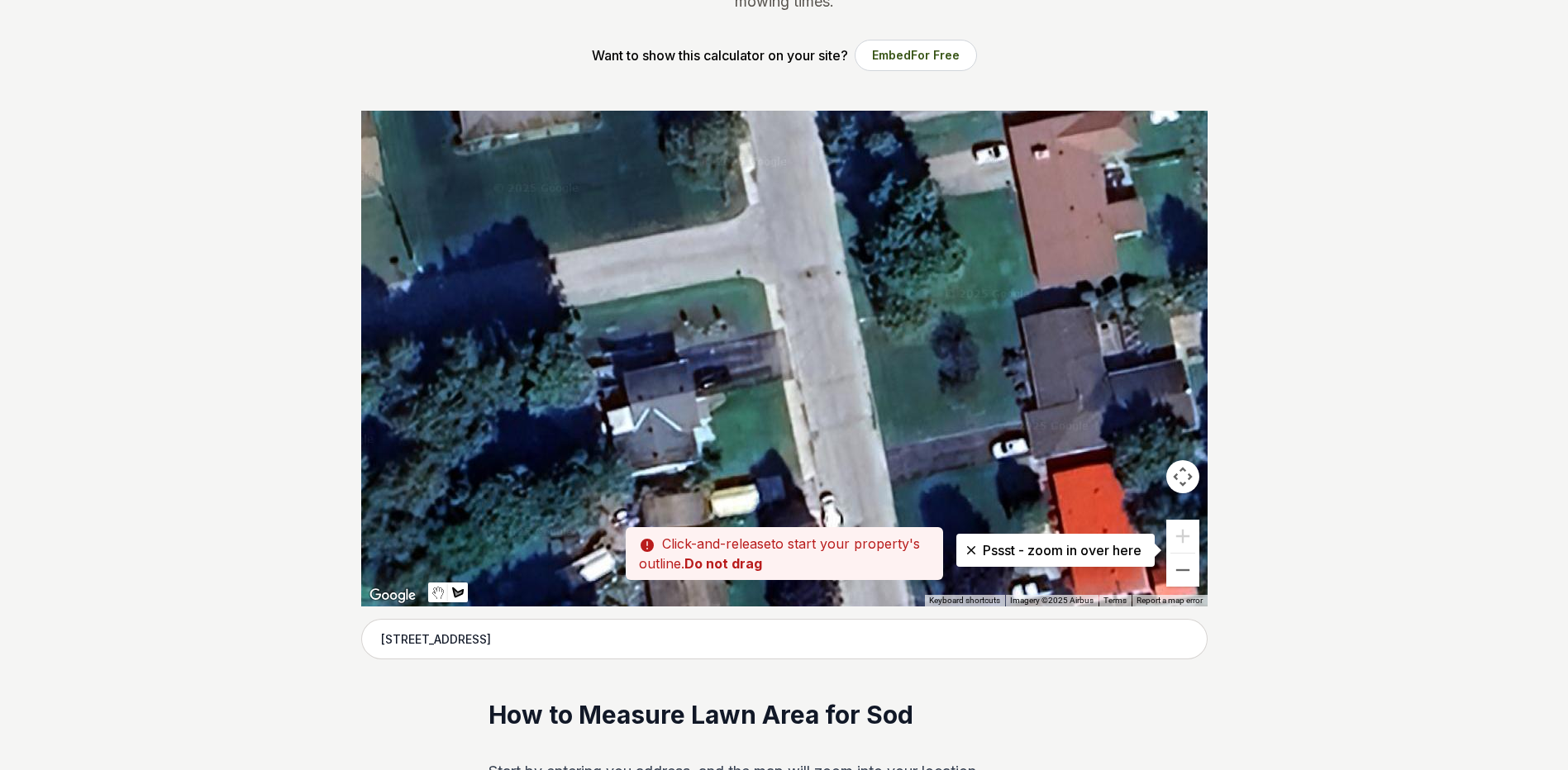
drag, startPoint x: 776, startPoint y: 261, endPoint x: 764, endPoint y: 425, distance: 164.4
click at [764, 425] on div at bounding box center [785, 359] width 846 height 496
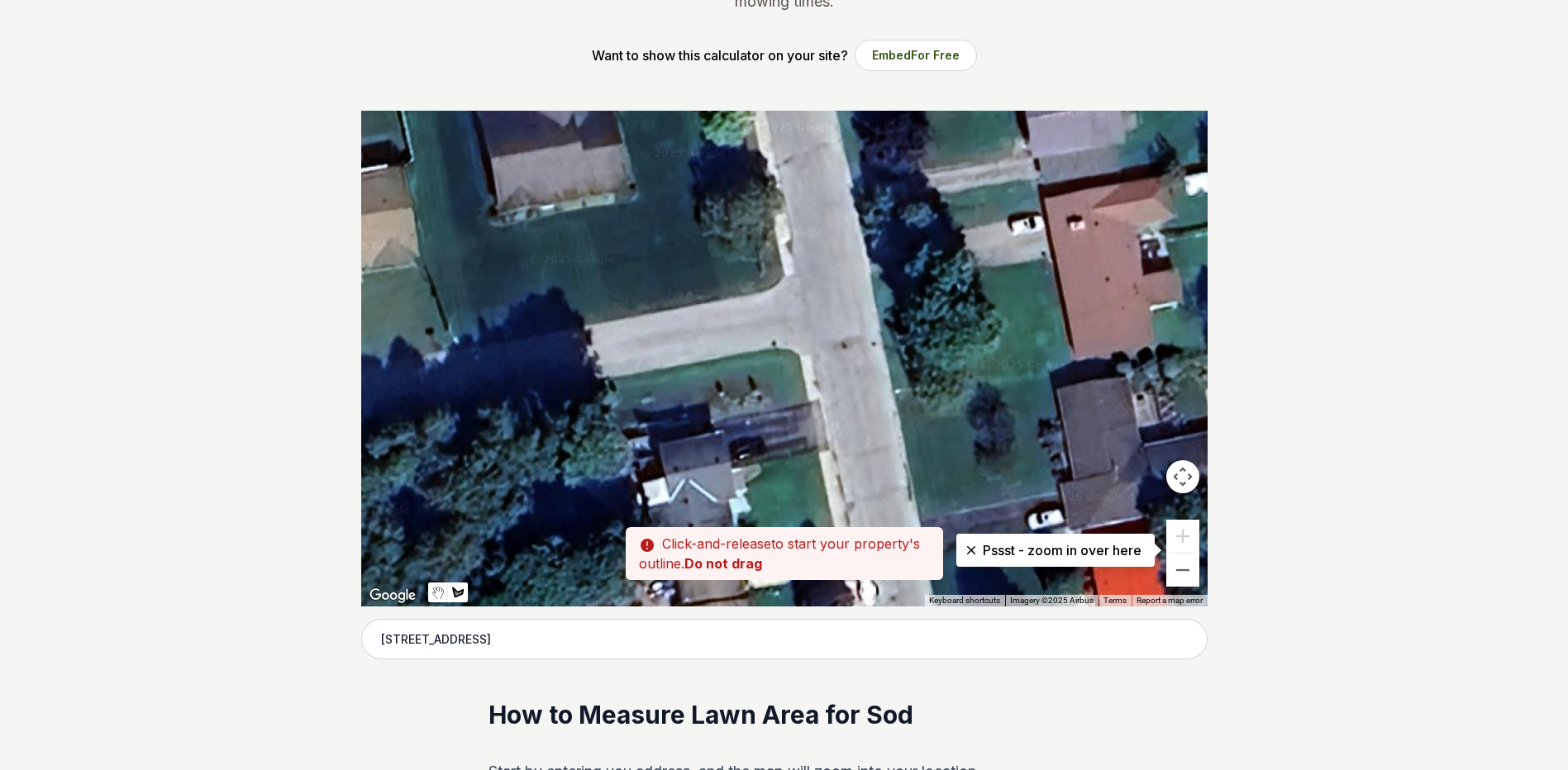
drag, startPoint x: 684, startPoint y: 296, endPoint x: 789, endPoint y: 424, distance: 165.6
click at [789, 428] on div at bounding box center [785, 359] width 846 height 496
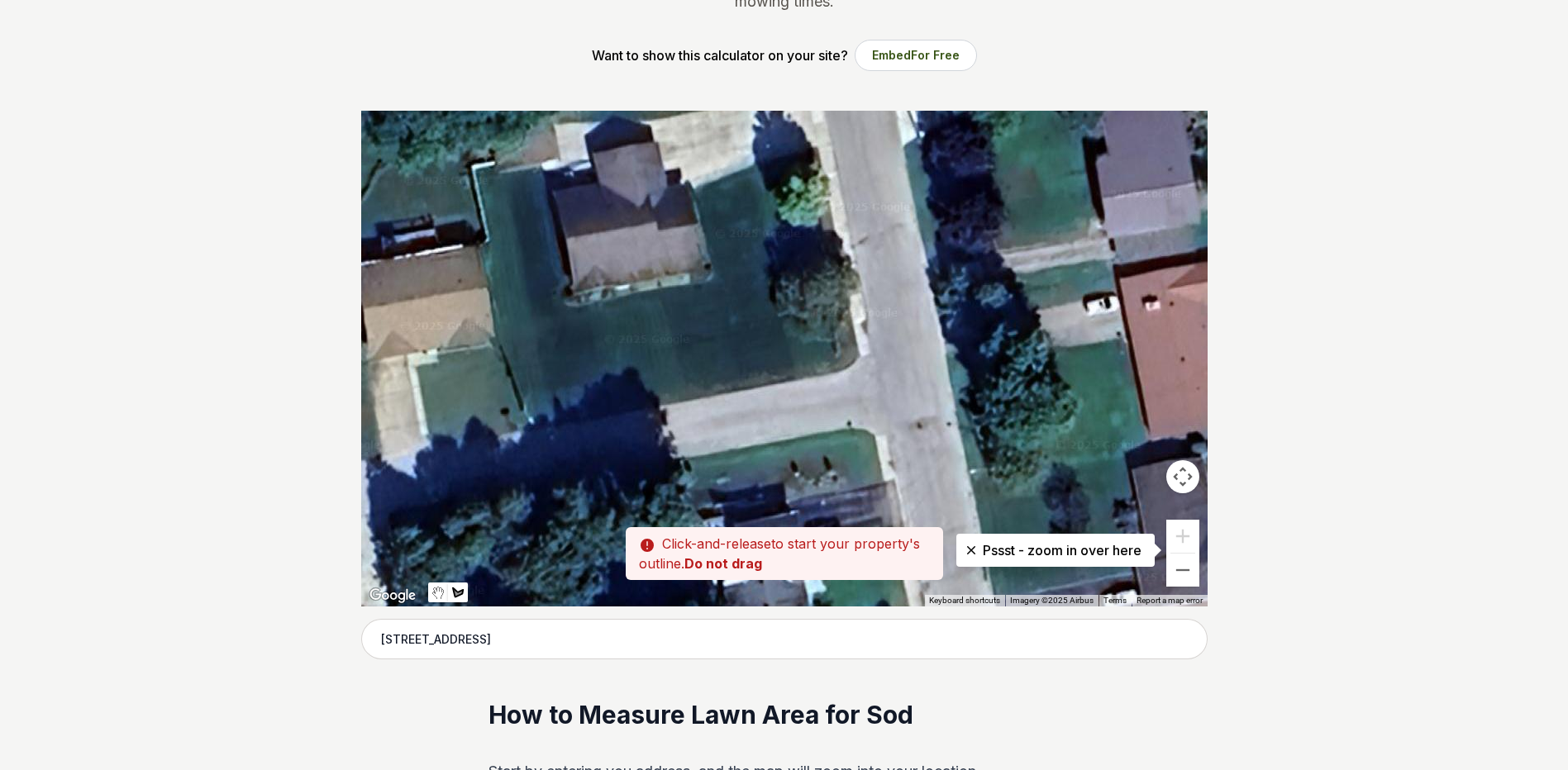
click at [477, 180] on div at bounding box center [785, 359] width 846 height 496
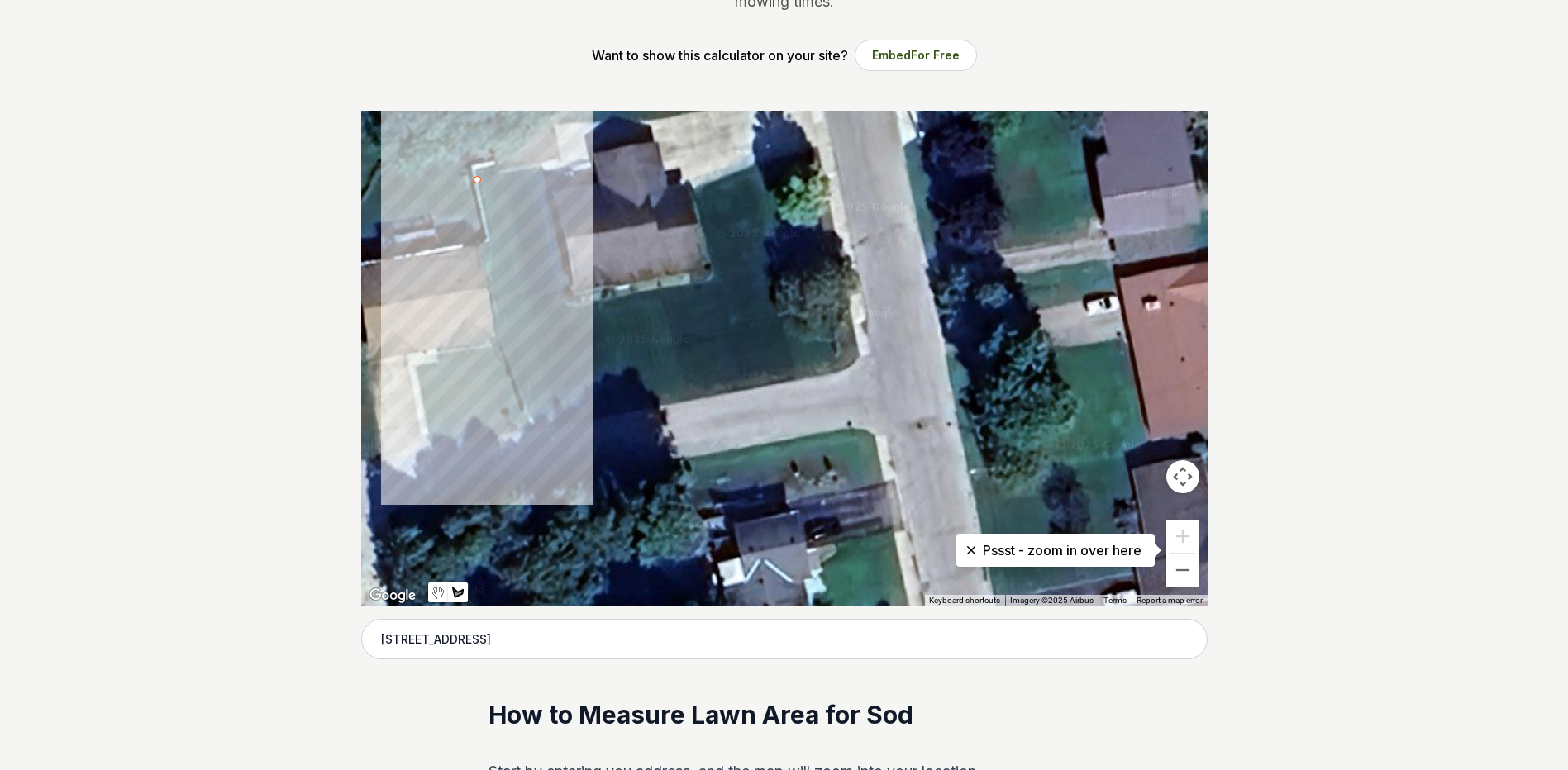
click at [542, 433] on div at bounding box center [785, 359] width 846 height 496
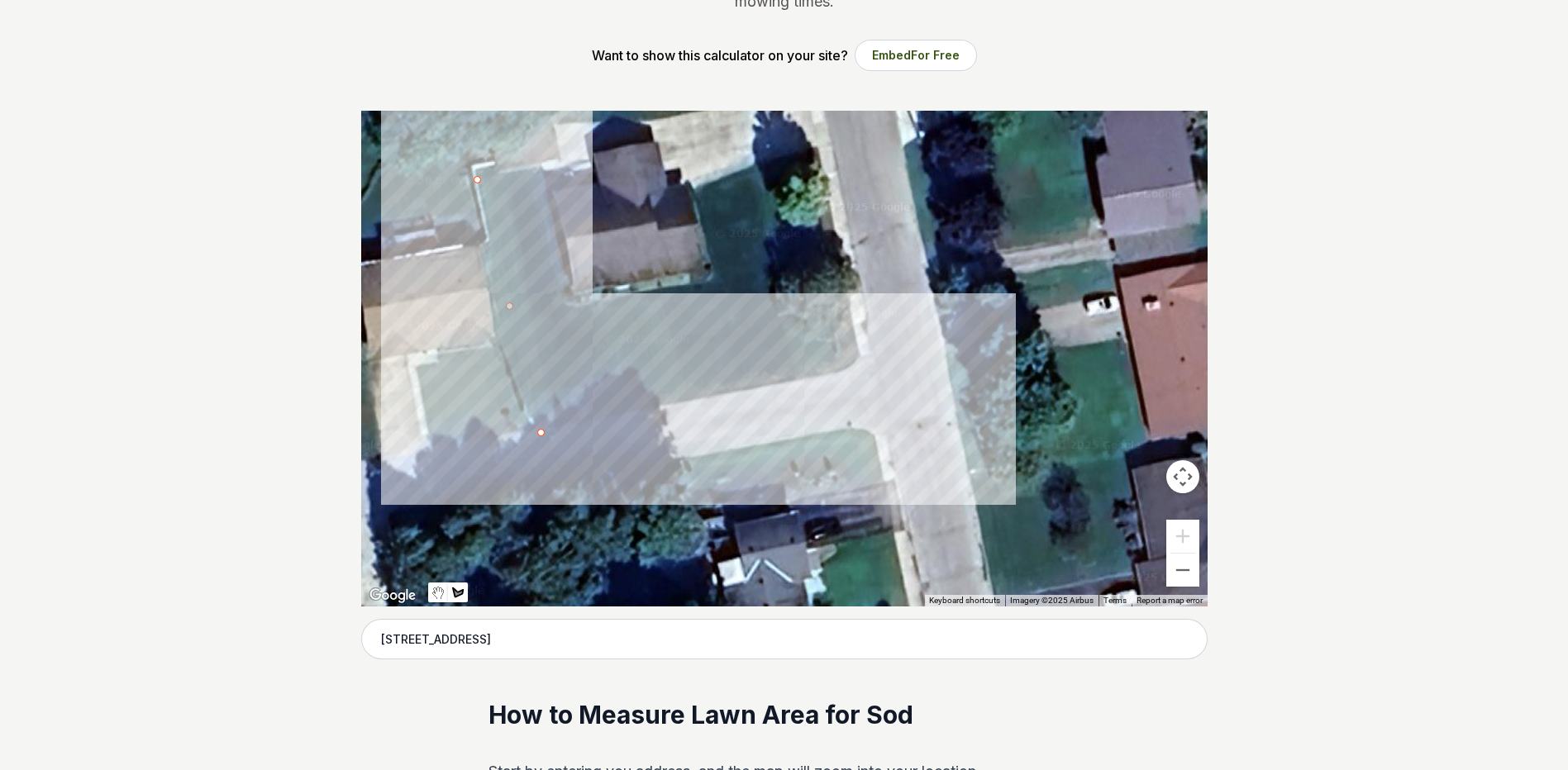
click at [863, 366] on div at bounding box center [785, 359] width 846 height 496
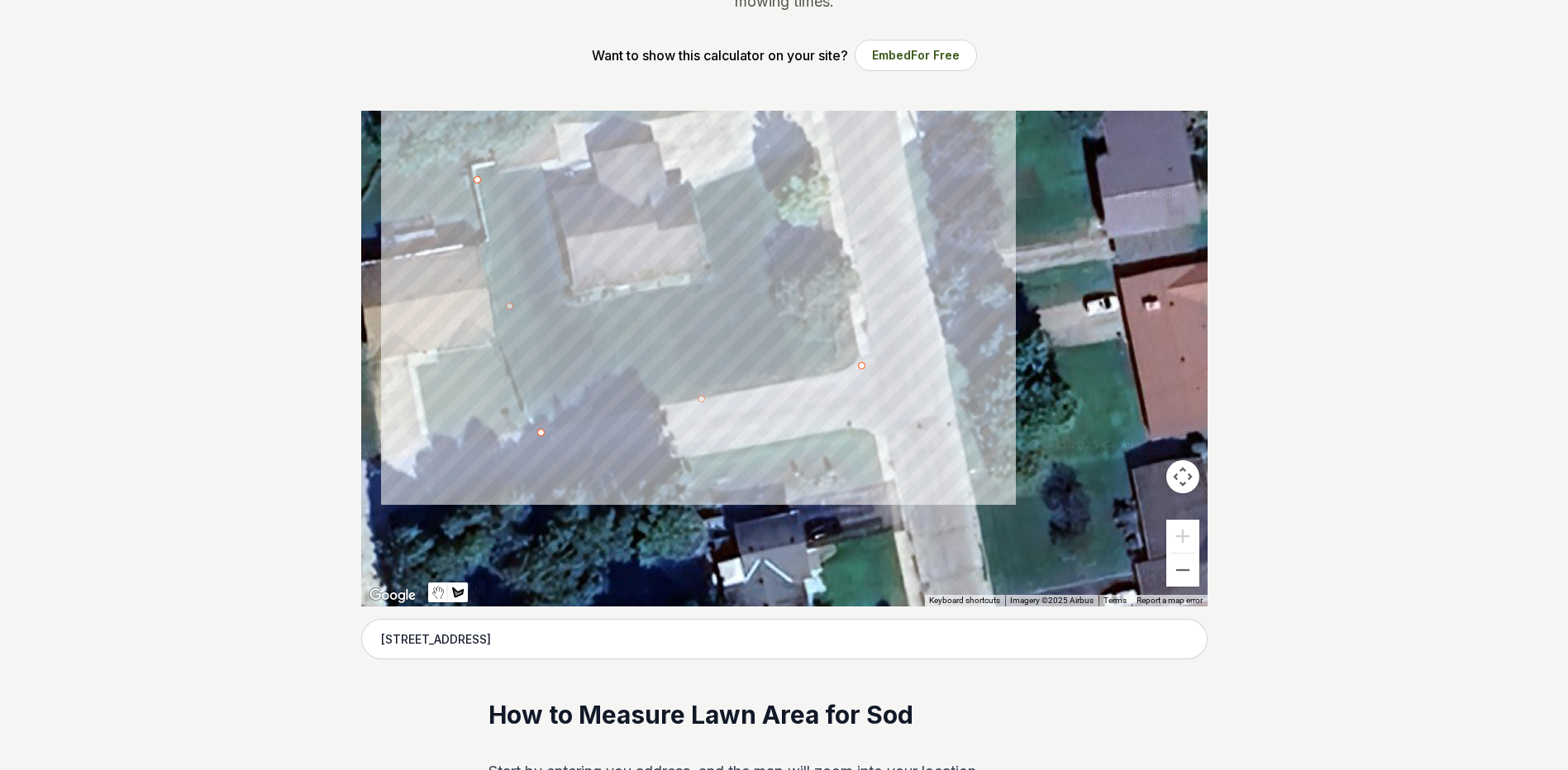
click at [817, 149] on div at bounding box center [785, 359] width 846 height 496
click at [694, 191] on div at bounding box center [785, 359] width 846 height 496
click at [718, 283] on div at bounding box center [785, 359] width 846 height 496
click at [569, 314] on div at bounding box center [785, 359] width 846 height 496
click at [552, 304] on div at bounding box center [785, 359] width 846 height 496
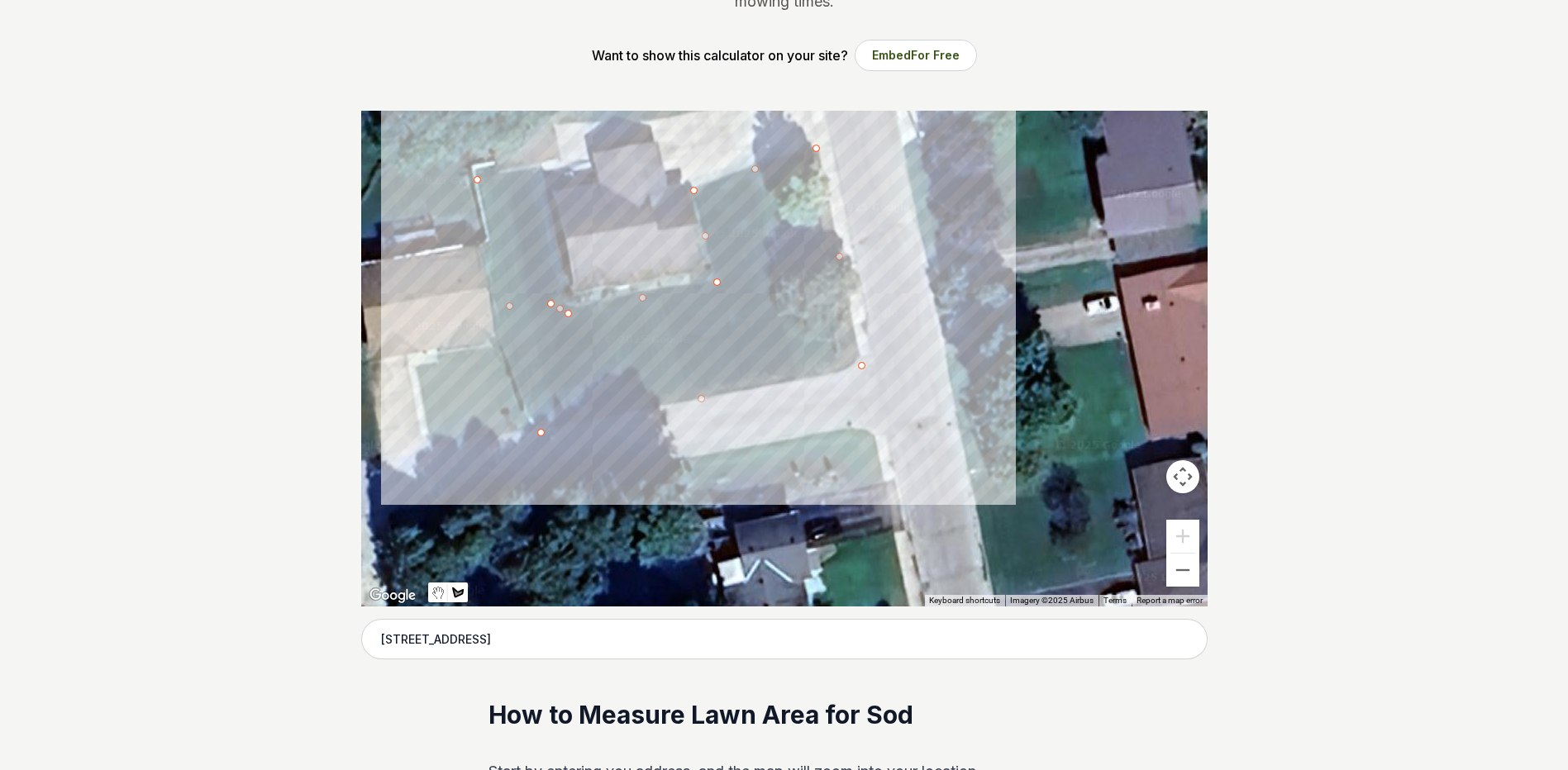
click at [552, 290] on div at bounding box center [785, 359] width 846 height 496
click at [561, 277] on div at bounding box center [785, 359] width 846 height 496
click at [544, 197] on div at bounding box center [785, 359] width 846 height 496
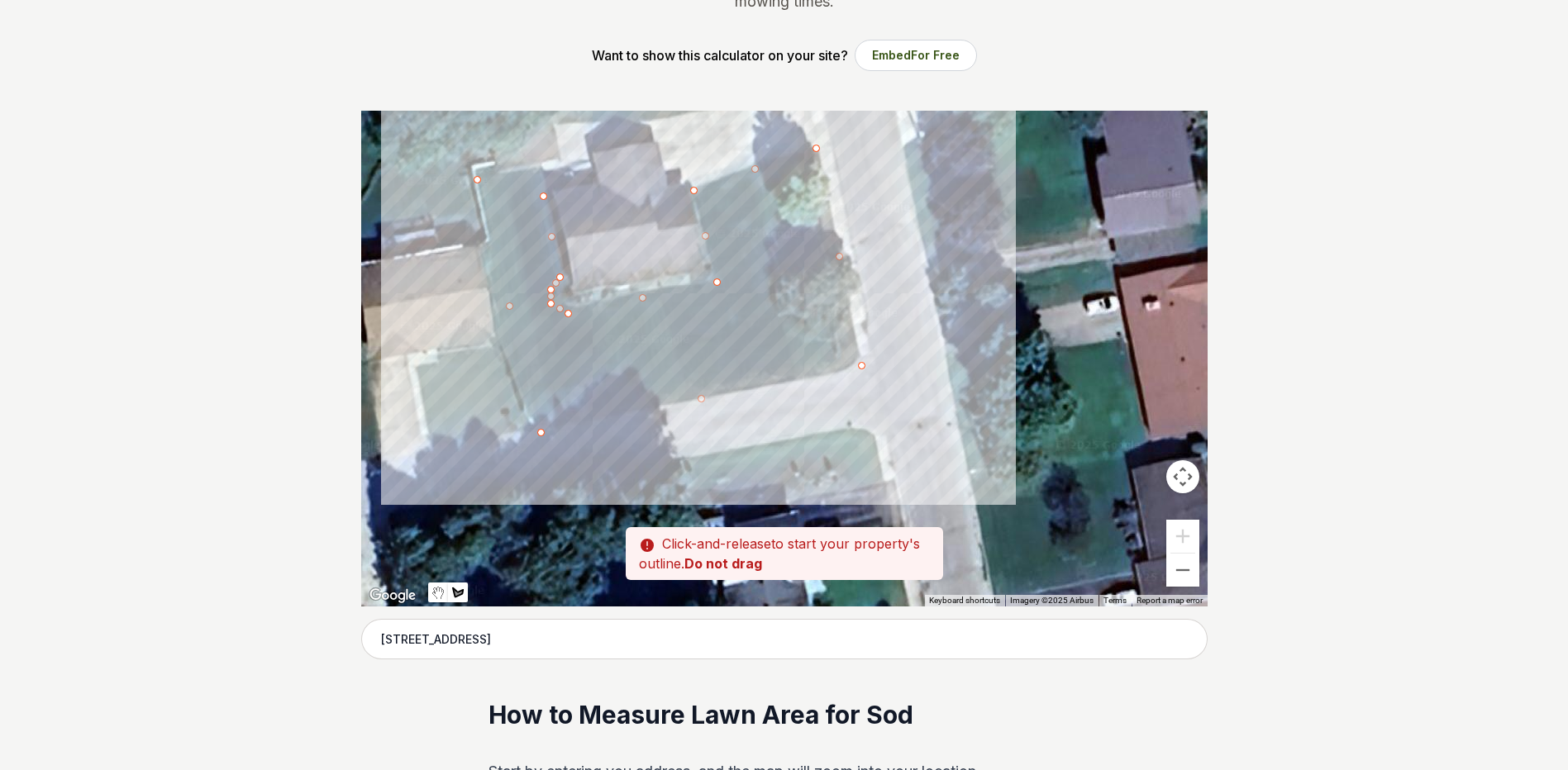
click at [567, 190] on div at bounding box center [785, 359] width 846 height 496
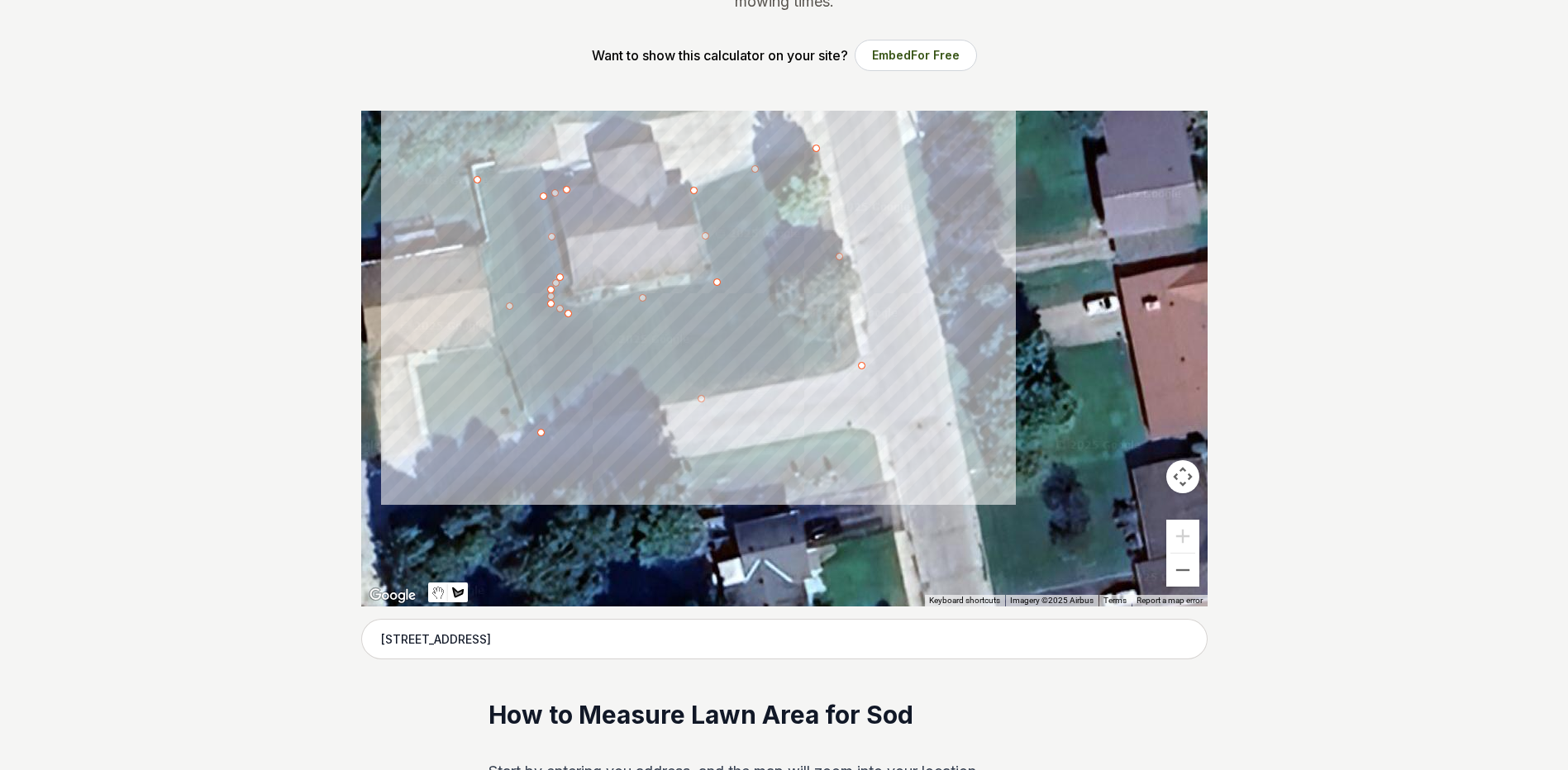
click at [562, 172] on div at bounding box center [785, 359] width 846 height 496
click at [539, 174] on div at bounding box center [785, 359] width 846 height 496
click at [539, 166] on div at bounding box center [785, 359] width 846 height 496
click at [497, 177] on div at bounding box center [785, 359] width 846 height 496
click at [496, 166] on div at bounding box center [785, 359] width 846 height 496
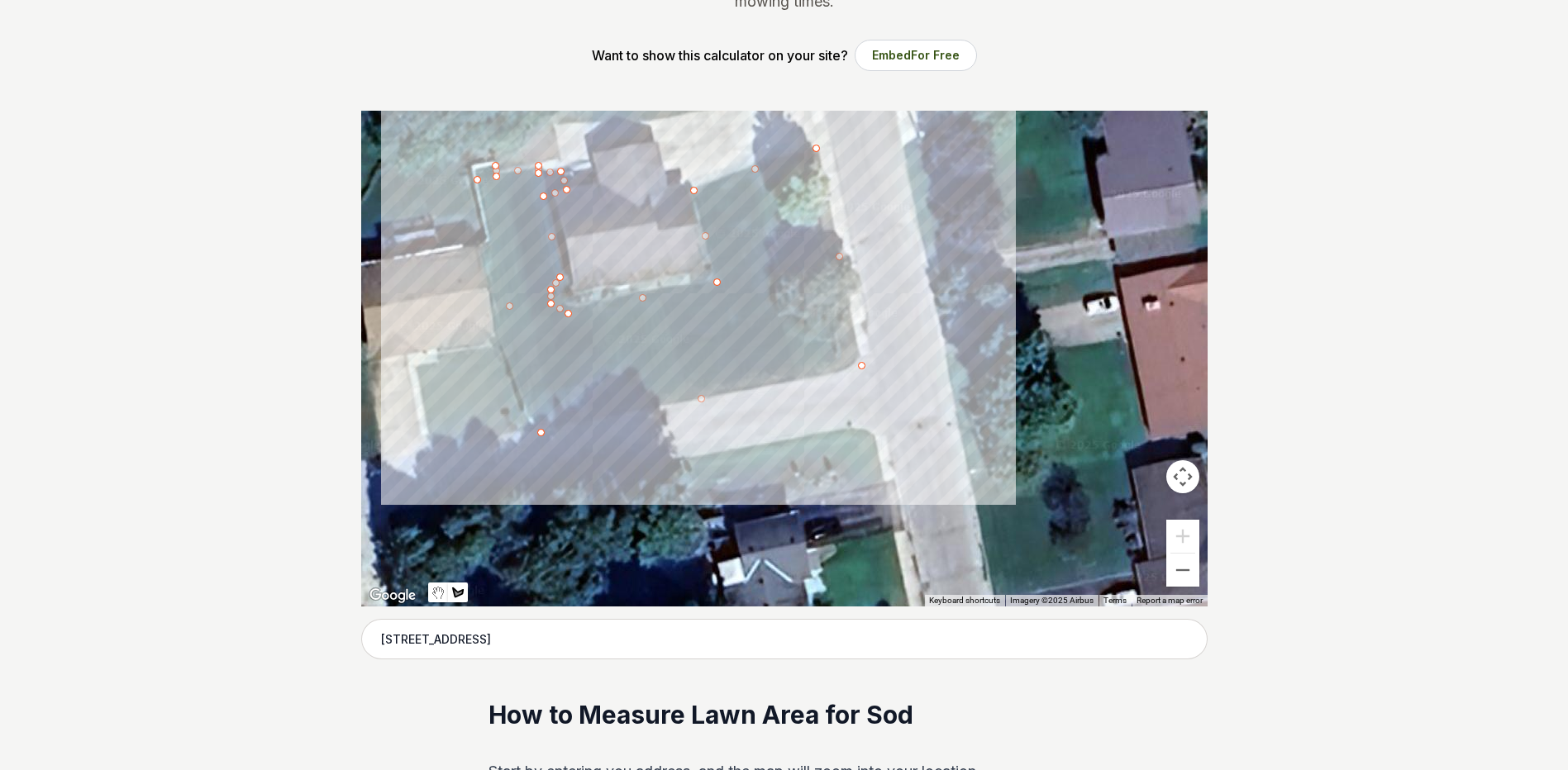
click at [477, 173] on div at bounding box center [785, 359] width 846 height 496
click at [475, 181] on div at bounding box center [785, 359] width 846 height 496
